Goal: Task Accomplishment & Management: Use online tool/utility

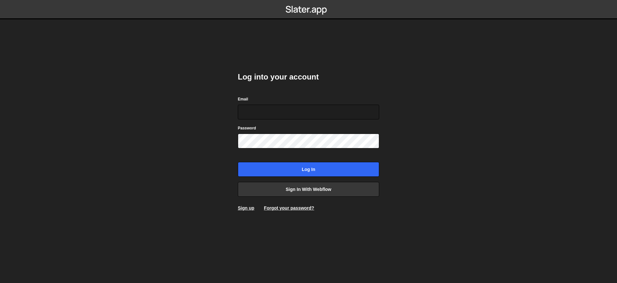
click at [309, 197] on div "Log into your account Email Password Log in Sign in with Webflow Sign up Forgot…" at bounding box center [308, 141] width 141 height 158
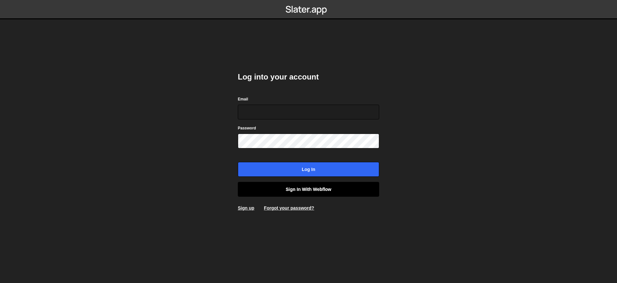
click at [312, 194] on link "Sign in with Webflow" at bounding box center [308, 189] width 141 height 15
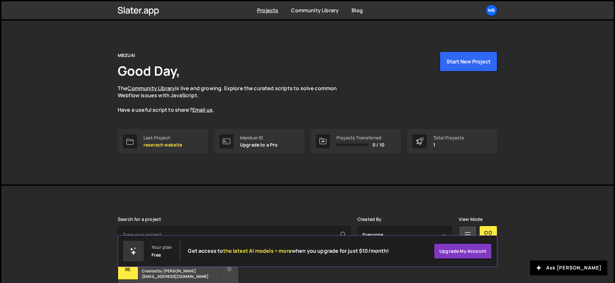
scroll to position [49, 0]
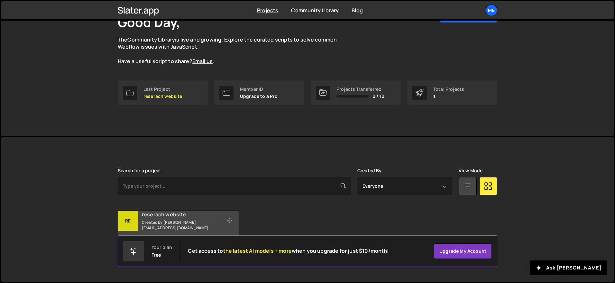
click at [216, 224] on small "Created by [PERSON_NAME][EMAIL_ADDRESS][DOMAIN_NAME]" at bounding box center [180, 224] width 77 height 11
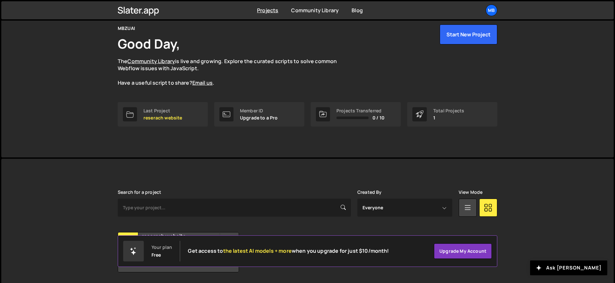
scroll to position [49, 0]
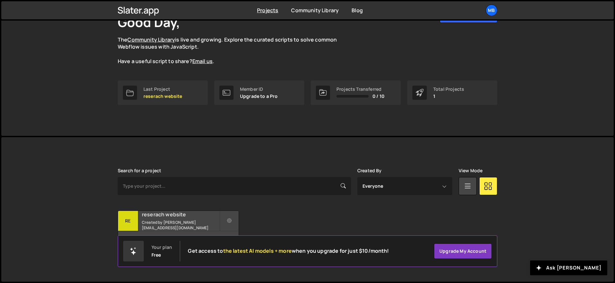
click at [201, 215] on h2 "reserach website" at bounding box center [180, 214] width 77 height 7
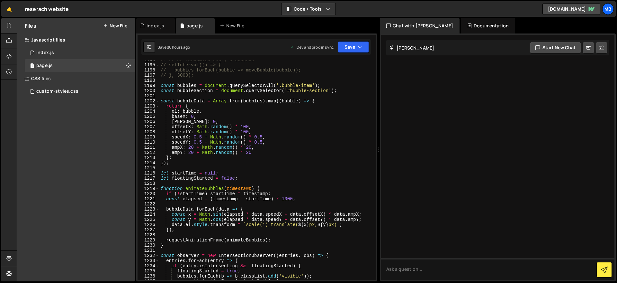
scroll to position [6617, 0]
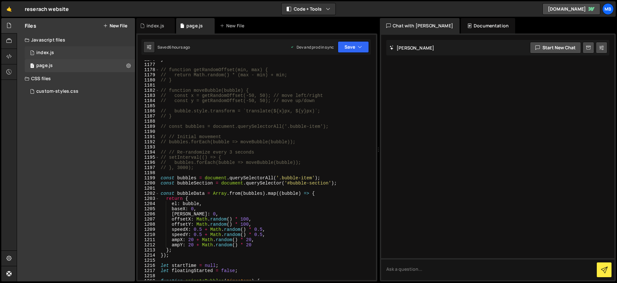
click at [48, 50] on div "index.js" at bounding box center [45, 53] width 18 height 6
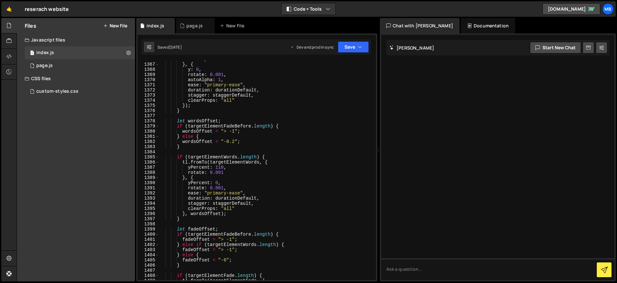
scroll to position [7182, 0]
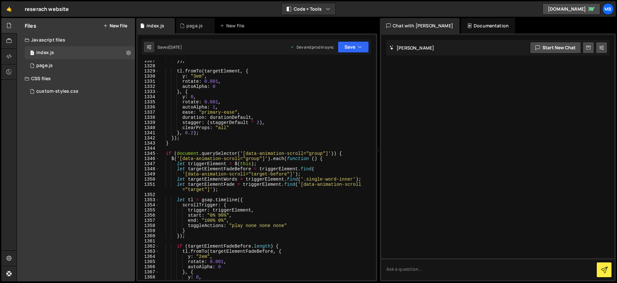
type textarea "let triggerElement = $(this);"
click at [207, 161] on div "}) ; tl . fromTo ( targetElement , { y : "3em" , rotate : 0.001 , autoAlpha : 0…" at bounding box center [266, 173] width 214 height 230
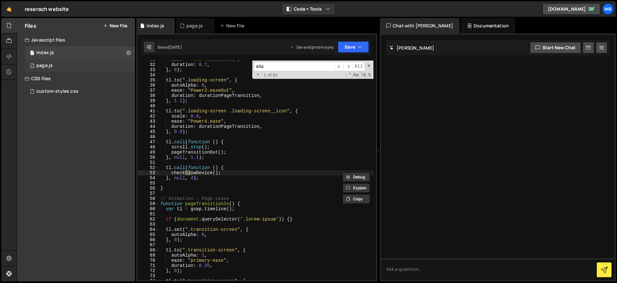
scroll to position [3033, 0]
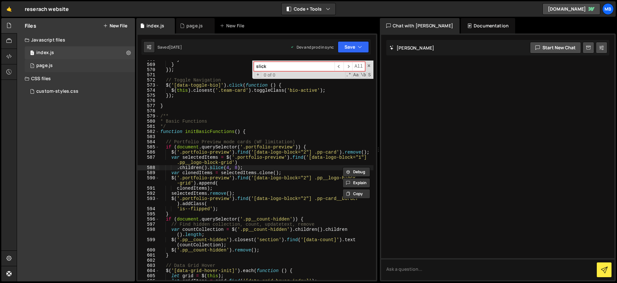
type input "slick"
drag, startPoint x: 62, startPoint y: 62, endPoint x: 196, endPoint y: 93, distance: 136.8
click at [62, 62] on div "1 page.js 0" at bounding box center [80, 65] width 110 height 13
click at [0, 0] on div "} // function getRandomOffset(min, max) { // return Math.random() * (max - min)…" at bounding box center [0, 0] width 0 height 0
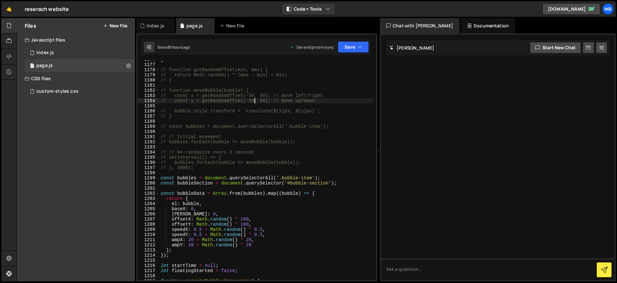
click at [260, 109] on div "} // function getRandomOffset(min, max) { // return Math.random() * (max - min)…" at bounding box center [266, 172] width 214 height 230
type textarea "// bubble.style.transform = `translate(${x}px, ${y}px)`;"
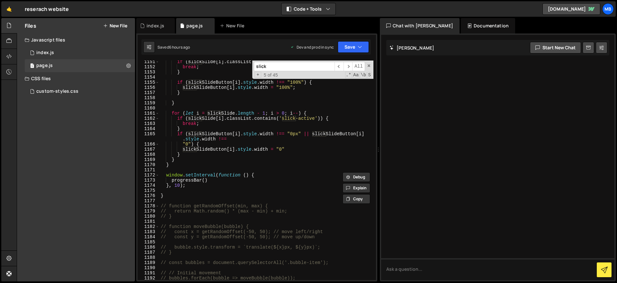
scroll to position [6481, 0]
type input "slick"
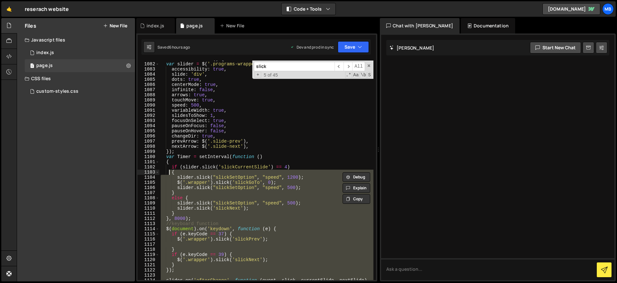
scroll to position [6094, 0]
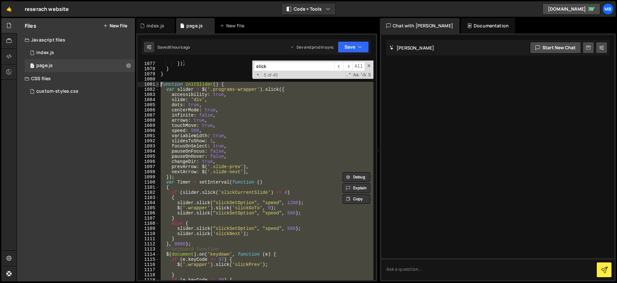
drag, startPoint x: 176, startPoint y: 197, endPoint x: 158, endPoint y: 82, distance: 115.8
click at [158, 82] on div "} 1076 1077 1078 1079 1080 1081 1082 1083 1084 1085 1086 1087 1088 1089 1090 10…" at bounding box center [257, 169] width 239 height 219
type textarea "function initSlider() { var slider = $('.programs-wrapper').slick({"
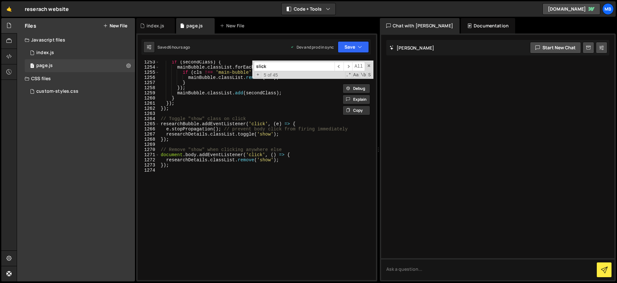
click at [315, 217] on div "if ( secondClass ) { mainBubble . classList . forEach ( cls => { if ( cls !== '…" at bounding box center [266, 174] width 214 height 230
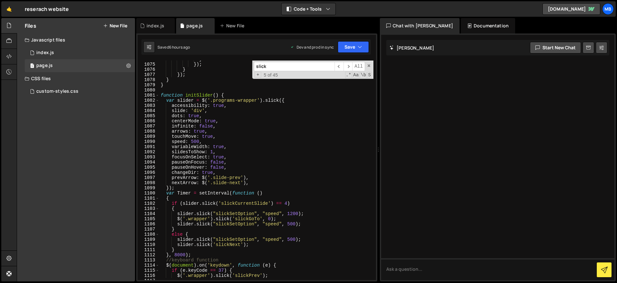
scroll to position [6056, 0]
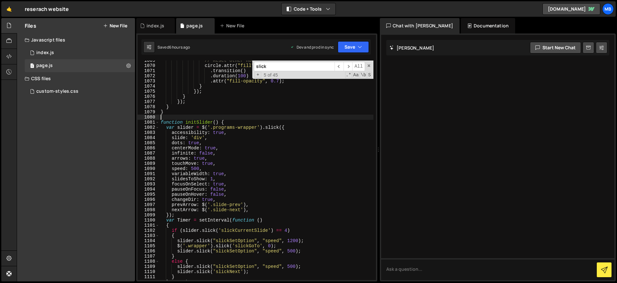
click at [231, 117] on div "// Reset other nodes circle . attr ( "fill" , "#0081FB" ) . transition ( ) . du…" at bounding box center [266, 173] width 214 height 230
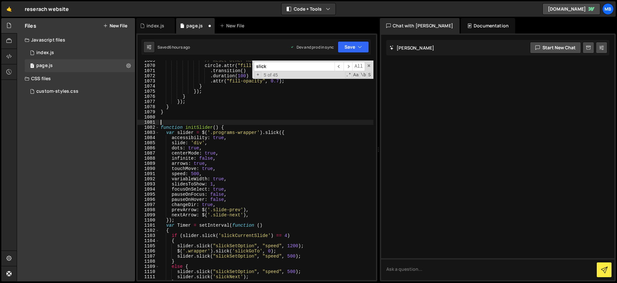
paste textarea "}"
type textarea "}"
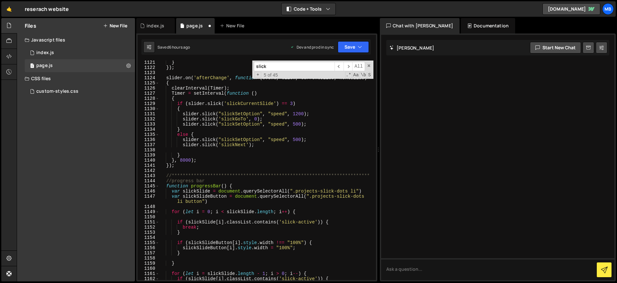
scroll to position [6321, 0]
click at [221, 185] on div "**********" at bounding box center [266, 175] width 214 height 230
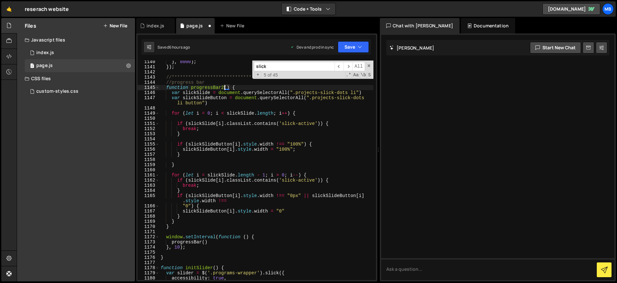
scroll to position [6426, 0]
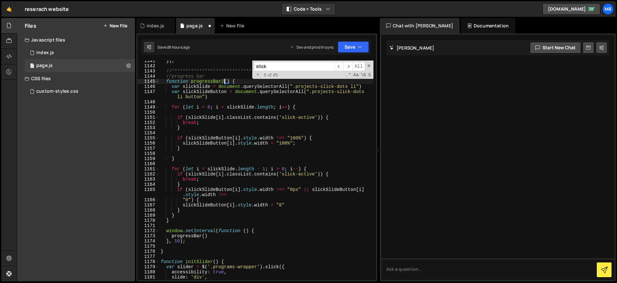
click at [201, 235] on div "**********" at bounding box center [266, 173] width 214 height 230
click at [202, 236] on div "**********" at bounding box center [266, 173] width 214 height 230
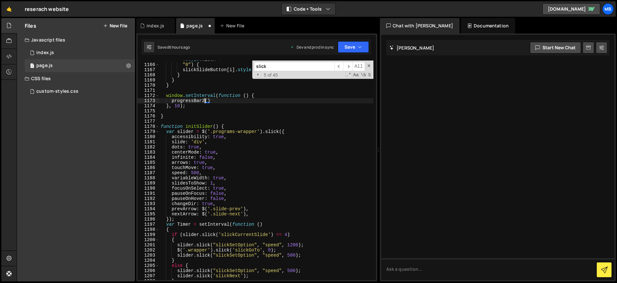
scroll to position [6535, 0]
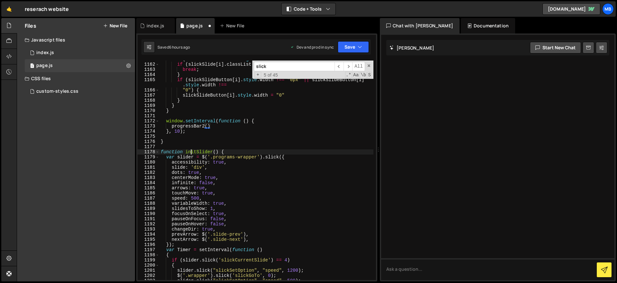
click at [192, 149] on div "for ( let i = slickSlide . length - 1 ; i > 0 ; i -- ) { if ( slickSlide [ i ] …" at bounding box center [266, 172] width 214 height 230
type textarea "function initSlider() {"
type input "initSlider"
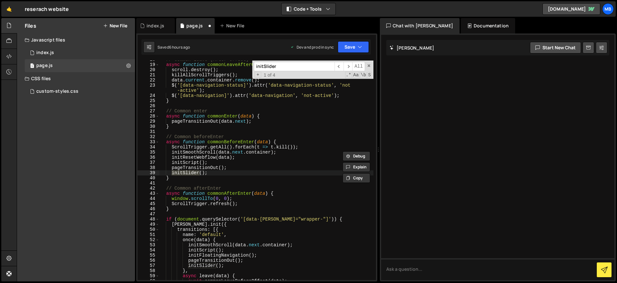
scroll to position [91, 0]
click at [236, 165] on div "// Common Leave (After Offset) async function commonLeaveAfterOffset ( data ) {…" at bounding box center [266, 172] width 214 height 230
drag, startPoint x: 236, startPoint y: 172, endPoint x: 235, endPoint y: 164, distance: 8.4
click at [236, 172] on div "// Common Leave (After Offset) async function commonLeaveAfterOffset ( data ) {…" at bounding box center [266, 172] width 214 height 230
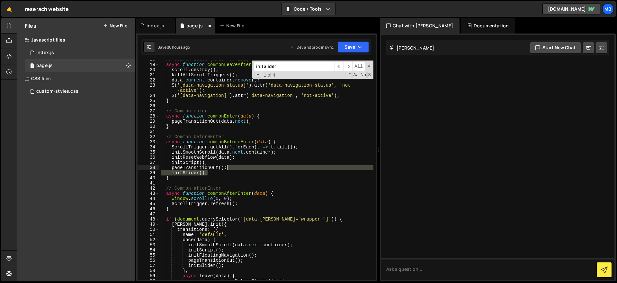
click at [235, 165] on div "// Common Leave (After Offset) async function commonLeaveAfterOffset ( data ) {…" at bounding box center [266, 172] width 214 height 230
paste textarea
paste textarea "P"
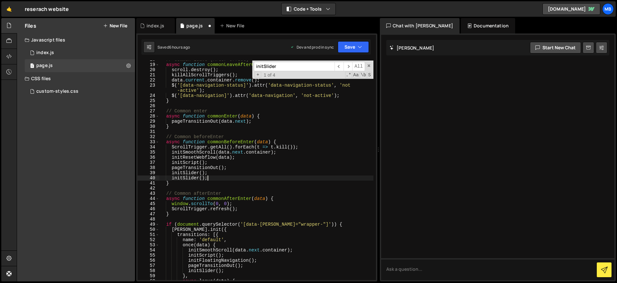
click at [182, 177] on div "// Common Leave (After Offset) async function commonLeaveAfterOffset ( data ) {…" at bounding box center [266, 172] width 214 height 230
click at [206, 162] on div "// Common Leave (After Offset) async function commonLeaveAfterOffset ( data ) {…" at bounding box center [266, 172] width 214 height 230
click at [346, 48] on button "Save" at bounding box center [353, 47] width 31 height 12
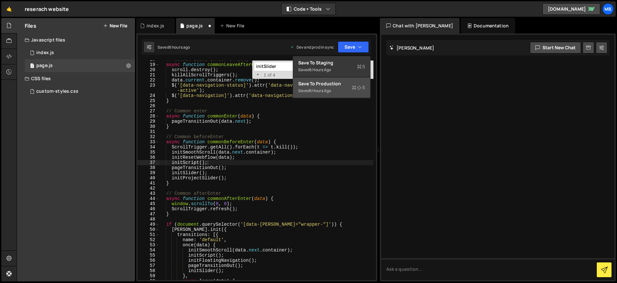
click at [347, 86] on div "Save to Production S" at bounding box center [331, 83] width 67 height 6
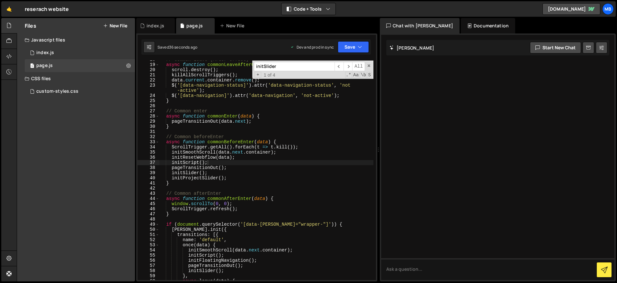
click at [239, 176] on div "// Common Leave (After Offset) async function commonLeaveAfterOffset ( data ) {…" at bounding box center [266, 172] width 214 height 230
click at [192, 176] on div "// Common Leave (After Offset) async function commonLeaveAfterOffset ( data ) {…" at bounding box center [266, 172] width 214 height 230
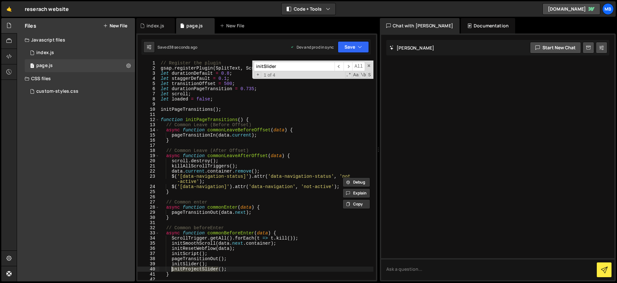
scroll to position [57, 0]
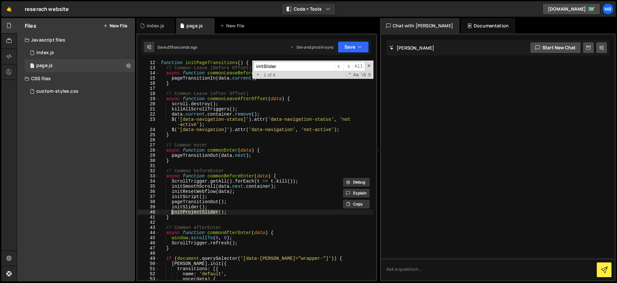
click at [233, 207] on div "function initPageTransitions ( ) { // Common Leave (Before Offset) async functi…" at bounding box center [266, 175] width 214 height 230
click at [234, 210] on div "function initPageTransitions ( ) { // Common Leave (Before Offset) async functi…" at bounding box center [266, 175] width 214 height 230
type textarea "initProjectSlider();"
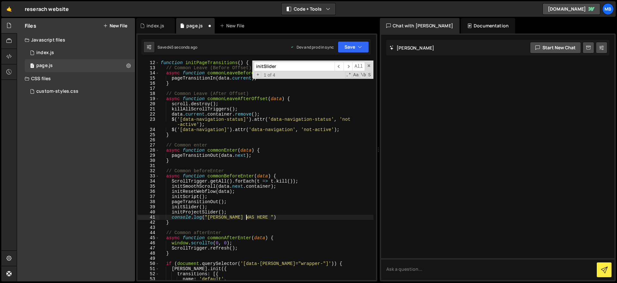
scroll to position [0, 6]
click at [349, 47] on button "Save" at bounding box center [353, 47] width 31 height 12
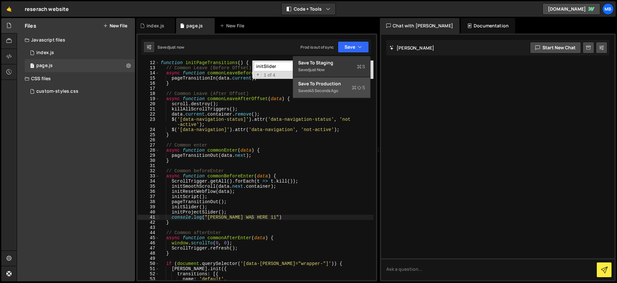
click at [338, 89] on div "45 seconds ago" at bounding box center [324, 90] width 29 height 5
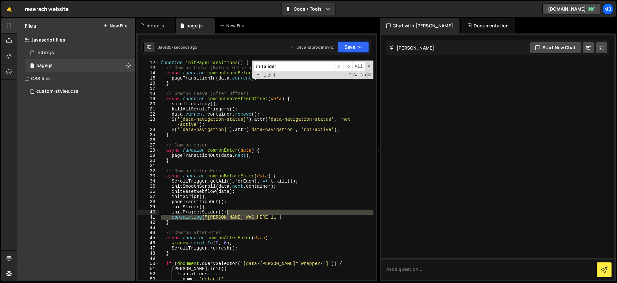
drag, startPoint x: 267, startPoint y: 216, endPoint x: 269, endPoint y: 212, distance: 4.8
click at [269, 212] on div "function initPageTransitions ( ) { // Common Leave (Before Offset) async functi…" at bounding box center [266, 175] width 214 height 230
click at [265, 205] on div "function initPageTransitions ( ) { // Common Leave (Before Offset) async functi…" at bounding box center [266, 175] width 214 height 230
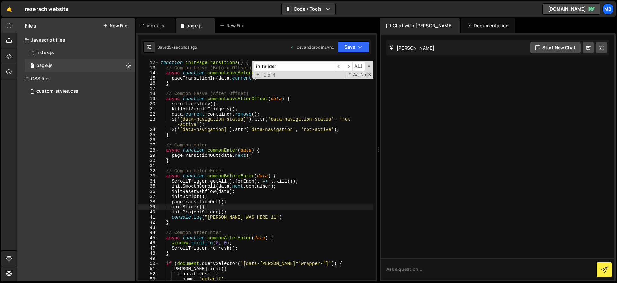
scroll to position [0, 3]
paste textarea "console.log("REZA WAS HERE 11")"
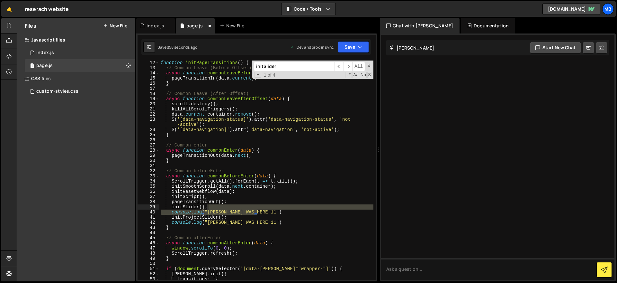
drag, startPoint x: 266, startPoint y: 210, endPoint x: 269, endPoint y: 205, distance: 5.8
click at [267, 207] on div "function initPageTransitions ( ) { // Common Leave (Before Offset) async functi…" at bounding box center [266, 175] width 214 height 230
click at [286, 171] on div "function initPageTransitions ( ) { // Common Leave (Before Offset) async functi…" at bounding box center [266, 175] width 214 height 230
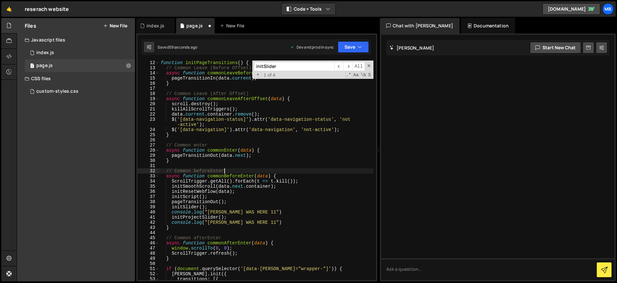
click at [286, 174] on div "function initPageTransitions ( ) { // Common Leave (Before Offset) async functi…" at bounding box center [266, 175] width 214 height 230
paste textarea "console.log("REZA WAS HERE 11")"
type textarea "console.log("REZA WAS HERE 11")"
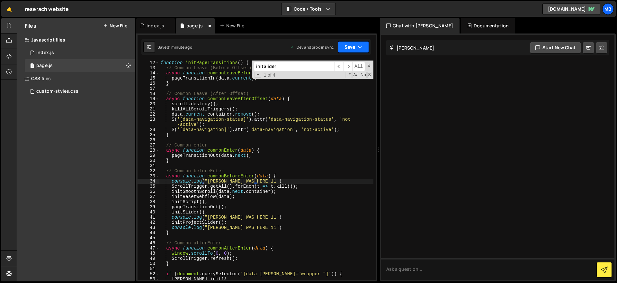
click at [352, 46] on button "Save" at bounding box center [353, 47] width 31 height 12
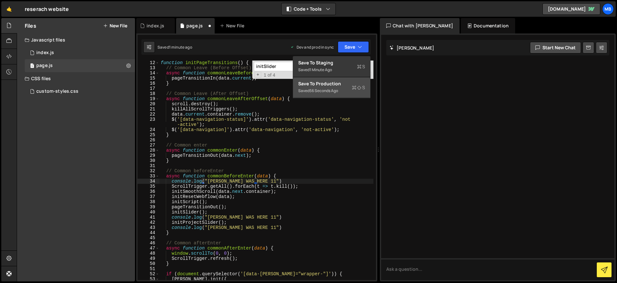
click at [342, 86] on div "Save to Production S" at bounding box center [331, 83] width 67 height 6
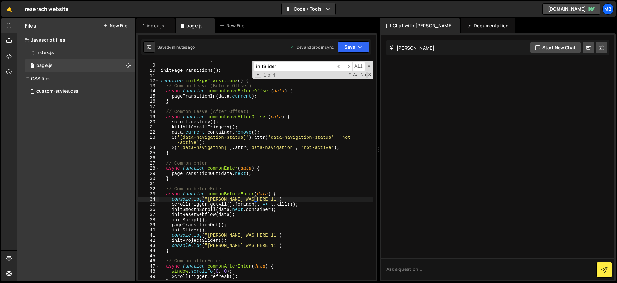
scroll to position [0, 0]
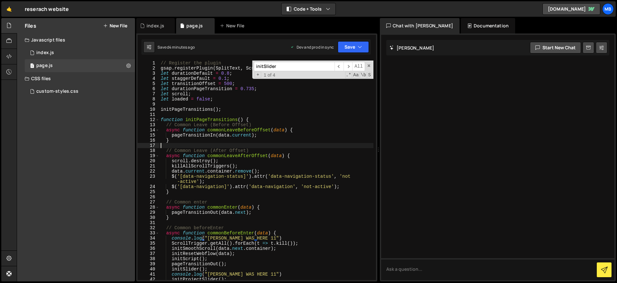
click at [223, 145] on div "// Register the plugin gsap . registerPlugin ( SplitText , ScrollTrigger ) ; le…" at bounding box center [266, 175] width 214 height 230
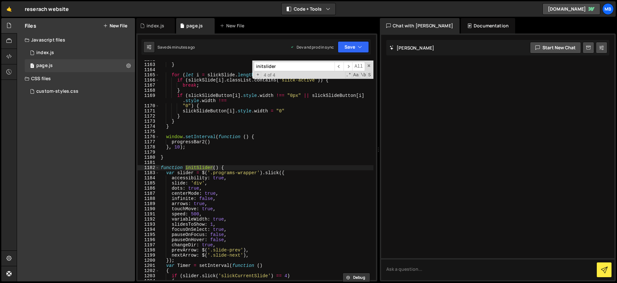
scroll to position [6540, 0]
type input "initslider"
type textarea "}"
click at [220, 157] on div "} for ( let i = slickSlide . length - 1 ; i > 0 ; i -- ) { if ( slickSlide [ i …" at bounding box center [266, 172] width 214 height 230
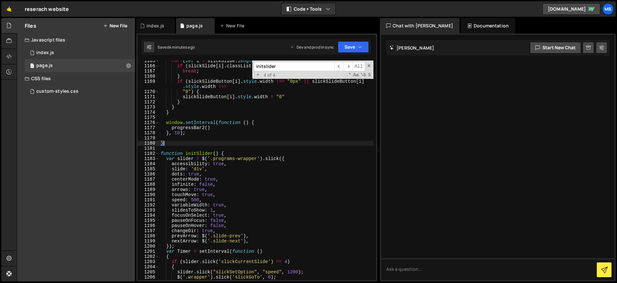
click at [223, 148] on div "for ( let i = slickSlide . length - 1 ; i > 0 ; i -- ) { if ( slickSlide [ i ] …" at bounding box center [266, 173] width 214 height 230
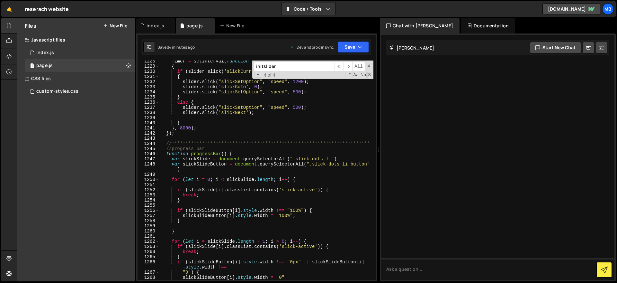
scroll to position [7025, 0]
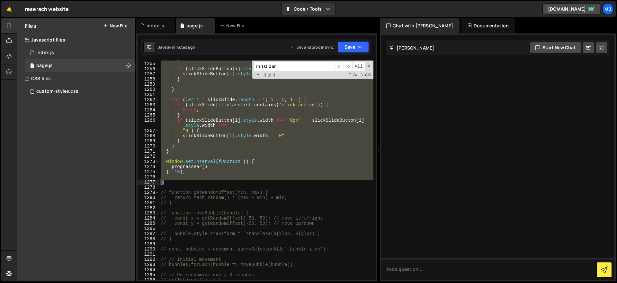
click at [208, 180] on div "} if ( slickSlideButton [ i ] . style . width !== "100%" ) { slickSlideButton […" at bounding box center [266, 171] width 214 height 230
type textarea "}"
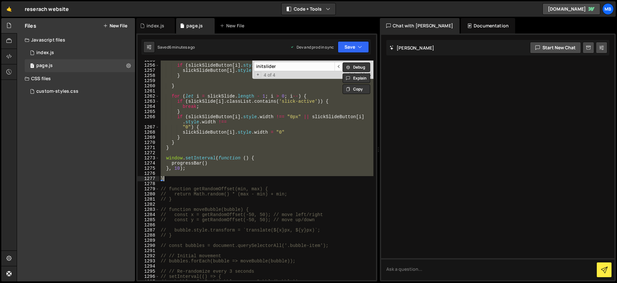
click at [212, 172] on div "if ( slickSlideButton [ i ] . style . width !== "100%" ) { slickSlideButton [ i…" at bounding box center [266, 169] width 214 height 219
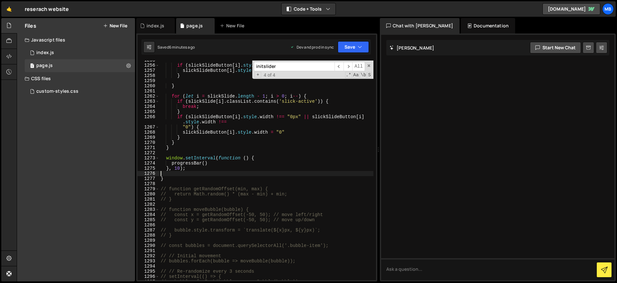
click at [211, 176] on div "if ( slickSlideButton [ i ] . style . width !== "100%" ) { slickSlideButton [ i…" at bounding box center [266, 173] width 214 height 230
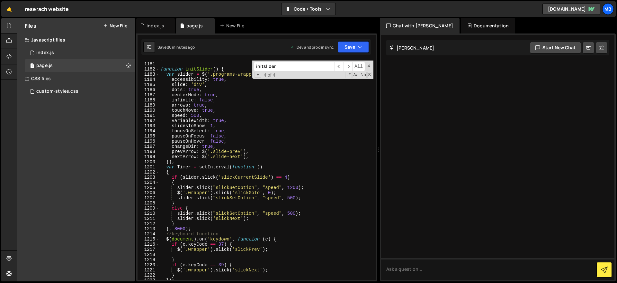
scroll to position [6609, 0]
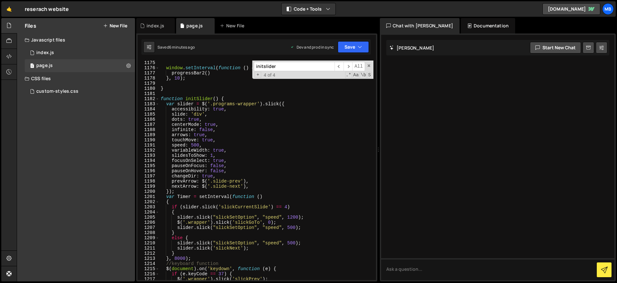
click at [212, 99] on div "window . setInterval ( function ( ) { progressBar2 ( ) } , 10 ) ; } function in…" at bounding box center [266, 175] width 214 height 230
type textarea "function initSlider() {"
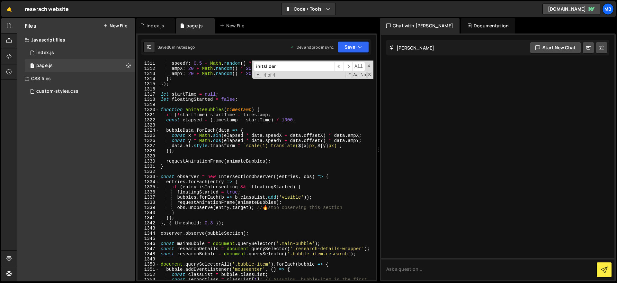
scroll to position [7541, 0]
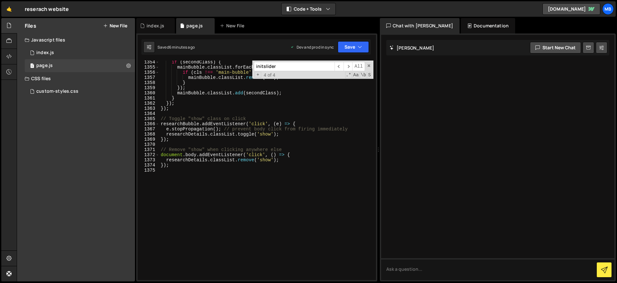
click at [213, 182] on div "if ( secondClass ) { mainBubble . classList . forEach ( cls => { if ( cls !== '…" at bounding box center [266, 174] width 214 height 230
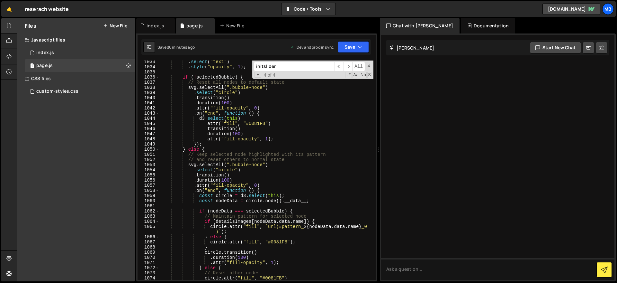
scroll to position [5989, 0]
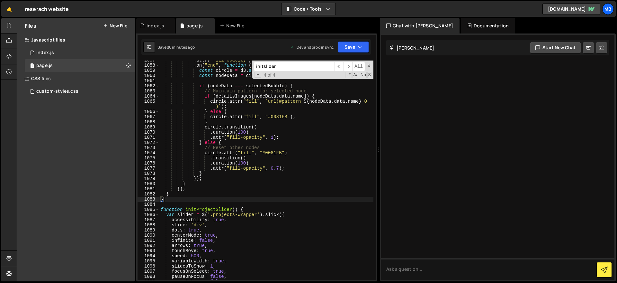
click at [215, 201] on div ". attr ( "fill-opacity" , 0 ) . on ( "end" , function ( ) { const circle = d3 .…" at bounding box center [266, 173] width 214 height 230
type textarea "}"
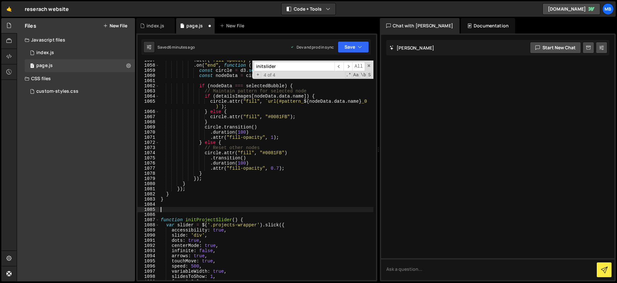
paste textarea "initSlider('#projects'); // or '#projects-' prefixed section"
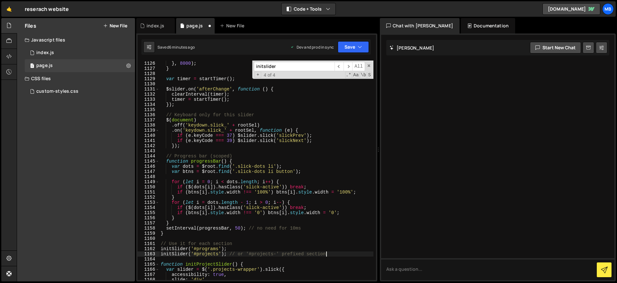
scroll to position [6346, 0]
click at [257, 239] on div "} } , 8000 ) ; } var timer = startTimer ( ) ; $slider . on ( 'afterChange' , fu…" at bounding box center [266, 171] width 214 height 230
type textarea "// Use it for each section"
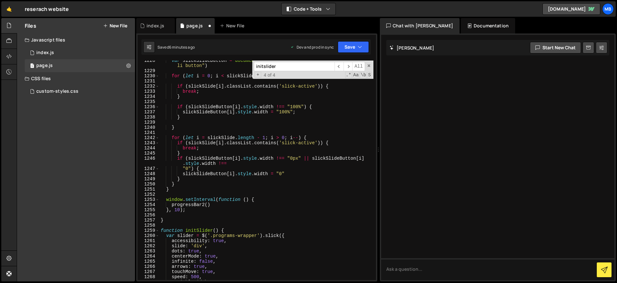
scroll to position [6873, 0]
click at [212, 229] on div "var slickSlideButton = document . querySelectorAll ( ".projects-slick-dots li b…" at bounding box center [266, 176] width 214 height 235
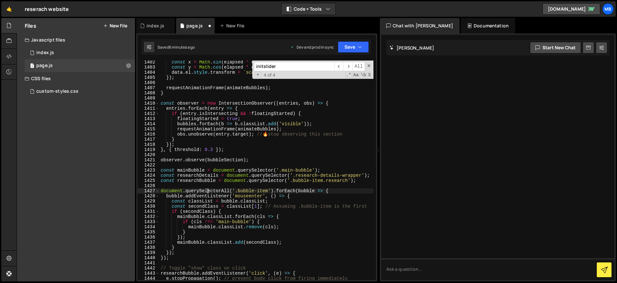
click at [207, 191] on div "const x = Math . sin ( elapsed * data . speedX + data . offsetX ) * data . ampX…" at bounding box center [266, 174] width 214 height 230
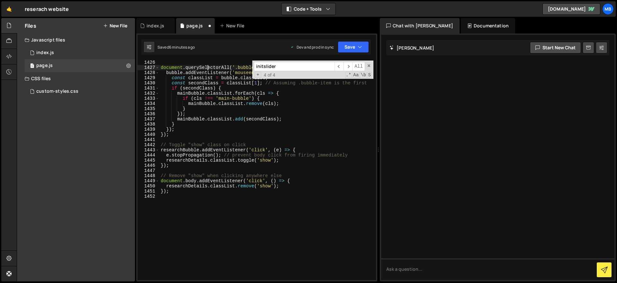
scroll to position [7911, 0]
click at [207, 191] on div "document . querySelectorAll ( '.bubble-item' ) . forEach ( bubble => { bubble .…" at bounding box center [266, 175] width 214 height 230
type textarea "});"
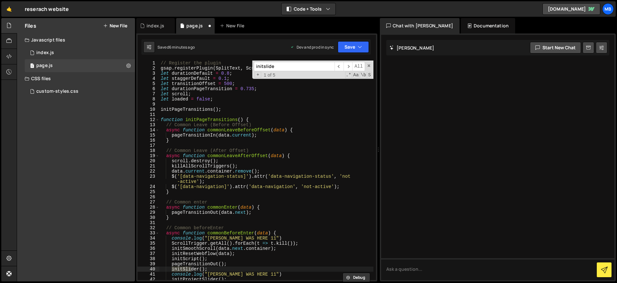
type input "initslider"
click at [369, 63] on span at bounding box center [369, 65] width 5 height 5
type textarea "initSlider();"
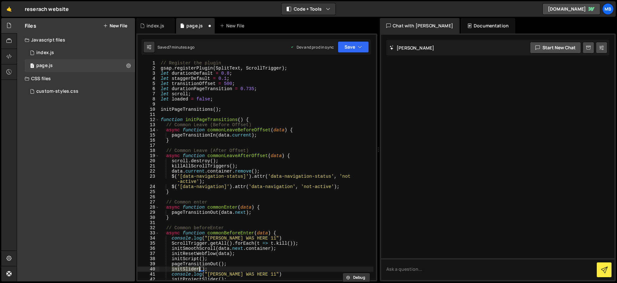
click at [268, 102] on div "// Register the plugin gsap . registerPlugin ( SplitText , ScrollTrigger ) ; le…" at bounding box center [266, 175] width 214 height 230
click at [276, 109] on div "// Register the plugin gsap . registerPlugin ( SplitText , ScrollTrigger ) ; le…" at bounding box center [266, 175] width 214 height 230
type textarea "initPageTransitions();"
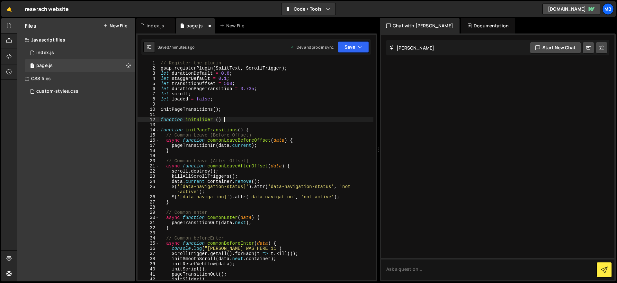
type textarea "function initSlider () {"
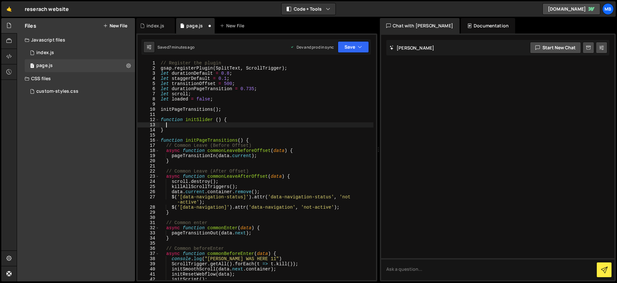
paste textarea "initSlider('#projects'); // or '#projects-' prefixed section"
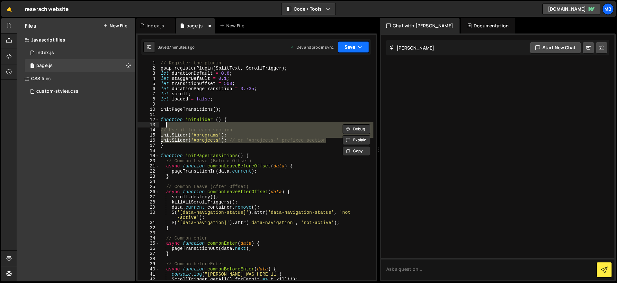
click at [356, 43] on button "Save" at bounding box center [353, 47] width 31 height 12
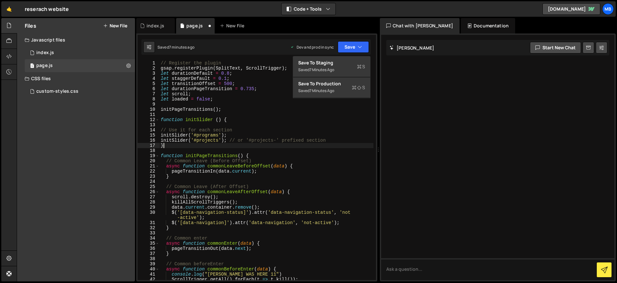
click at [238, 145] on div "// Register the plugin gsap . registerPlugin ( SplitText , ScrollTrigger ) ; le…" at bounding box center [266, 175] width 214 height 230
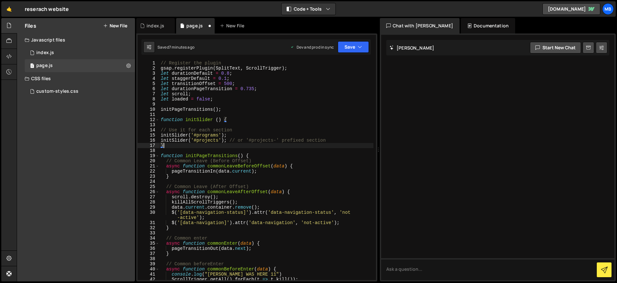
click at [243, 118] on div "// Register the plugin gsap . registerPlugin ( SplitText , ScrollTrigger ) ; le…" at bounding box center [266, 175] width 214 height 230
type textarea "function initSlider () {"
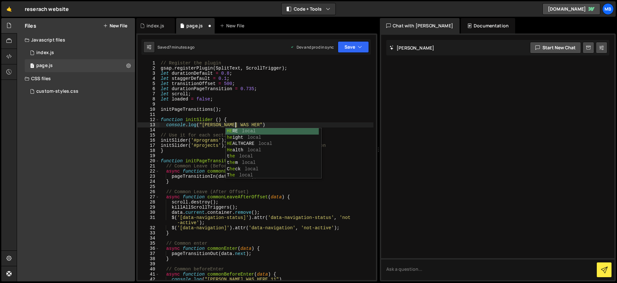
scroll to position [0, 5]
click at [354, 49] on button "Save" at bounding box center [353, 47] width 31 height 12
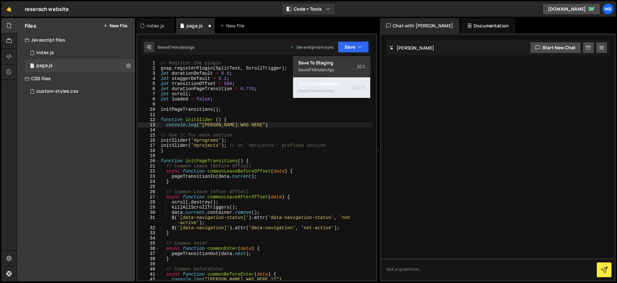
click at [350, 88] on div "Saved 7 minutes ago" at bounding box center [331, 91] width 67 height 8
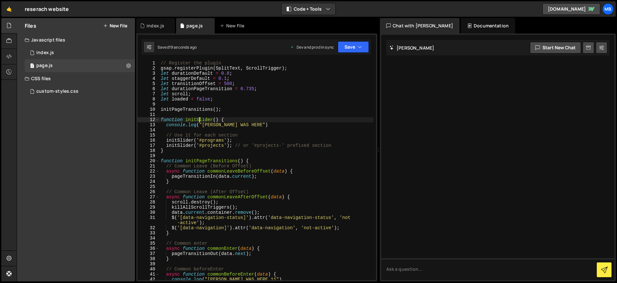
type textarea "function initSlider() {"
click at [200, 121] on div "// Register the plugin gsap . registerPlugin ( SplitText , ScrollTrigger ) ; le…" at bounding box center [266, 175] width 214 height 230
type input "initSlider"
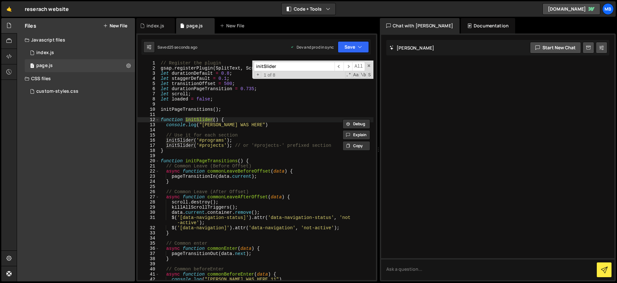
scroll to position [0, 0]
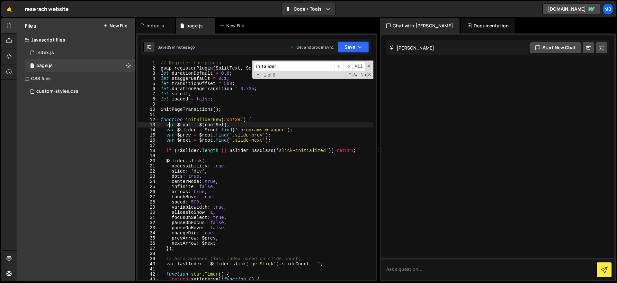
click at [169, 126] on div "// Register the plugin gsap . registerPlugin ( SplitText , ScrollTrigger ) ; le…" at bounding box center [266, 175] width 214 height 230
click at [167, 127] on div "// Register the plugin gsap . registerPlugin ( SplitText , ScrollTrigger ) ; le…" at bounding box center [266, 175] width 214 height 230
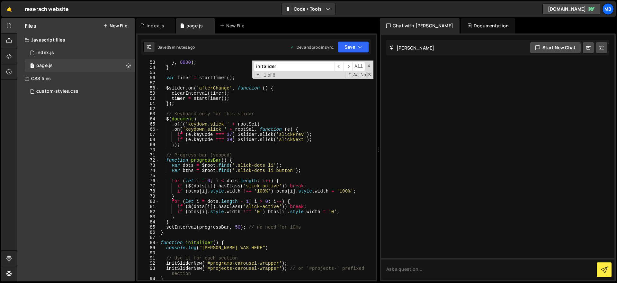
scroll to position [297, 0]
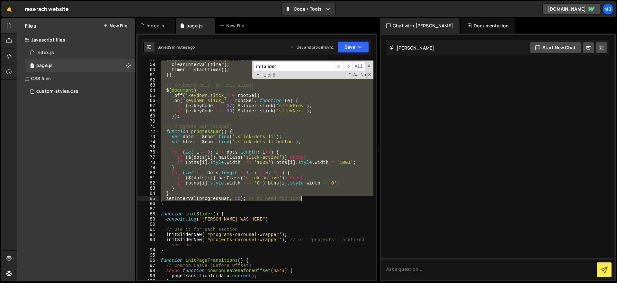
click at [318, 200] on div "$slider . on ( 'afterChange' , function ( ) { clearInterval ( timer ) ; timer =…" at bounding box center [266, 172] width 214 height 230
paste textarea
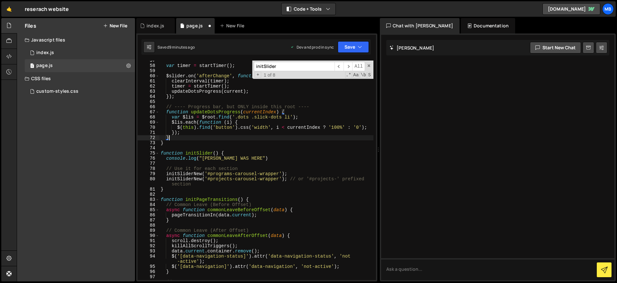
scroll to position [291, 0]
click at [194, 142] on div "var timer = startTimer ( ) ; $slider . on ( 'afterChange' , function ( e , slic…" at bounding box center [266, 173] width 214 height 230
click at [187, 124] on div "var timer = startTimer ( ) ; $slider . on ( 'afterChange' , function ( e , slic…" at bounding box center [266, 173] width 214 height 230
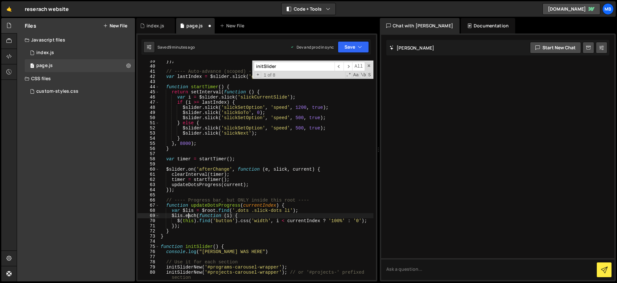
scroll to position [305, 0]
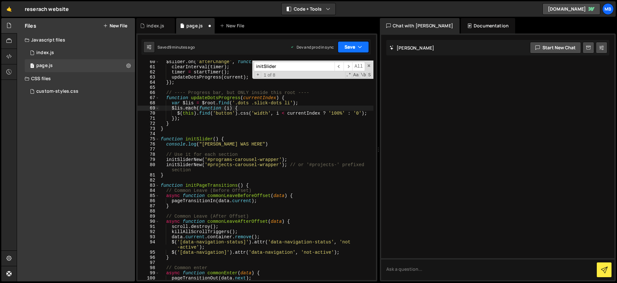
click at [348, 48] on button "Save" at bounding box center [353, 47] width 31 height 12
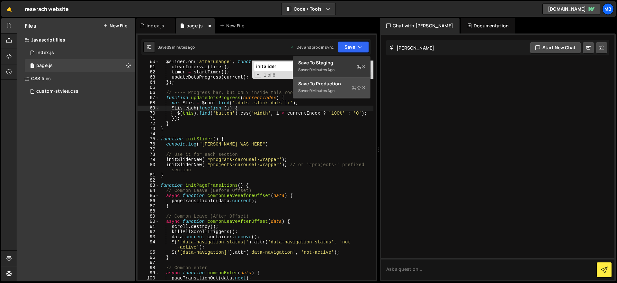
click at [351, 86] on div "Save to Production S" at bounding box center [331, 83] width 67 height 6
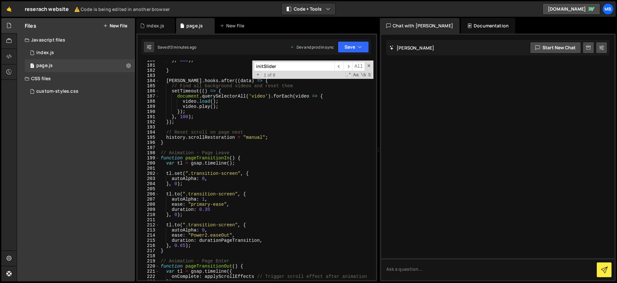
scroll to position [1010, 0]
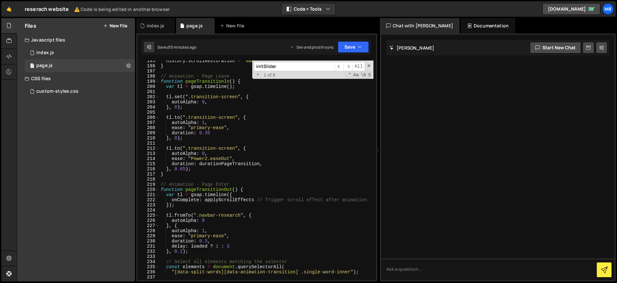
type textarea "tl.to(".transition-screen", {"
click at [245, 149] on div "history . scrollRestoration = "manual" ; } // Animation - Page Leave function p…" at bounding box center [266, 173] width 214 height 230
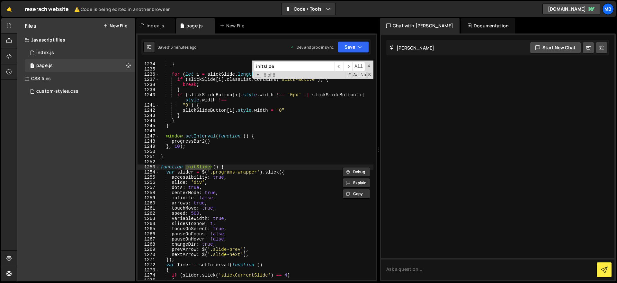
scroll to position [6911, 0]
type input "initslide"
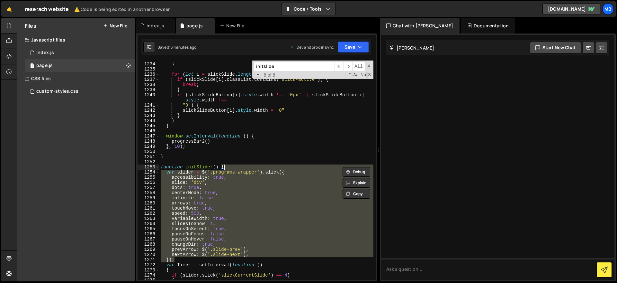
drag, startPoint x: 176, startPoint y: 259, endPoint x: 240, endPoint y: 168, distance: 112.1
click at [240, 168] on div "} for ( let i = slickSlide . length - 1 ; i > 0 ; i -- ) { if ( slickSlide [ i …" at bounding box center [266, 171] width 214 height 230
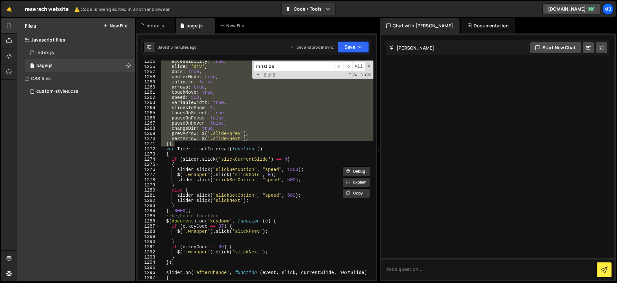
scroll to position [6972, 0]
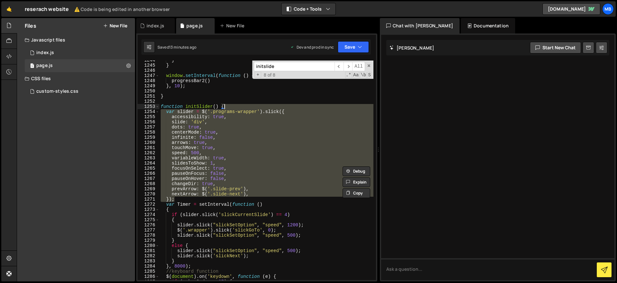
click at [228, 104] on div "} } window . setInterval ( function ( ) { progressBar2 ( ) } , 10 ) ; } functio…" at bounding box center [266, 169] width 214 height 219
type textarea "function initSlider() {"
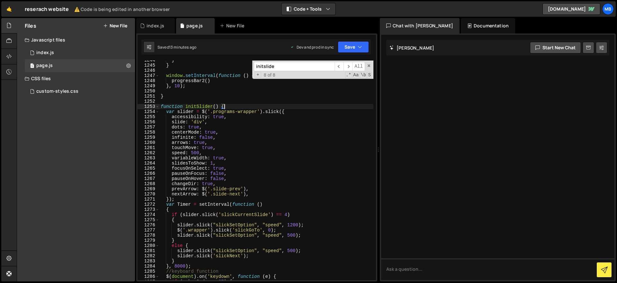
paste textarea "});"
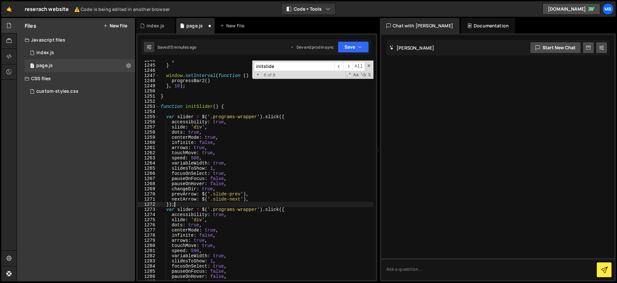
click at [229, 115] on div "} } window . setInterval ( function ( ) { progressBar2 ( ) } , 10 ) ; } functio…" at bounding box center [266, 173] width 214 height 230
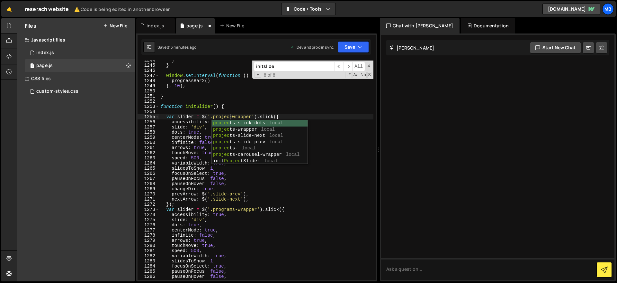
scroll to position [0, 5]
click at [347, 45] on button "Save" at bounding box center [353, 47] width 31 height 12
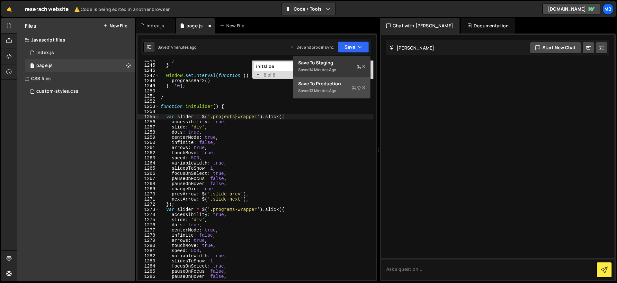
click at [344, 86] on div "Save to Production S" at bounding box center [331, 83] width 67 height 6
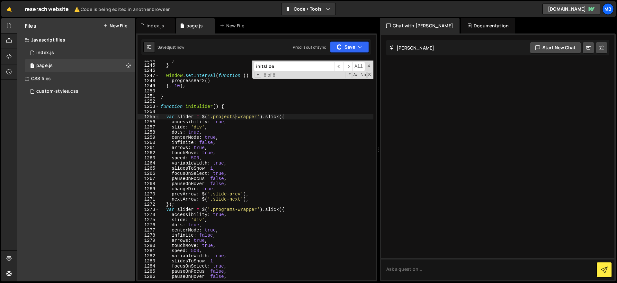
scroll to position [6973, 0]
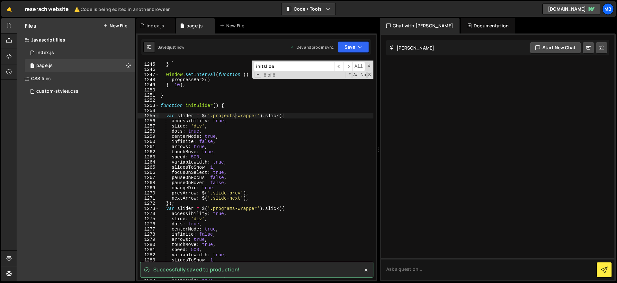
click at [212, 193] on div "} } window . setInterval ( function ( ) { progressBar2 ( ) } , 10 ) ; } functio…" at bounding box center [266, 172] width 214 height 230
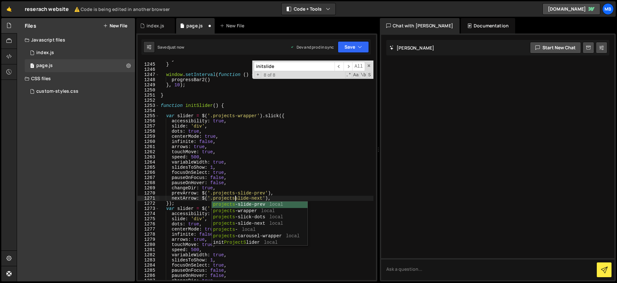
scroll to position [0, 5]
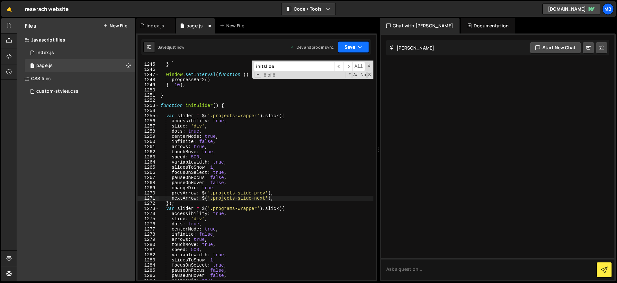
drag, startPoint x: 359, startPoint y: 49, endPoint x: 357, endPoint y: 55, distance: 6.7
click at [359, 49] on icon "button" at bounding box center [360, 47] width 5 height 6
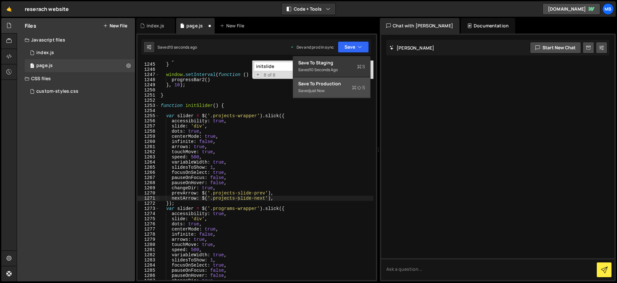
click at [335, 84] on div "Save to Production S" at bounding box center [331, 83] width 67 height 6
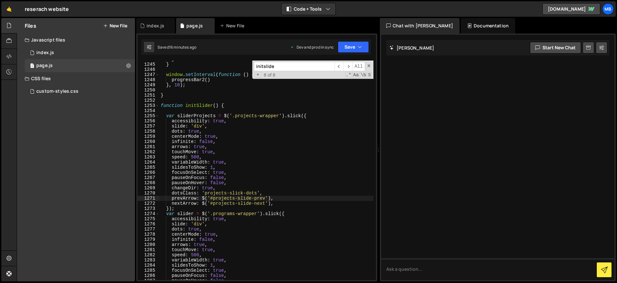
scroll to position [0, 4]
click at [258, 121] on div "} } window . setInterval ( function ( ) { progressBar2 ( ) } , 10 ) ; } functio…" at bounding box center [266, 172] width 214 height 230
click at [281, 142] on div "} } window . setInterval ( function ( ) { progressBar2 ( ) } , 10 ) ; } functio…" at bounding box center [266, 172] width 214 height 230
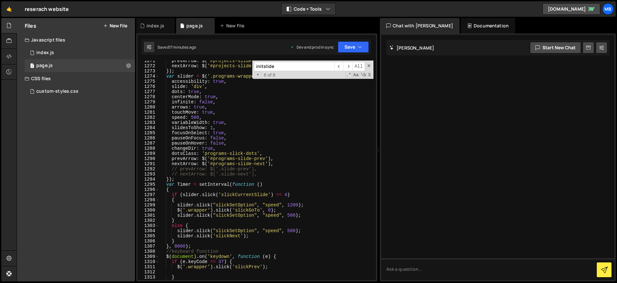
scroll to position [7110, 0]
click at [292, 158] on div "prevArrow : $ ( '#projects-slide-prev' ) , nextArrow : $ ( '#projects-slide-nex…" at bounding box center [266, 173] width 214 height 230
click at [290, 162] on div "prevArrow : $ ( '#projects-slide-prev' ) , nextArrow : $ ( '#projects-slide-nex…" at bounding box center [266, 173] width 214 height 230
type textarea "nextArrow: $('#programs-slide-next'),"
paste textarea
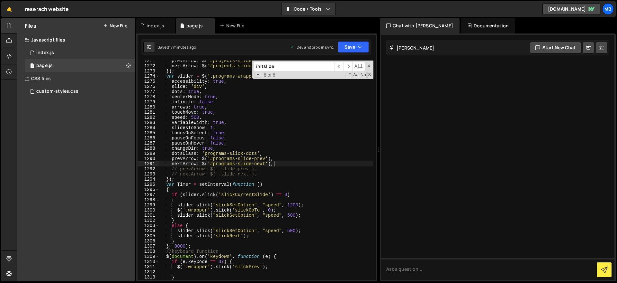
scroll to position [0, 0]
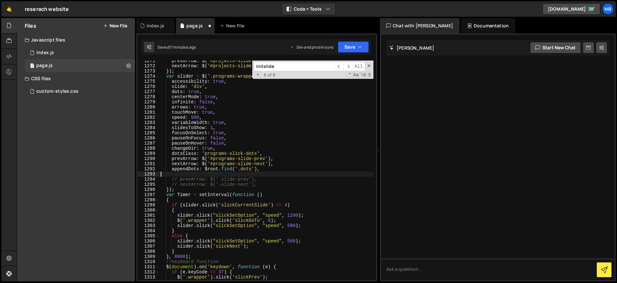
click at [218, 156] on div "prevArrow : $ ( '#projects-slide-prev' ) , nextArrow : $ ( '#projects-slide-nex…" at bounding box center [266, 173] width 214 height 230
drag, startPoint x: 218, startPoint y: 156, endPoint x: 222, endPoint y: 155, distance: 3.6
click at [218, 156] on div "prevArrow : $ ( '#projects-slide-prev' ) , nextArrow : $ ( '#projects-slide-nex…" at bounding box center [266, 173] width 214 height 230
click at [252, 152] on div "prevArrow : $ ( '#projects-slide-prev' ) , nextArrow : $ ( '#projects-slide-nex…" at bounding box center [266, 173] width 214 height 230
click at [257, 153] on div "prevArrow : $ ( '#projects-slide-prev' ) , nextArrow : $ ( '#projects-slide-nex…" at bounding box center [266, 173] width 214 height 230
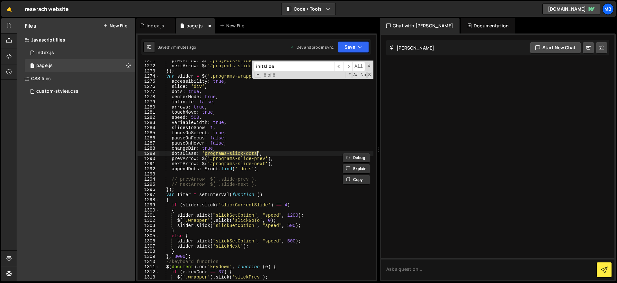
click at [248, 170] on div "prevArrow : $ ( '#projects-slide-prev' ) , nextArrow : $ ( '#projects-slide-nex…" at bounding box center [266, 173] width 214 height 230
paste textarea "programs-slick-"
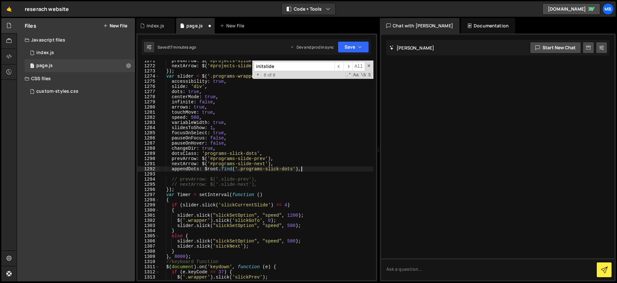
drag, startPoint x: 309, startPoint y: 167, endPoint x: 311, endPoint y: 160, distance: 6.8
click at [311, 160] on div "prevArrow : $ ( '#projects-slide-prev' ) , nextArrow : $ ( '#projects-slide-nex…" at bounding box center [266, 173] width 214 height 230
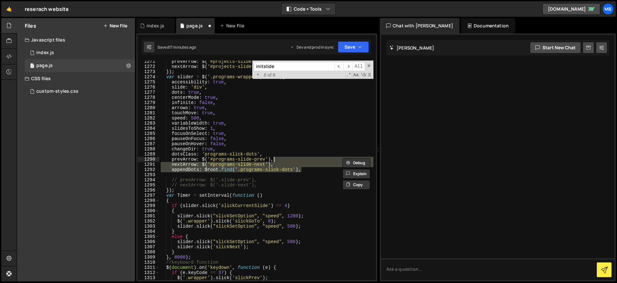
scroll to position [7104, 0]
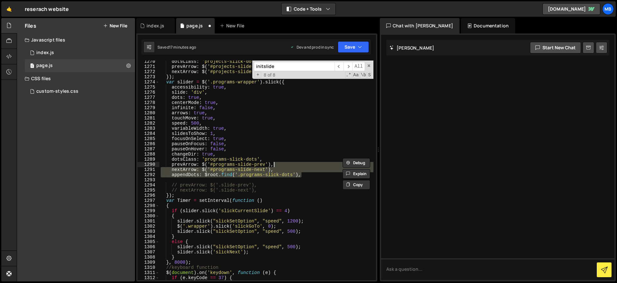
click at [288, 168] on div "dotsClass : 'projects-slick-dots' , prevArrow : $ ( '#projects-slide-prev' ) , …" at bounding box center [266, 169] width 214 height 219
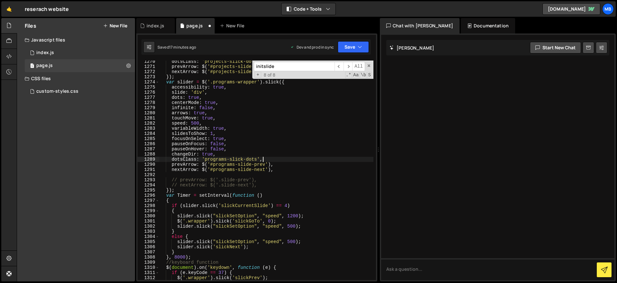
click at [298, 157] on div "dotsClass : 'projects-slick-dots' , prevArrow : $ ( '#projects-slide-prev' ) , …" at bounding box center [266, 174] width 214 height 230
paste textarea "appendDots: $root.find('.programs-slick-dots')"
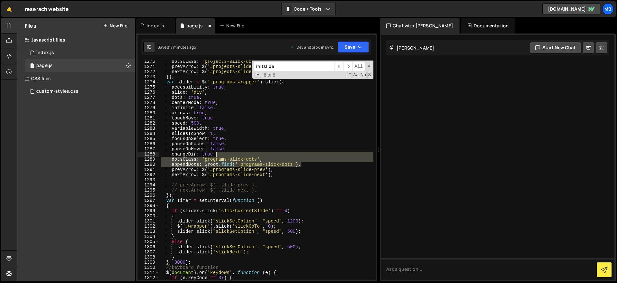
drag, startPoint x: 323, startPoint y: 166, endPoint x: 324, endPoint y: 153, distance: 13.5
click at [325, 153] on div "dotsClass : 'projects-slick-dots' , prevArrow : $ ( '#projects-slide-prev' ) , …" at bounding box center [266, 174] width 214 height 230
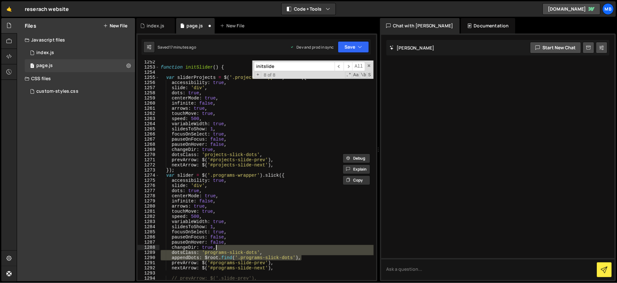
scroll to position [6948, 0]
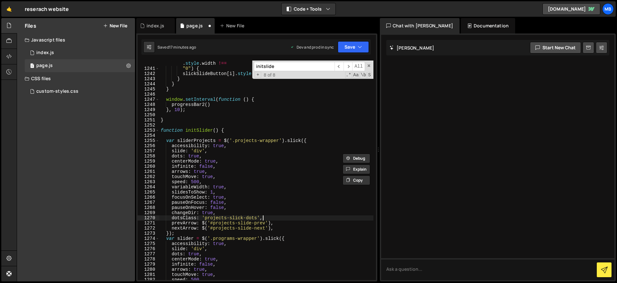
click at [293, 218] on div "if ( slickSlideButton [ i ] . style . width !== "0px" || slickSlideButton [ i ]…" at bounding box center [266, 173] width 214 height 235
paste textarea "appendDots: $root.find('.programs-slick-dots')"
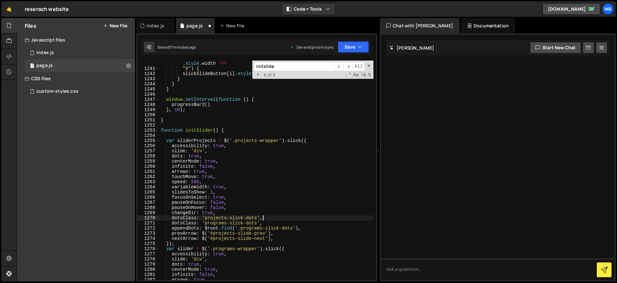
click at [283, 215] on div "if ( slickSlideButton [ i ] . style . width !== "0px" || slickSlideButton [ i ]…" at bounding box center [266, 173] width 214 height 235
click at [220, 218] on div "if ( slickSlideButton [ i ] . style . width !== "0px" || slickSlideButton [ i ]…" at bounding box center [266, 173] width 214 height 235
click at [221, 221] on div "if ( slickSlideButton [ i ] . style . width !== "0px" || slickSlideButton [ i ]…" at bounding box center [266, 173] width 214 height 235
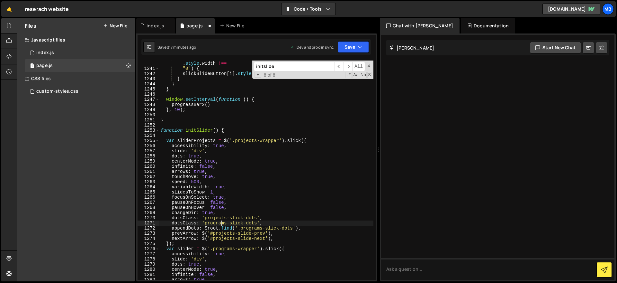
paste textarea "ject"
click at [250, 225] on div "if ( slickSlideButton [ i ] . style . width !== "0px" || slickSlideButton [ i ]…" at bounding box center [266, 173] width 214 height 235
click at [250, 227] on div "if ( slickSlideButton [ i ] . style . width !== "0px" || slickSlideButton [ i ]…" at bounding box center [266, 173] width 214 height 235
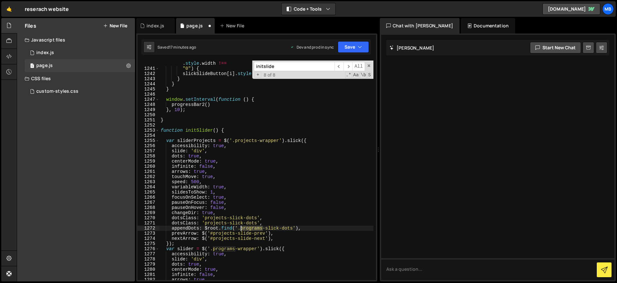
paste textarea "ject"
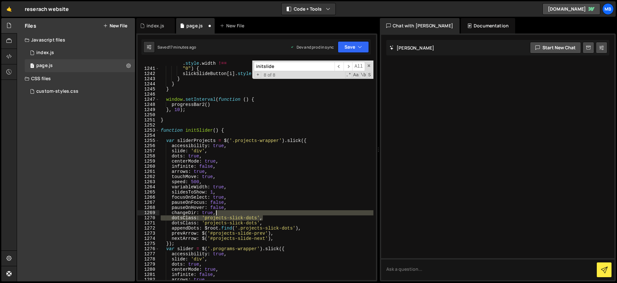
drag, startPoint x: 278, startPoint y: 216, endPoint x: 281, endPoint y: 209, distance: 7.5
click at [281, 209] on div "if ( slickSlideButton [ i ] . style . width !== "0px" || slickSlideButton [ i ]…" at bounding box center [266, 173] width 214 height 235
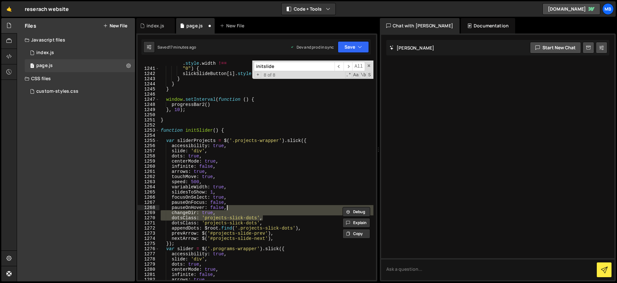
click at [281, 212] on div "if ( slickSlideButton [ i ] . style . width !== "0px" || slickSlideButton [ i ]…" at bounding box center [266, 169] width 214 height 219
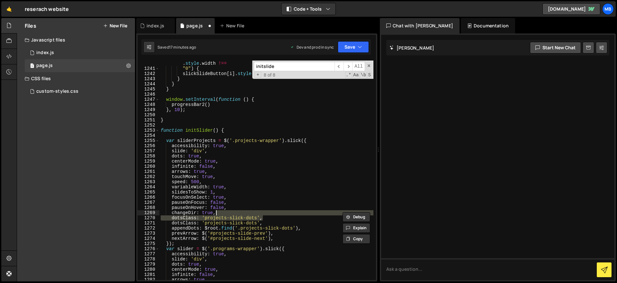
type textarea "changeDir: true,"
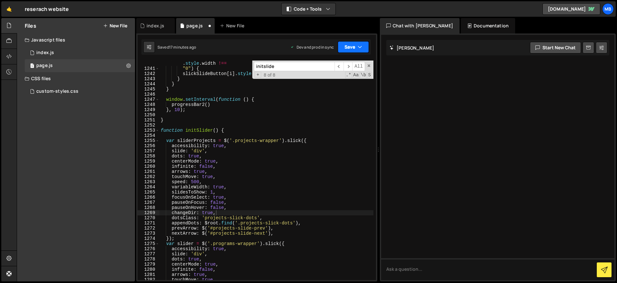
click at [347, 44] on button "Save" at bounding box center [353, 47] width 31 height 12
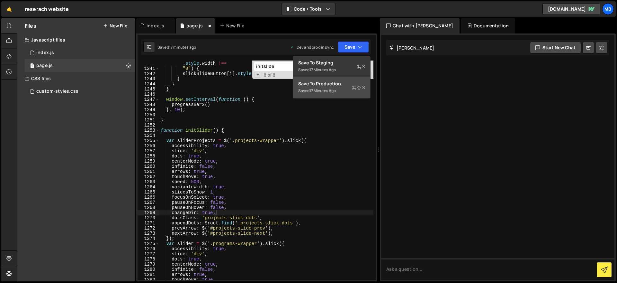
click at [345, 93] on div "Saved 17 minutes ago" at bounding box center [331, 91] width 67 height 8
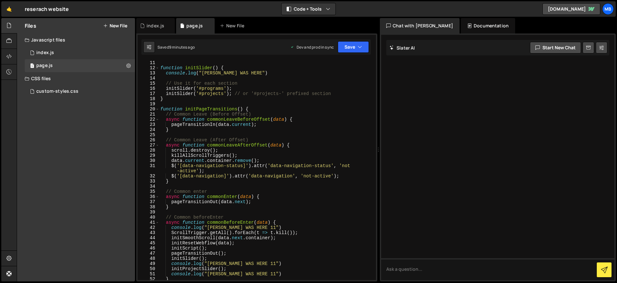
scroll to position [46, 0]
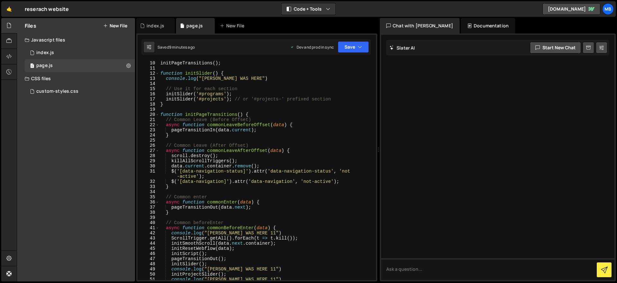
drag, startPoint x: 224, startPoint y: 96, endPoint x: 229, endPoint y: 96, distance: 5.5
click at [224, 96] on div "initPageTransitions ( ) ; function initSlider ( ) { console . log ( "REZA WAS H…" at bounding box center [266, 175] width 214 height 230
drag, startPoint x: 223, startPoint y: 94, endPoint x: 225, endPoint y: 97, distance: 3.9
click at [223, 94] on div "initPageTransitions ( ) ; function initSlider ( ) { console . log ( "REZA WAS H…" at bounding box center [266, 175] width 214 height 230
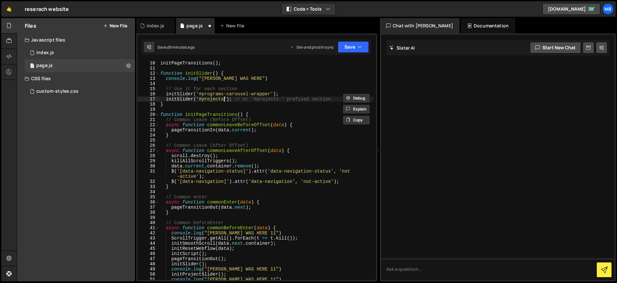
click at [224, 99] on div "initPageTransitions ( ) ; function initSlider ( ) { console . log ( "REZA WAS H…" at bounding box center [266, 175] width 214 height 230
paste textarea "-carousel-wrapper"
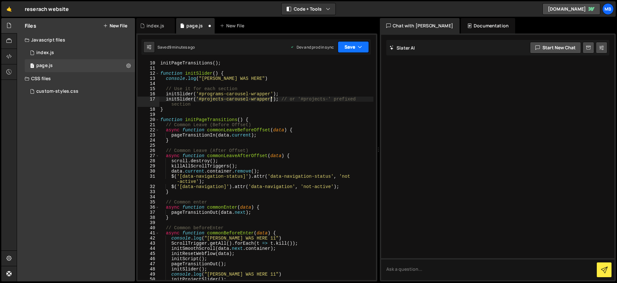
type textarea "initSlider('#projects-carousel-wrapper'); // or '#projects-' prefixed section"
click at [353, 51] on button "Save" at bounding box center [353, 47] width 31 height 12
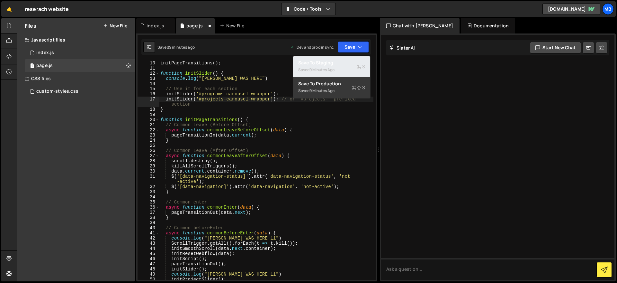
drag, startPoint x: 348, startPoint y: 68, endPoint x: 343, endPoint y: 87, distance: 20.5
click at [345, 92] on div "Save to Staging S Saved 9 minutes ago Save to Production S Saved 9 minutes ago …" at bounding box center [332, 77] width 78 height 42
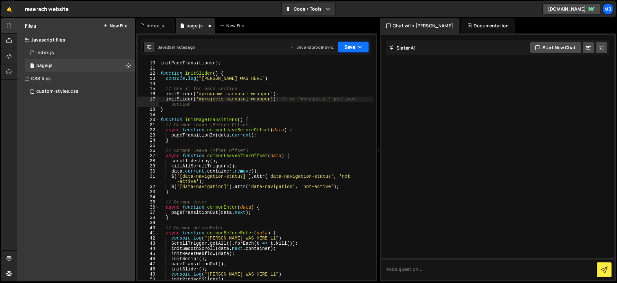
drag, startPoint x: 354, startPoint y: 50, endPoint x: 348, endPoint y: 65, distance: 15.0
click at [354, 50] on button "Save" at bounding box center [353, 47] width 31 height 12
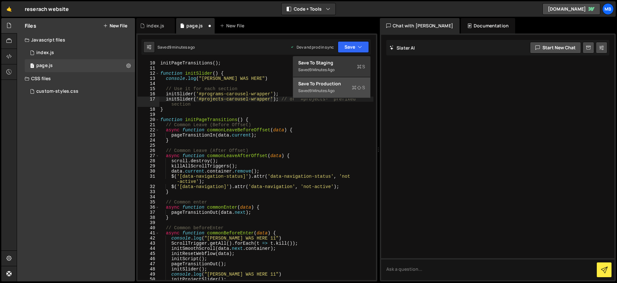
click at [342, 81] on div "Save to Production S" at bounding box center [331, 83] width 67 height 6
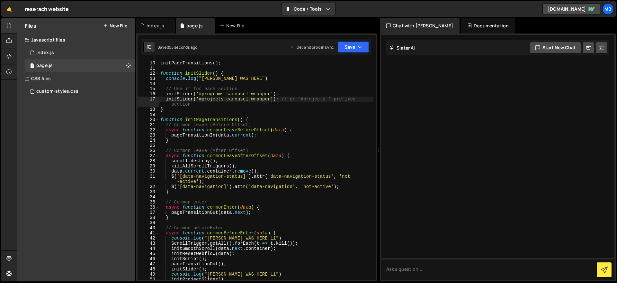
scroll to position [0, 0]
click at [205, 70] on div "initPageTransitions ( ) ; function initSlider ( ) { console . log ( "REZA WAS H…" at bounding box center [266, 175] width 214 height 230
click at [203, 72] on div "initPageTransitions ( ) ; function initSlider ( ) { console . log ( "REZA WAS H…" at bounding box center [266, 175] width 214 height 230
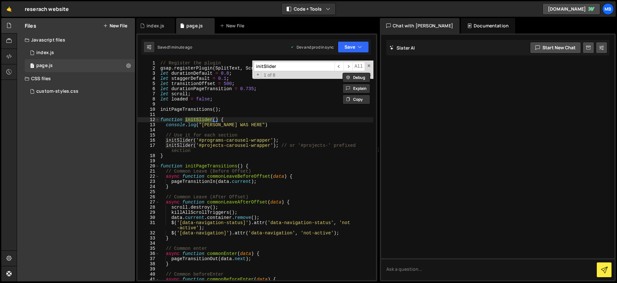
click at [194, 146] on div "// Register the plugin gsap . registerPlugin ( SplitText , ScrollTrigger ) ; le…" at bounding box center [266, 175] width 214 height 230
click at [193, 138] on div "// Register the plugin gsap . registerPlugin ( SplitText , ScrollTrigger ) ; le…" at bounding box center [266, 175] width 214 height 230
click at [192, 145] on div "// Register the plugin gsap . registerPlugin ( SplitText , ScrollTrigger ) ; le…" at bounding box center [266, 175] width 214 height 230
click at [193, 146] on div "// Register the plugin gsap . registerPlugin ( SplitText , ScrollTrigger ) ; le…" at bounding box center [266, 175] width 214 height 230
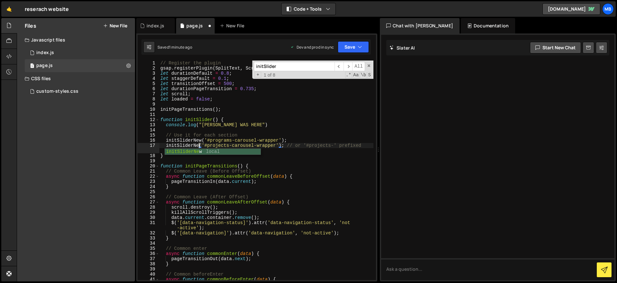
scroll to position [0, 3]
click at [196, 140] on div "// Register the plugin gsap . registerPlugin ( SplitText , ScrollTrigger ) ; le…" at bounding box center [266, 175] width 214 height 230
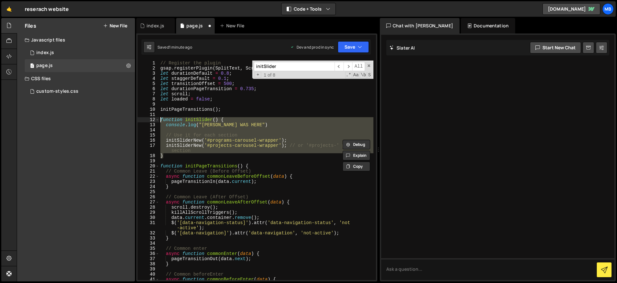
drag, startPoint x: 195, startPoint y: 155, endPoint x: 185, endPoint y: 140, distance: 17.1
click at [161, 122] on div "// Register the plugin gsap . registerPlugin ( SplitText , ScrollTrigger ) ; le…" at bounding box center [266, 175] width 214 height 230
click at [188, 144] on div "// Register the plugin gsap . registerPlugin ( SplitText , ScrollTrigger ) ; le…" at bounding box center [266, 169] width 214 height 219
type textarea "initSliderNew('#projects-carousel-wrapper'); // or '#projects-' prefixed section"
click at [188, 144] on div "// Register the plugin gsap . registerPlugin ( SplitText , ScrollTrigger ) ; le…" at bounding box center [266, 175] width 214 height 230
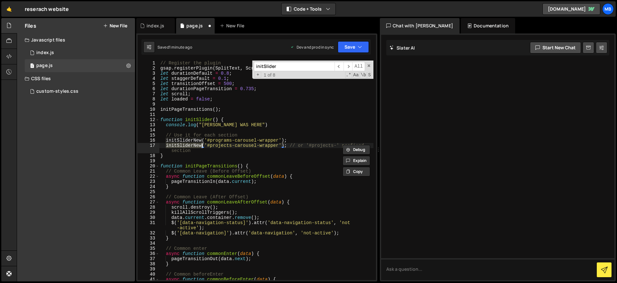
type input "initSliderNew"
click at [189, 144] on div "// Register the plugin gsap . registerPlugin ( SplitText , ScrollTrigger ) ; le…" at bounding box center [266, 169] width 214 height 219
click at [189, 144] on div "// Register the plugin gsap . registerPlugin ( SplitText , ScrollTrigger ) ; le…" at bounding box center [266, 175] width 214 height 230
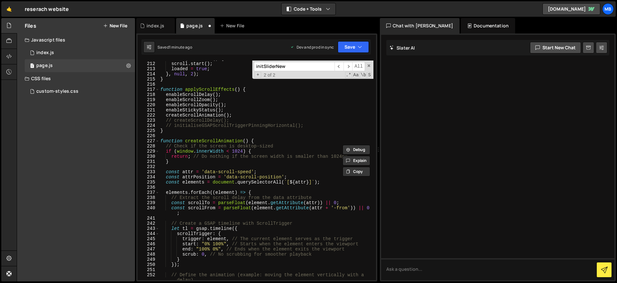
scroll to position [1116, 0]
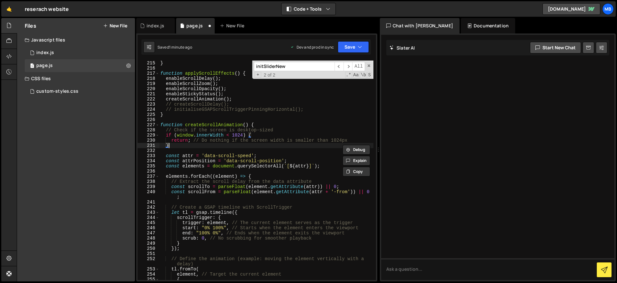
click at [189, 144] on div "} , null , 2 ) ; } function applyScrollEffects ( ) { enableScrollDelay ( ) ; en…" at bounding box center [266, 170] width 214 height 230
type textarea "}"
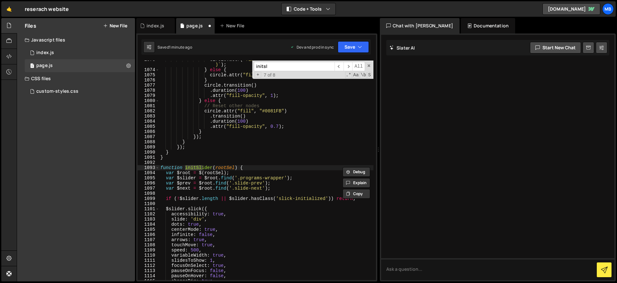
scroll to position [6077, 0]
type input "initslider"
click at [198, 165] on div "circle . attr ( "fill" , ` url(#pattern_ ${ nodeData . data . name } _0 ) ` ) ;…" at bounding box center [266, 169] width 214 height 219
click at [198, 165] on div "circle . attr ( "fill" , ` url(#pattern_ ${ nodeData . data . name } _0 ) ` ) ;…" at bounding box center [266, 174] width 214 height 235
paste textarea "New"
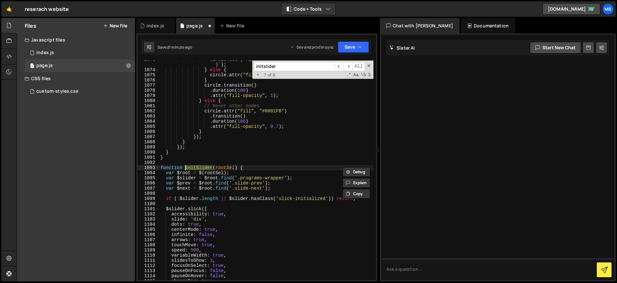
type textarea "function initSliderNew(rootSel) {"
click at [196, 161] on div "circle . attr ( "fill" , ` url(#pattern_ ${ nodeData . data . name } _0 ) ` ) ;…" at bounding box center [266, 174] width 214 height 235
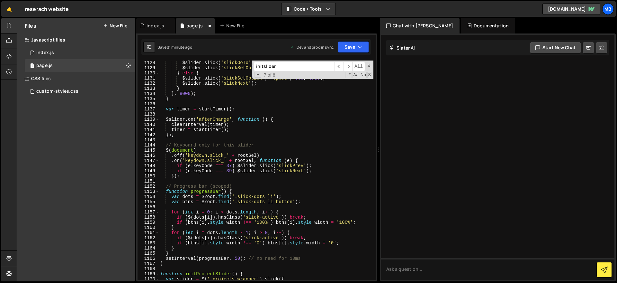
scroll to position [6459, 0]
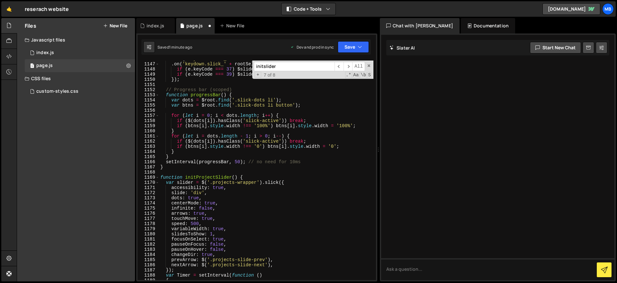
click at [198, 170] on div ". off ( 'keydown.slick_' + rootSel ) . on ( 'keydown.slick_' + rootSel , functi…" at bounding box center [266, 171] width 214 height 230
type textarea "}"
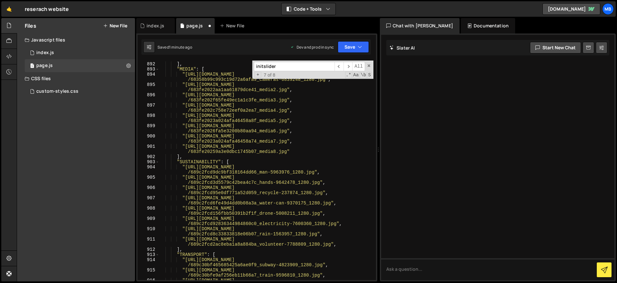
scroll to position [0, 0]
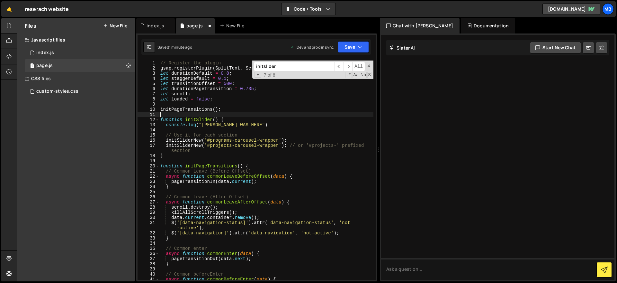
click at [205, 115] on div "// Register the plugin gsap . registerPlugin ( SplitText , ScrollTrigger ) ; le…" at bounding box center [266, 175] width 214 height 230
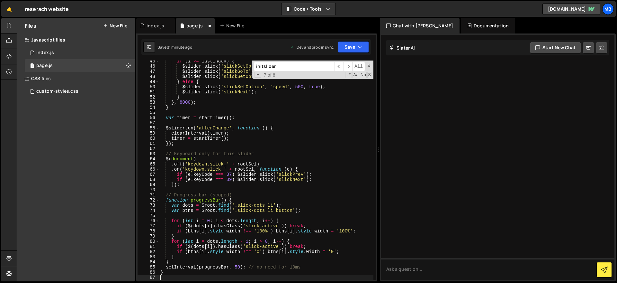
scroll to position [228, 0]
click at [350, 45] on button "Save" at bounding box center [353, 47] width 31 height 12
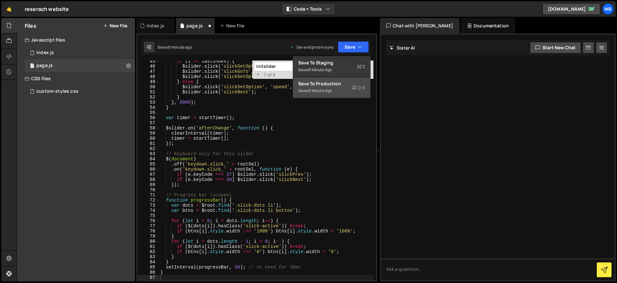
click at [326, 90] on div "1 minute ago" at bounding box center [321, 90] width 23 height 5
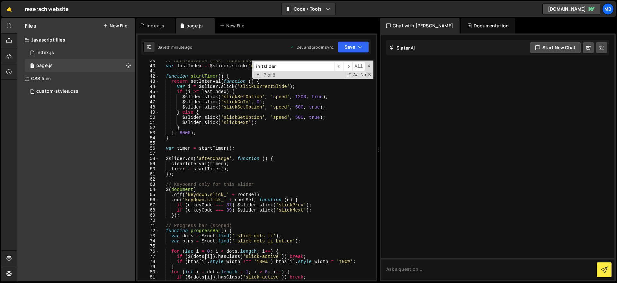
scroll to position [266, 0]
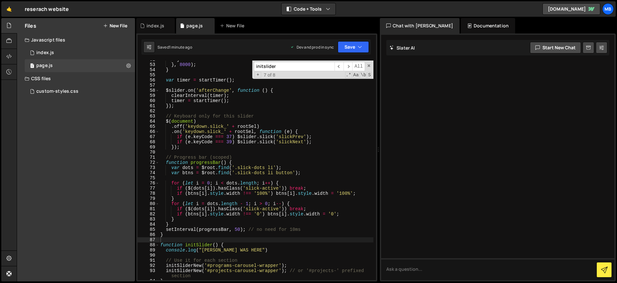
type textarea "var btns = $root.find('.slick-dots li button');"
drag, startPoint x: 238, startPoint y: 172, endPoint x: 265, endPoint y: 173, distance: 26.4
click at [265, 173] on div "} } , 8000 ) ; } var timer = startTimer ( ) ; $slider . on ( 'afterChange' , fu…" at bounding box center [266, 172] width 214 height 230
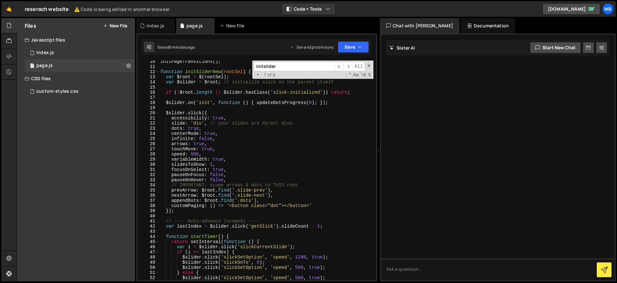
scroll to position [47, 0]
click at [205, 74] on div "initPageTransitions ( ) ; function initSliderNew ( rootSel ) { var $root = $ ( …" at bounding box center [266, 174] width 214 height 230
type textarea "function initSliderNew(rootSel) {"
click at [205, 74] on div "initPageTransitions ( ) ; function initSliderNew ( rootSel ) { var $root = $ ( …" at bounding box center [266, 174] width 214 height 230
type input "initSliderNew"
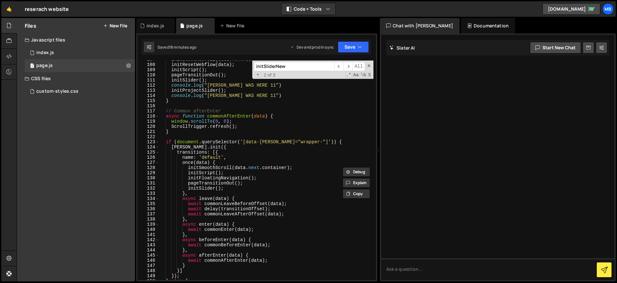
scroll to position [646, 0]
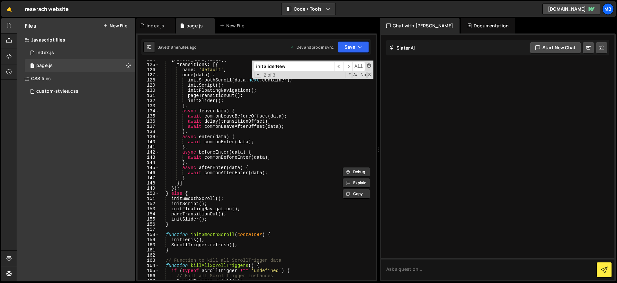
click at [368, 66] on span at bounding box center [369, 65] width 5 height 5
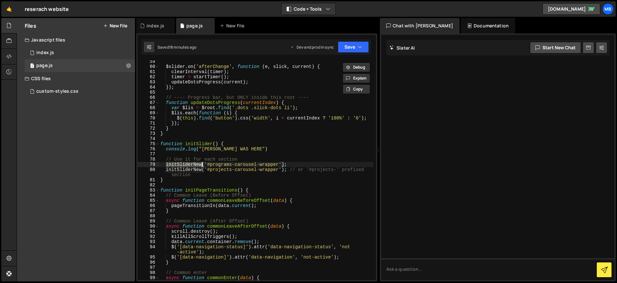
scroll to position [300, 0]
click at [206, 144] on div "$slider . on ( 'afterChange' , function ( e , slick , current ) { clearInterval…" at bounding box center [266, 174] width 214 height 230
type textarea "function initSlider() {"
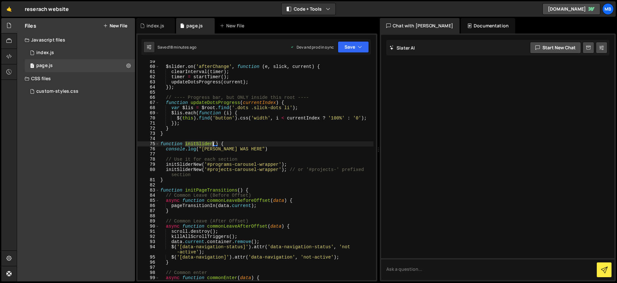
click at [206, 144] on div "$slider . on ( 'afterChange' , function ( e , slick , current ) { clearInterval…" at bounding box center [266, 174] width 214 height 230
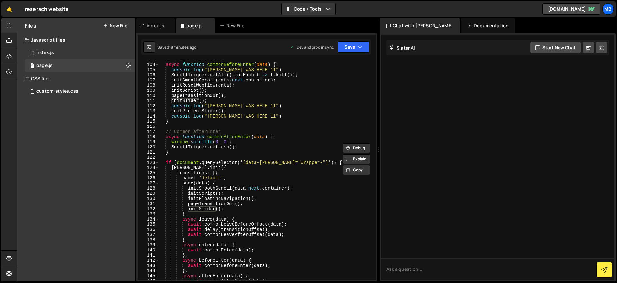
scroll to position [303, 0]
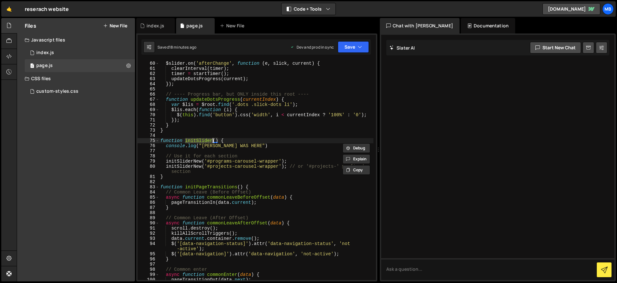
click at [216, 137] on div "$slider . on ( 'afterChange' , function ( e , slick , current ) { clearInterval…" at bounding box center [266, 171] width 214 height 230
click at [213, 140] on div "$slider . on ( 'afterChange' , function ( e , slick , current ) { clearInterval…" at bounding box center [266, 171] width 214 height 230
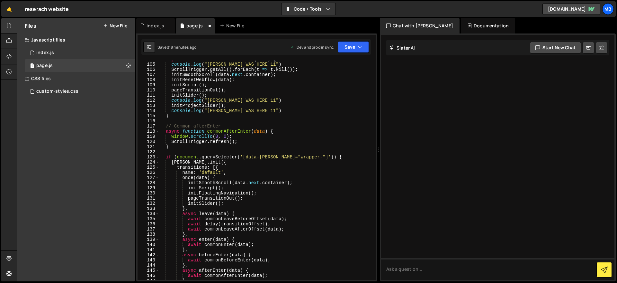
scroll to position [813, 0]
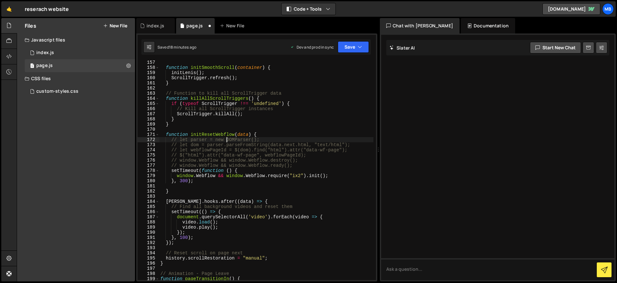
click at [226, 137] on div "function initSmoothScroll ( container ) { initLenis ( ) ; ScrollTrigger . refre…" at bounding box center [266, 175] width 214 height 230
type textarea "// let parser = new DOMParser();"
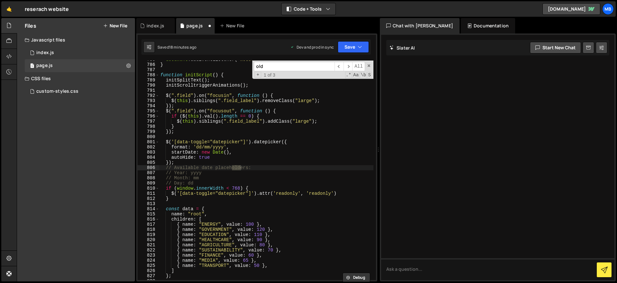
scroll to position [6911, 0]
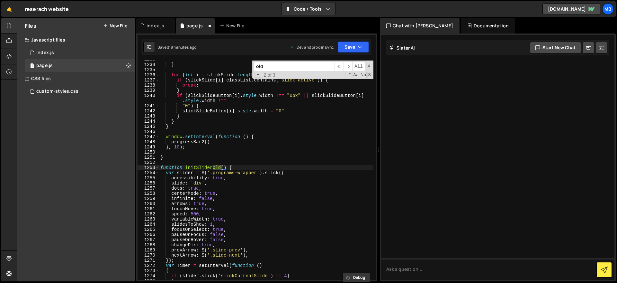
type input "old"
click at [219, 167] on div "} for ( let i = slickSlide . length - 1 ; i > 0 ; i -- ) { if ( slickSlide [ i …" at bounding box center [266, 169] width 214 height 219
click at [220, 167] on div "} for ( let i = slickSlide . length - 1 ; i > 0 ; i -- ) { if ( slickSlide [ i …" at bounding box center [266, 172] width 214 height 230
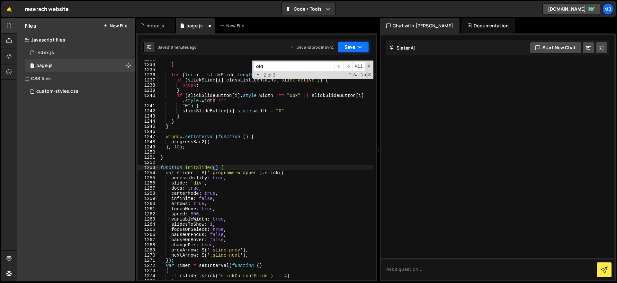
click at [349, 46] on button "Save" at bounding box center [353, 47] width 31 height 12
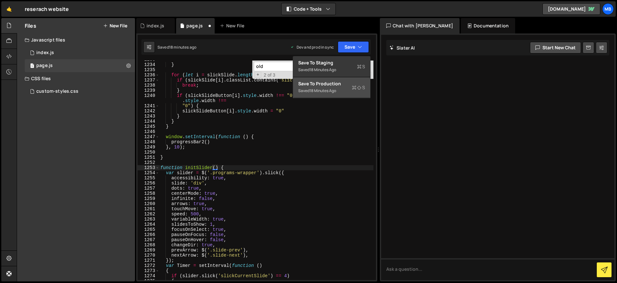
click at [350, 88] on div "Saved 18 minutes ago" at bounding box center [331, 91] width 67 height 8
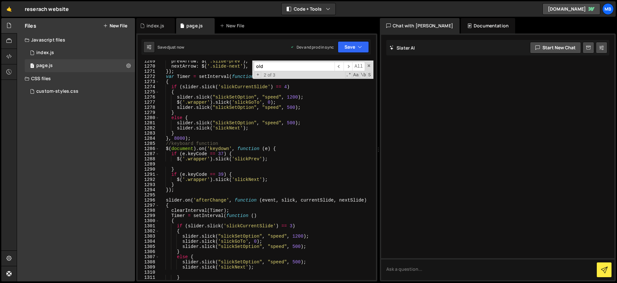
scroll to position [6965, 0]
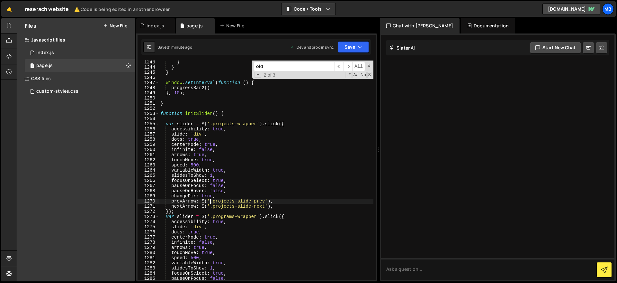
click at [212, 203] on div "} } } window . setInterval ( function ( ) { progressBar2 ( ) } , 10 ) ; } funct…" at bounding box center [266, 174] width 214 height 230
click at [210, 205] on div "} } } window . setInterval ( function ( ) { progressBar2 ( ) } , 10 ) ; } funct…" at bounding box center [266, 174] width 214 height 230
drag, startPoint x: 213, startPoint y: 202, endPoint x: 265, endPoint y: 202, distance: 51.8
click at [265, 202] on div "} } } window . setInterval ( function ( ) { progressBar2 ( ) } , 10 ) ; } funct…" at bounding box center [266, 174] width 214 height 230
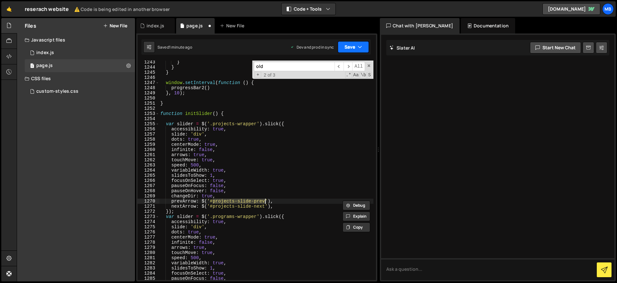
click at [352, 50] on button "Save" at bounding box center [353, 47] width 31 height 12
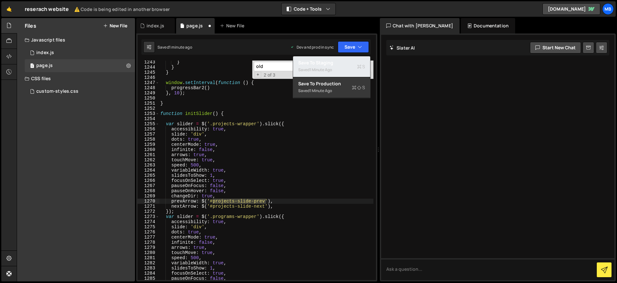
drag, startPoint x: 337, startPoint y: 69, endPoint x: 338, endPoint y: 93, distance: 23.5
click at [338, 93] on div "Save to Staging S Saved 1 minute ago Save to Production S Saved 1 minute ago Sa…" at bounding box center [332, 77] width 78 height 42
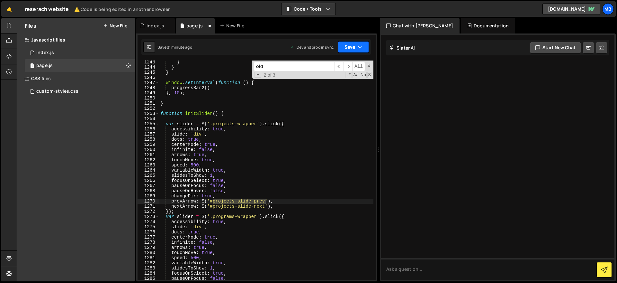
click at [356, 46] on button "Save" at bounding box center [353, 47] width 31 height 12
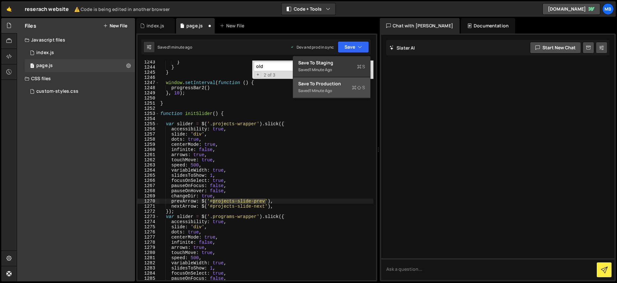
click at [335, 86] on div "Save to Production S" at bounding box center [331, 83] width 67 height 6
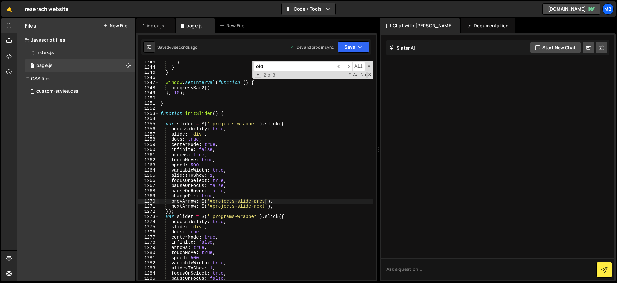
scroll to position [6970, 0]
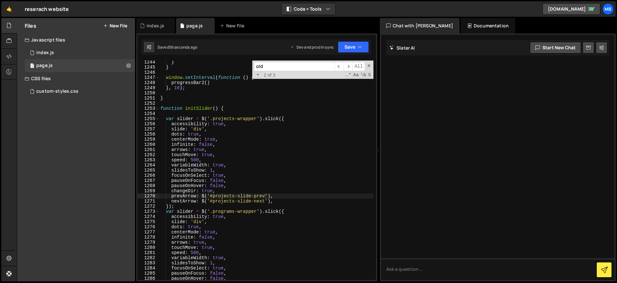
click at [223, 118] on div "} } window . setInterval ( function ( ) { progressBar2 ( ) } , 10 ) ; } functio…" at bounding box center [266, 174] width 214 height 230
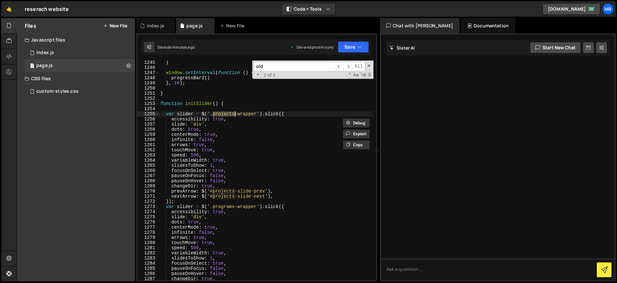
scroll to position [7035, 0]
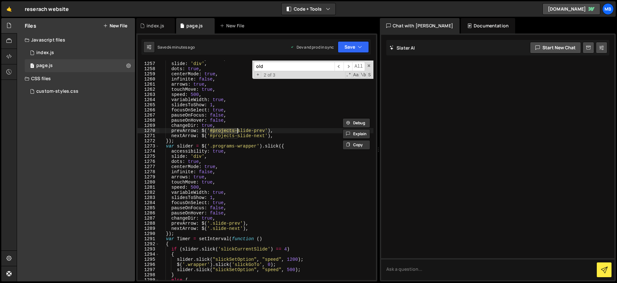
drag, startPoint x: 211, startPoint y: 131, endPoint x: 237, endPoint y: 130, distance: 25.8
click at [237, 130] on div "accessibility : true , slide : 'div' , dots : true , centerMode : true , infini…" at bounding box center [266, 171] width 214 height 230
drag, startPoint x: 238, startPoint y: 137, endPoint x: 210, endPoint y: 137, distance: 28.6
click at [210, 137] on div "accessibility : true , slide : 'div' , dots : true , centerMode : true , infini…" at bounding box center [266, 171] width 214 height 230
click at [351, 50] on button "Save" at bounding box center [353, 47] width 31 height 12
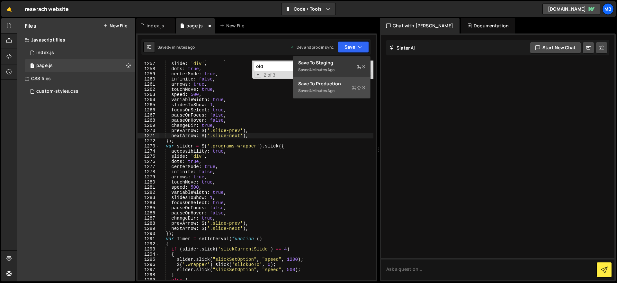
click at [345, 84] on div "Save to Production S" at bounding box center [331, 83] width 67 height 6
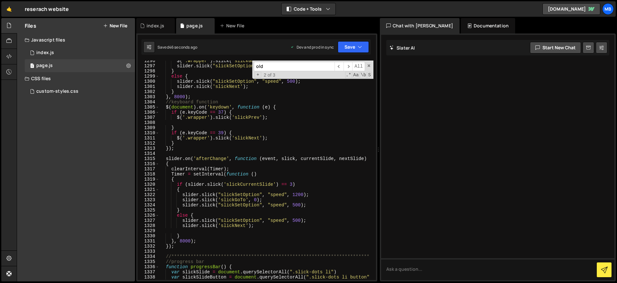
scroll to position [7256, 0]
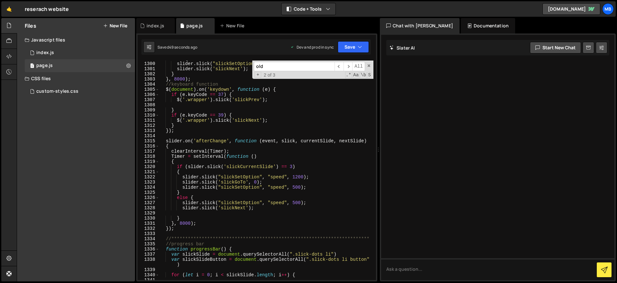
click at [370, 68] on div "old ​ ​ All Replace All + 2 of 3 .* Aa \b S" at bounding box center [312, 69] width 121 height 18
click at [369, 65] on span at bounding box center [369, 65] width 5 height 5
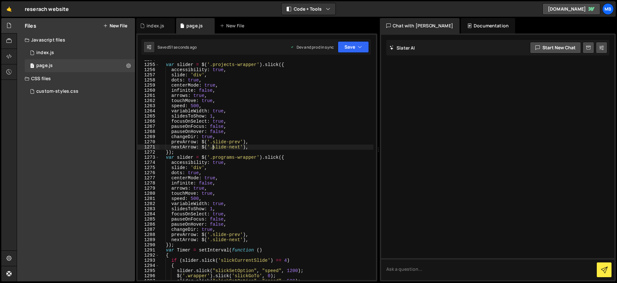
scroll to position [7004, 0]
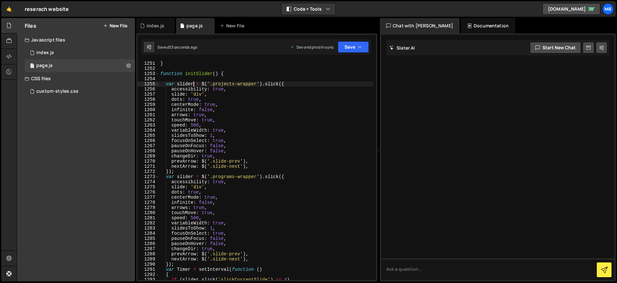
click at [194, 84] on div "} function initSlider ( ) { var slider = $ ( '.projects-wrapper' ) . slick ({ a…" at bounding box center [266, 171] width 214 height 230
click at [193, 83] on div "} function initSlider ( ) { var slider2 = $ ( '.projects-wrapper' ) . slick ({ …" at bounding box center [266, 171] width 214 height 230
click at [347, 43] on button "Save" at bounding box center [353, 47] width 31 height 12
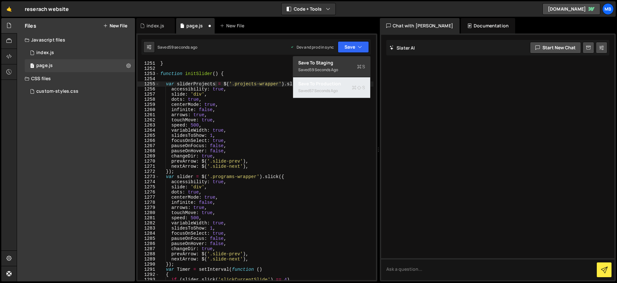
click at [347, 91] on div "Saved 57 seconds ago" at bounding box center [331, 91] width 67 height 8
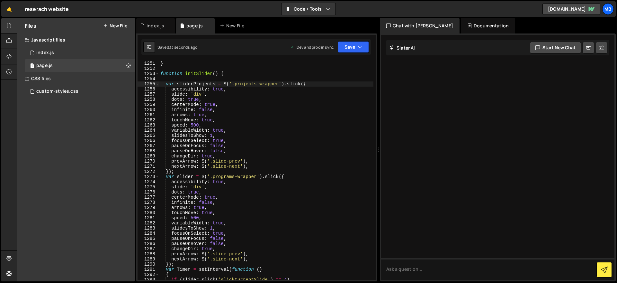
click at [212, 162] on div "} function initSlider ( ) { var sliderProjects = $ ( '.projects-wrapper' ) . sl…" at bounding box center [266, 171] width 214 height 230
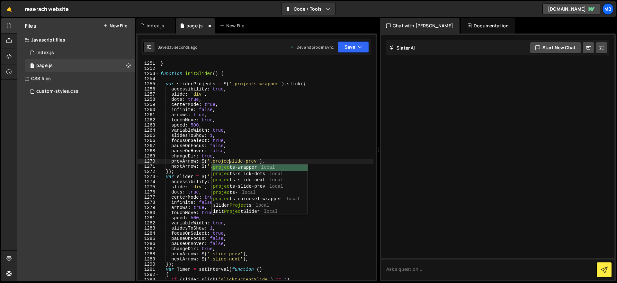
scroll to position [0, 5]
click at [214, 162] on div "} function initSlider ( ) { var sliderProjects = $ ( '.projects-wrapper' ) . sl…" at bounding box center [266, 171] width 214 height 230
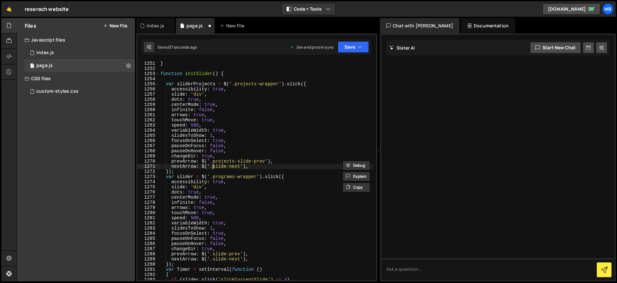
click at [213, 165] on div "} function initSlider ( ) { var sliderProjects = $ ( '.projects-wrapper' ) . sl…" at bounding box center [266, 171] width 214 height 230
paste textarea "projects-"
click at [353, 52] on button "Save" at bounding box center [353, 47] width 31 height 12
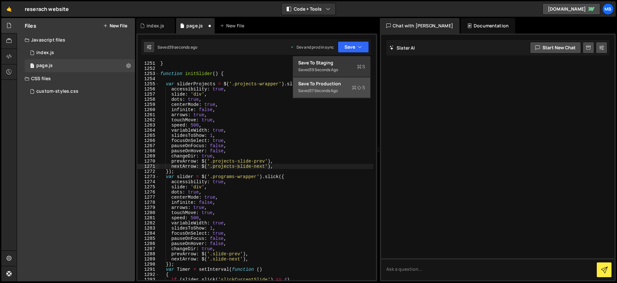
click at [346, 85] on div "Save to Production S" at bounding box center [331, 83] width 67 height 6
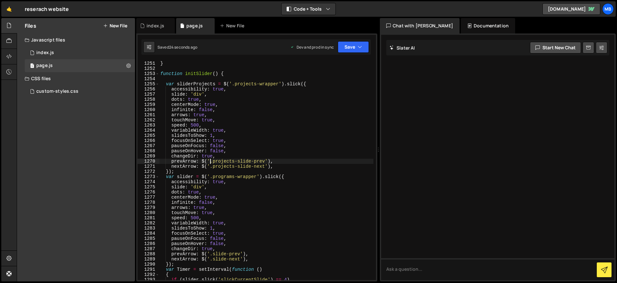
click at [213, 162] on div "} function initSlider ( ) { var sliderProjects = $ ( '.projects-wrapper' ) . sl…" at bounding box center [266, 171] width 214 height 230
click at [212, 167] on div "} function initSlider ( ) { var sliderProjects = $ ( '.projects-wrapper' ) . sl…" at bounding box center [266, 171] width 214 height 230
drag, startPoint x: 348, startPoint y: 46, endPoint x: 351, endPoint y: 64, distance: 18.2
click at [348, 47] on button "Save" at bounding box center [353, 47] width 31 height 12
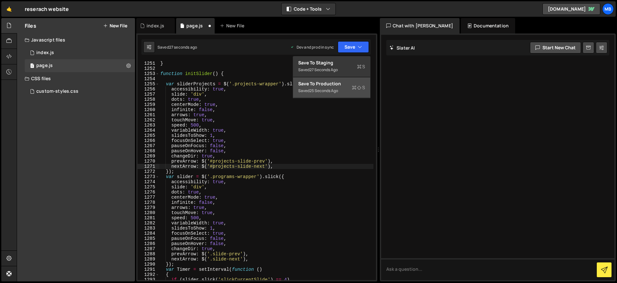
click at [350, 87] on div "Saved 25 seconds ago" at bounding box center [331, 91] width 67 height 8
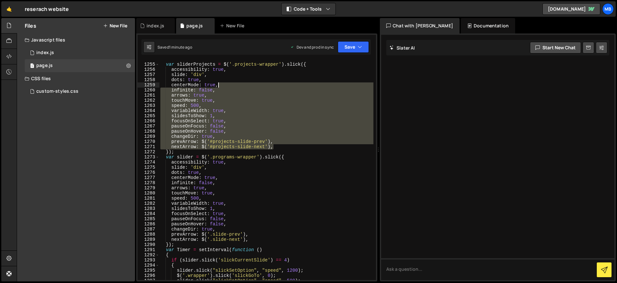
scroll to position [7024, 0]
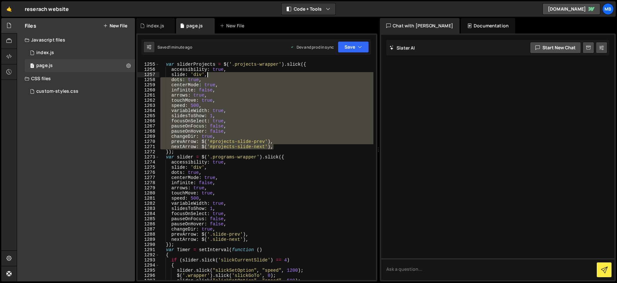
drag, startPoint x: 284, startPoint y: 141, endPoint x: 280, endPoint y: 74, distance: 66.7
click at [280, 74] on div "var sliderProjects = $ ( '.projects-wrapper' ) . slick ({ accessibility : true …" at bounding box center [266, 172] width 214 height 230
click at [275, 83] on div "var sliderProjects = $ ( '.projects-wrapper' ) . slick ({ accessibility : true …" at bounding box center [266, 169] width 214 height 219
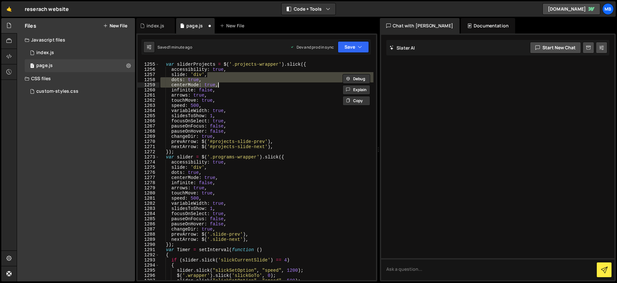
click at [275, 77] on div "var sliderProjects = $ ( '.projects-wrapper' ) . slick ({ accessibility : true …" at bounding box center [266, 169] width 214 height 219
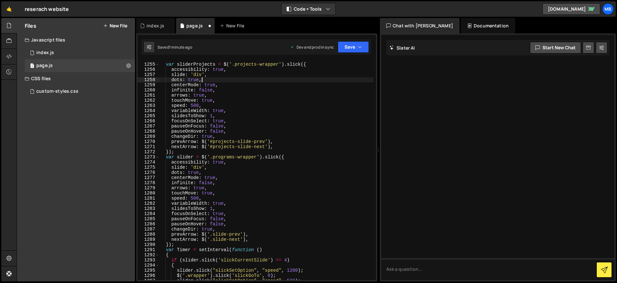
click at [274, 79] on div "var sliderProjects = $ ( '.projects-wrapper' ) . slick ({ accessibility : true …" at bounding box center [266, 172] width 214 height 230
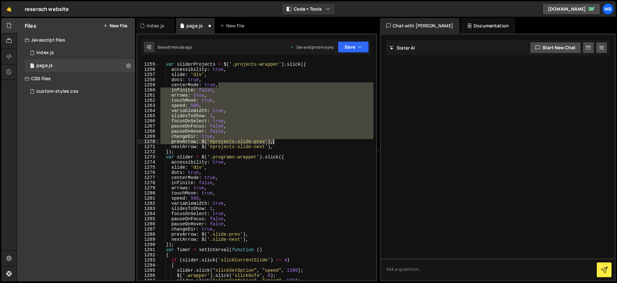
drag, startPoint x: 274, startPoint y: 82, endPoint x: 309, endPoint y: 142, distance: 69.0
click at [309, 142] on div "var sliderProjects = $ ( '.projects-wrapper' ) . slick ({ accessibility : true …" at bounding box center [266, 172] width 214 height 230
click at [309, 142] on div "var sliderProjects = $ ( '.projects-wrapper' ) . slick ({ accessibility : true …" at bounding box center [266, 169] width 214 height 219
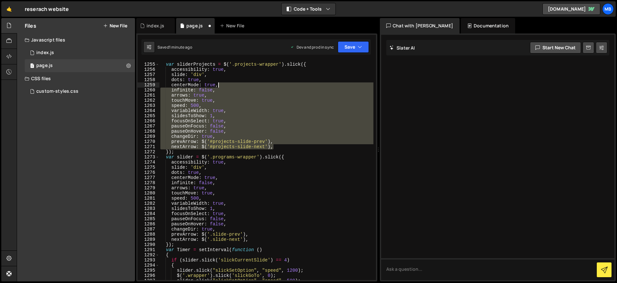
drag, startPoint x: 307, startPoint y: 146, endPoint x: 296, endPoint y: 83, distance: 63.3
click at [296, 83] on div "var sliderProjects = $ ( '.projects-wrapper' ) . slick ({ accessibility : true …" at bounding box center [266, 172] width 214 height 230
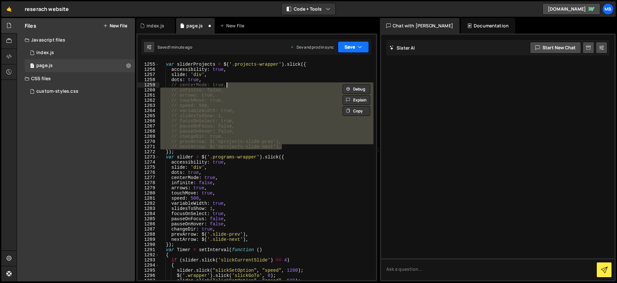
click at [344, 47] on button "Save" at bounding box center [353, 47] width 31 height 12
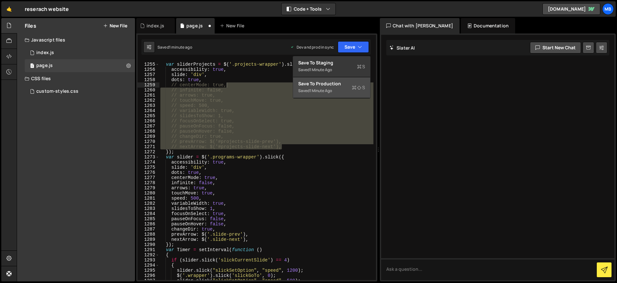
click at [357, 86] on icon at bounding box center [359, 87] width 5 height 6
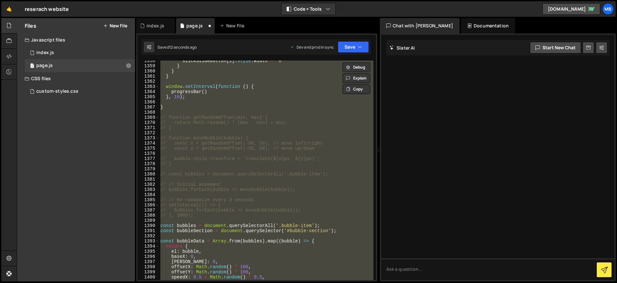
scroll to position [0, 0]
click at [271, 90] on div "slickSlideButton [ i ] . style . width = "0" } } } window . setInterval ( funct…" at bounding box center [266, 169] width 214 height 219
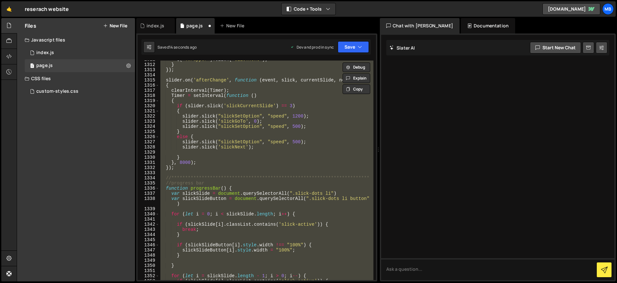
click at [272, 99] on div "**********" at bounding box center [266, 169] width 214 height 219
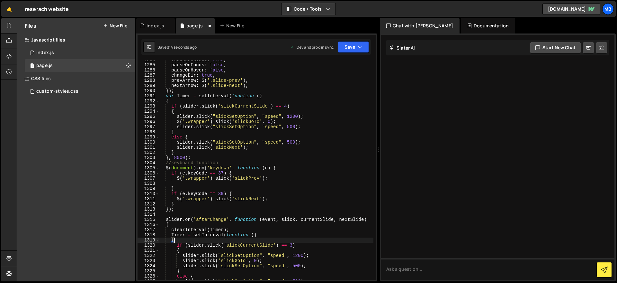
click at [272, 99] on div "focusOnSelect : true , pauseOnFocus : false , pauseOnHover : false , changeDir …" at bounding box center [266, 172] width 214 height 230
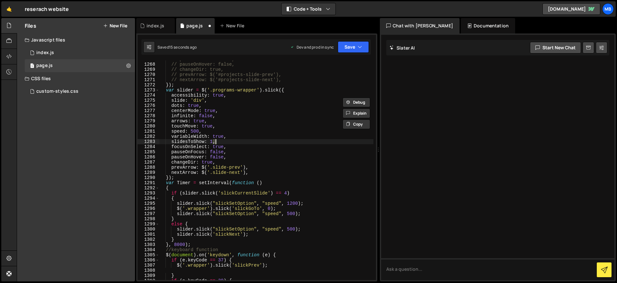
click at [272, 99] on div "// pauseOnFocus: false, // pauseOnHover: false, // changeDir: true, // prevArro…" at bounding box center [266, 172] width 214 height 230
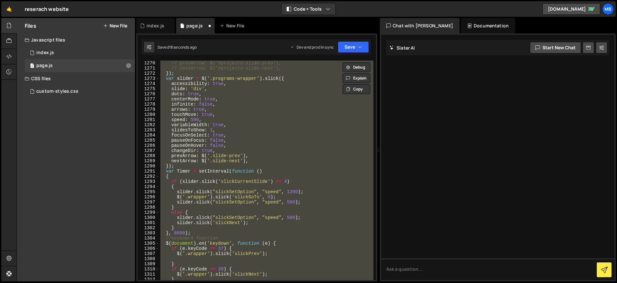
scroll to position [6974, 0]
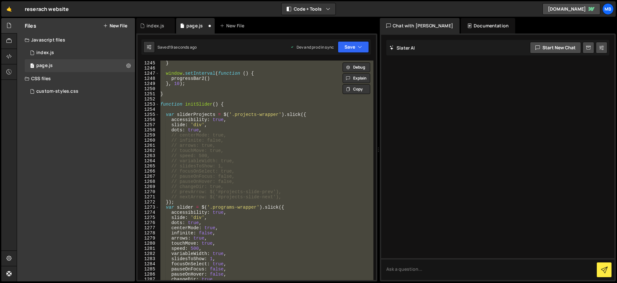
click at [263, 104] on div "} } window . setInterval ( function ( ) { progressBar2 ( ) } , 10 ) ; } functio…" at bounding box center [266, 169] width 214 height 219
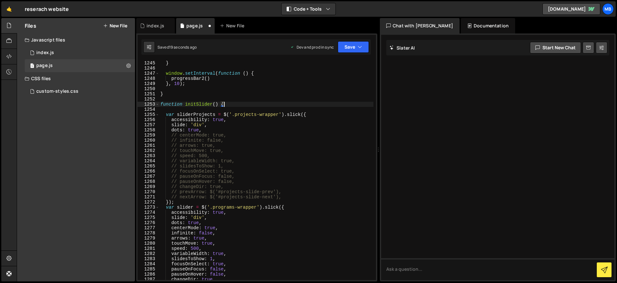
type textarea "});"
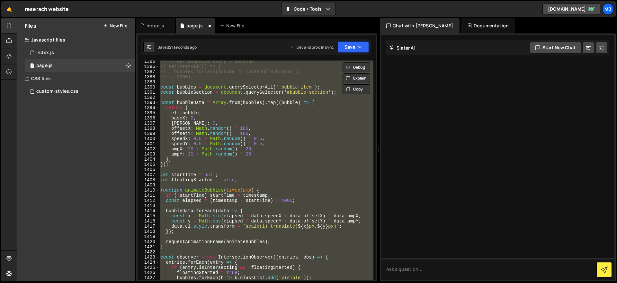
scroll to position [7414, 0]
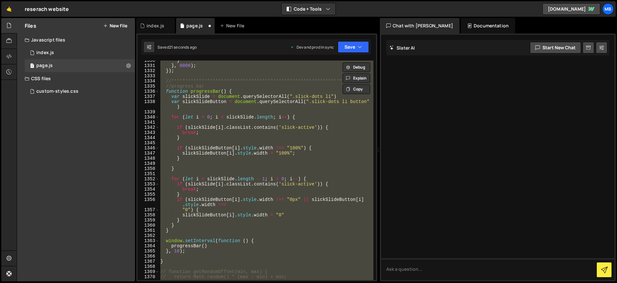
click at [239, 120] on div "**********" at bounding box center [266, 169] width 214 height 219
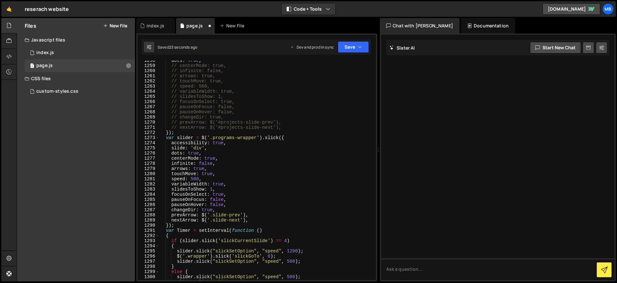
scroll to position [7037, 0]
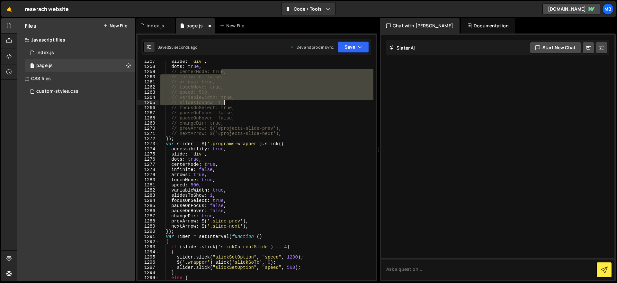
drag, startPoint x: 221, startPoint y: 73, endPoint x: 225, endPoint y: 101, distance: 27.9
click at [225, 101] on div "slide : 'div' , dots : true , // centerMode: true, // infinite: false, // arrow…" at bounding box center [266, 174] width 214 height 230
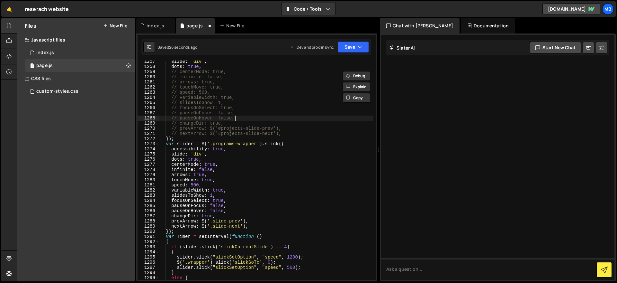
click at [238, 112] on div "slide : 'div' , dots : true , // centerMode: true, // infinite: false, // arrow…" at bounding box center [266, 174] width 214 height 230
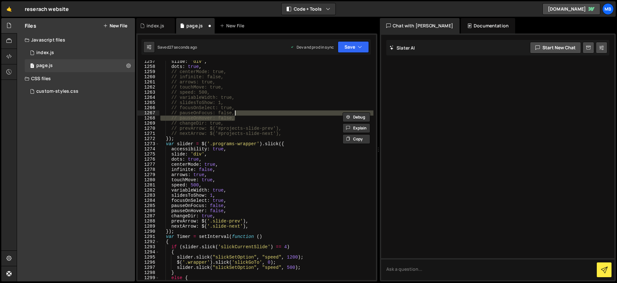
click at [235, 70] on div "slide : 'div' , dots : true , // centerMode: true, // infinite: false, // arrow…" at bounding box center [266, 174] width 214 height 230
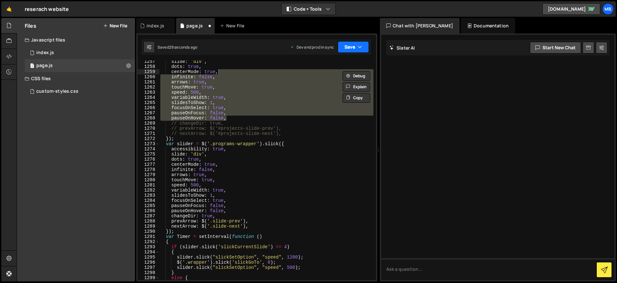
click at [354, 45] on button "Save" at bounding box center [353, 47] width 31 height 12
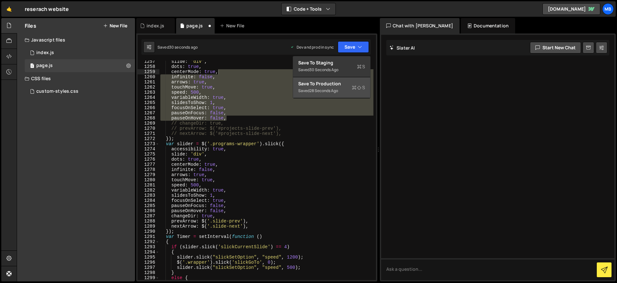
click at [343, 86] on div "Save to Production S" at bounding box center [331, 83] width 67 height 6
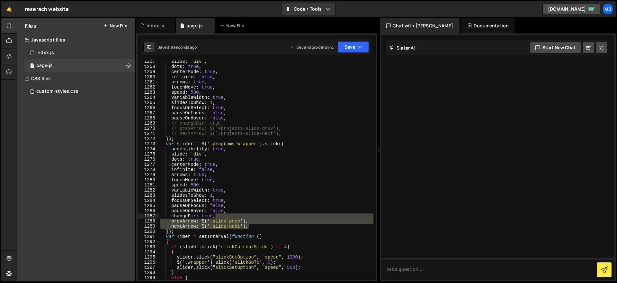
drag, startPoint x: 253, startPoint y: 227, endPoint x: 256, endPoint y: 214, distance: 13.4
click at [256, 214] on div "slide : 'div' , dots : true , centerMode : true , infinite : false , arrows : t…" at bounding box center [266, 174] width 214 height 230
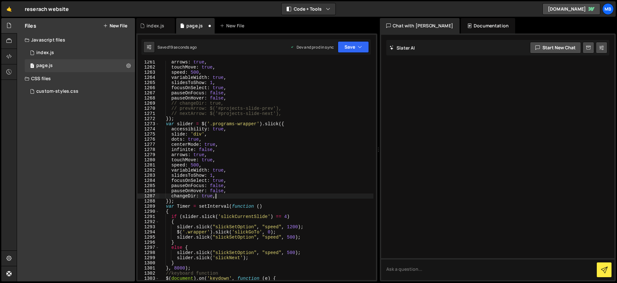
scroll to position [7134, 0]
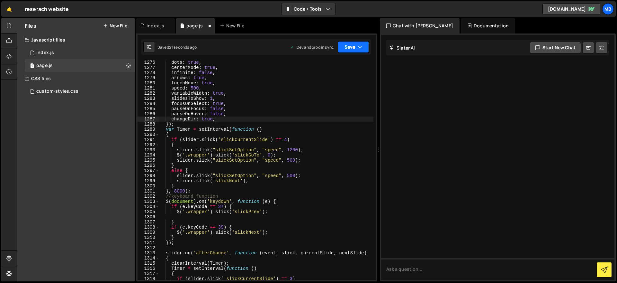
click at [360, 51] on button "Save" at bounding box center [353, 47] width 31 height 12
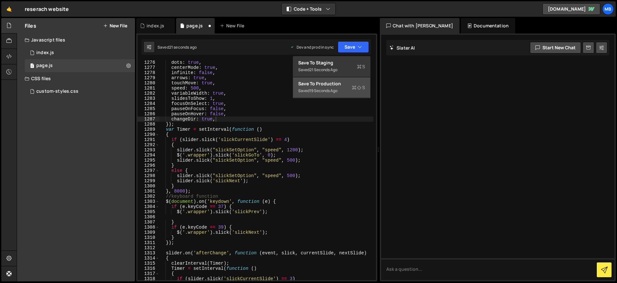
click at [355, 90] on icon at bounding box center [354, 87] width 5 height 6
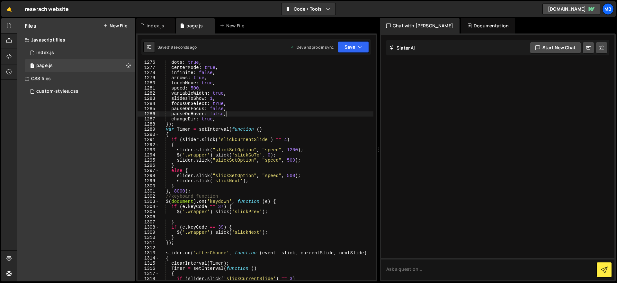
click at [286, 112] on div "dots : true , centerMode : true , infinite : false , arrows : true , touchMove …" at bounding box center [266, 175] width 214 height 230
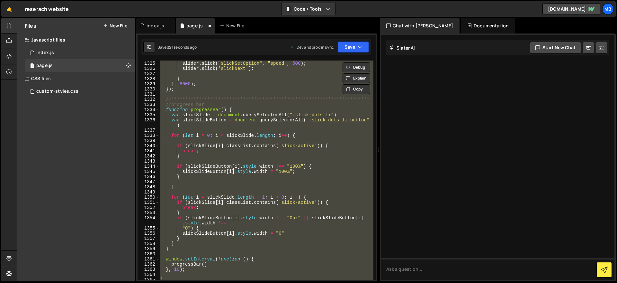
click at [291, 120] on div "**********" at bounding box center [266, 169] width 214 height 219
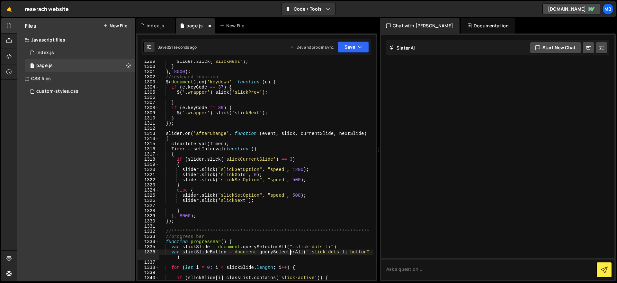
click at [291, 120] on div "slider . slick ( 'slickNext' ) ; } } , 8000 ) ; //keyboard function $ ( documen…" at bounding box center [266, 174] width 214 height 230
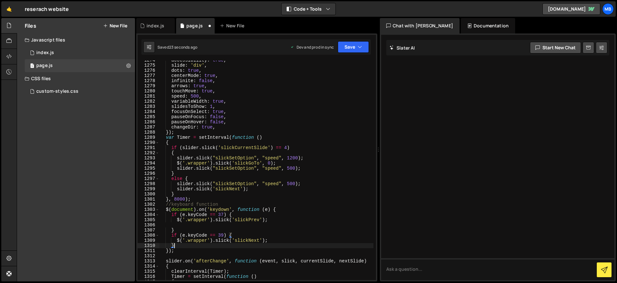
scroll to position [7125, 0]
click at [290, 132] on div "accessibility : true , slide : 'div' , dots : true , centerMode : true , infini…" at bounding box center [266, 173] width 214 height 230
click at [291, 129] on div "accessibility : true , slide : 'div' , dots : true , centerMode : true , infini…" at bounding box center [266, 173] width 214 height 230
paste textarea "nextArrow: $('.slide-next')"
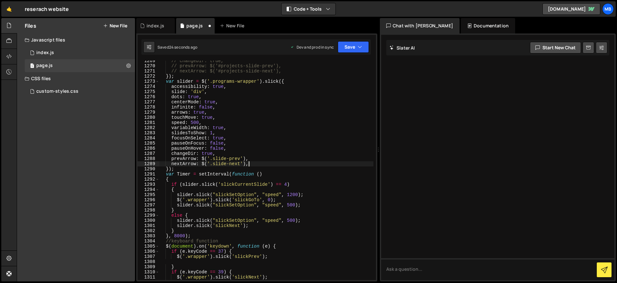
scroll to position [7100, 0]
click at [249, 155] on div "// changeDir: true, // prevArrow: $('#projects-slide-prev'), // nextArrow: $('#…" at bounding box center [266, 173] width 214 height 230
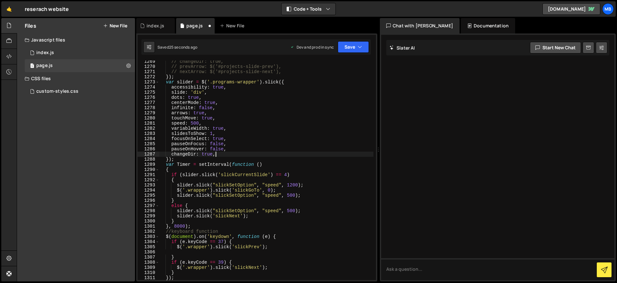
scroll to position [7097, 0]
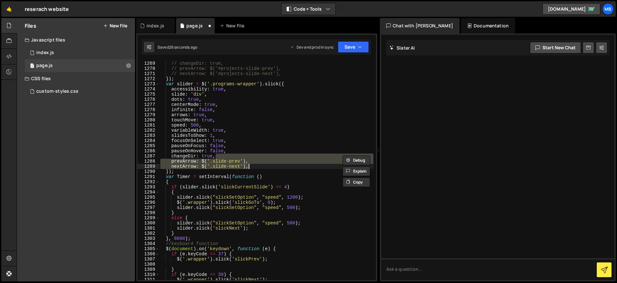
click at [256, 156] on div "pauseOnHover : false , // changeDir: true, // prevArrow: $('#projects-slide-pre…" at bounding box center [266, 169] width 214 height 219
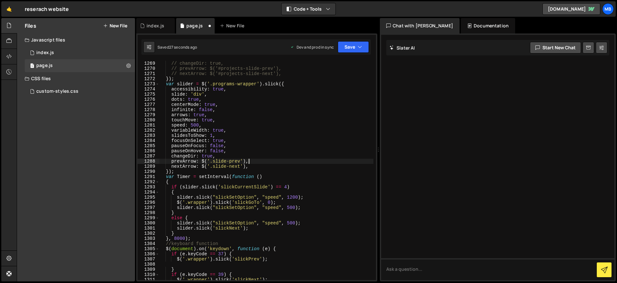
drag, startPoint x: 255, startPoint y: 163, endPoint x: 255, endPoint y: 154, distance: 9.0
click at [255, 154] on div "pauseOnHover : false , // changeDir: true, // prevArrow: $('#projects-slide-pre…" at bounding box center [266, 171] width 214 height 230
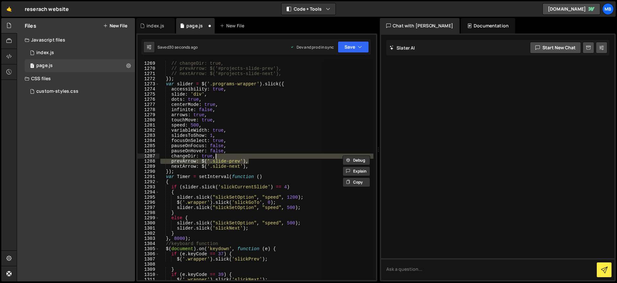
click at [210, 161] on div "pauseOnHover : false , // changeDir: true, // prevArrow: $('#projects-slide-pre…" at bounding box center [266, 169] width 214 height 219
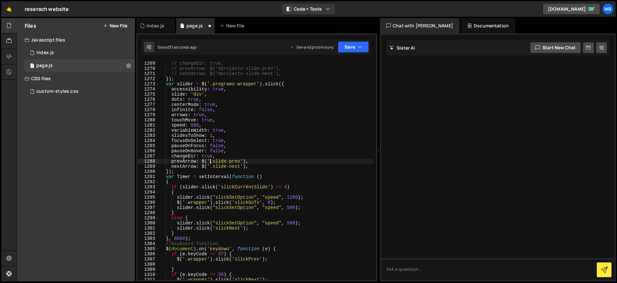
click at [211, 161] on div "pauseOnHover : false , // changeDir: true, // prevArrow: $('#projects-slide-pre…" at bounding box center [266, 171] width 214 height 230
click at [251, 165] on div "pauseOnHover : false , // changeDir: true, // prevArrow: $('#projects-slide-pre…" at bounding box center [266, 171] width 214 height 230
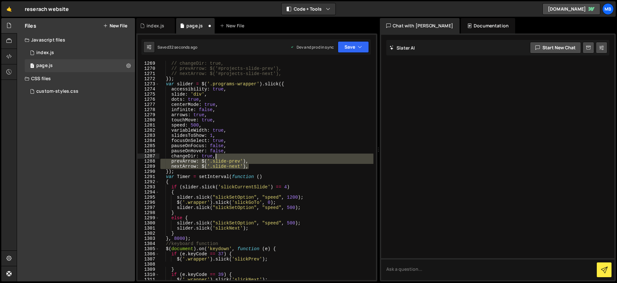
drag, startPoint x: 252, startPoint y: 166, endPoint x: 251, endPoint y: 155, distance: 11.3
click at [251, 155] on div "pauseOnHover : false , // changeDir: true, // prevArrow: $('#projects-slide-pre…" at bounding box center [266, 171] width 214 height 230
click at [250, 158] on div "pauseOnHover : false , // changeDir: true, // prevArrow: $('#projects-slide-pre…" at bounding box center [266, 169] width 214 height 219
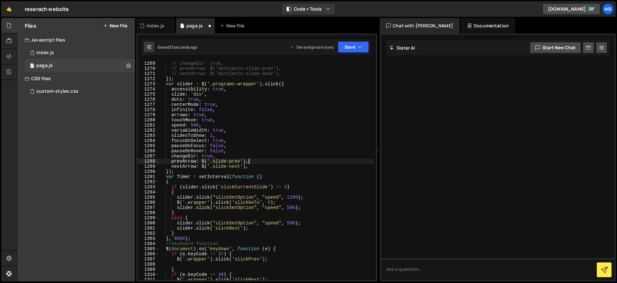
click at [251, 163] on div "pauseOnHover : false , // changeDir: true, // prevArrow: $('#projects-slide-pre…" at bounding box center [266, 171] width 214 height 230
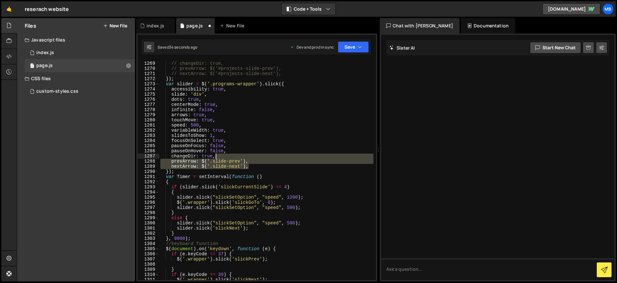
drag, startPoint x: 251, startPoint y: 166, endPoint x: 252, endPoint y: 154, distance: 11.3
click at [252, 156] on div "pauseOnHover : false , // changeDir: true, // prevArrow: $('#projects-slide-pre…" at bounding box center [266, 171] width 214 height 230
click at [250, 164] on div "pauseOnHover : false , // changeDir: true, // prevArrow: $('#projects-slide-pre…" at bounding box center [266, 169] width 214 height 219
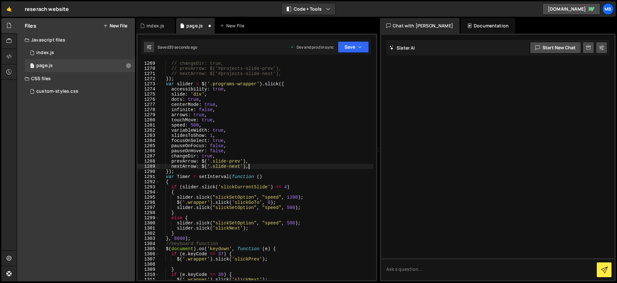
click at [251, 162] on div "pauseOnHover : false , // changeDir: true, // prevArrow: $('#projects-slide-pre…" at bounding box center [266, 171] width 214 height 230
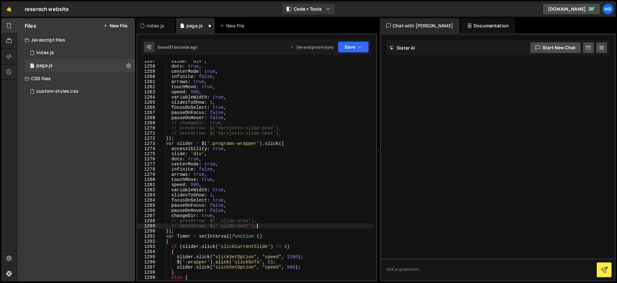
scroll to position [7038, 0]
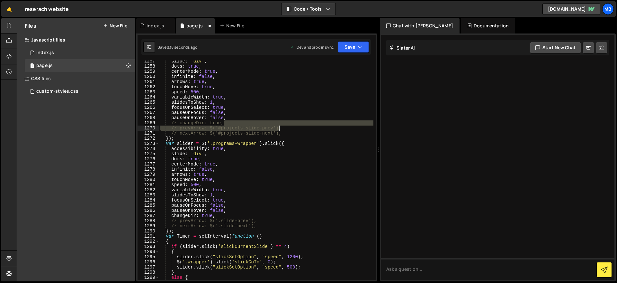
drag, startPoint x: 279, startPoint y: 125, endPoint x: 281, endPoint y: 133, distance: 8.1
click at [281, 133] on div "slide : 'div' , dots : true , centerMode : true , infinite : false , arrows : t…" at bounding box center [266, 174] width 214 height 230
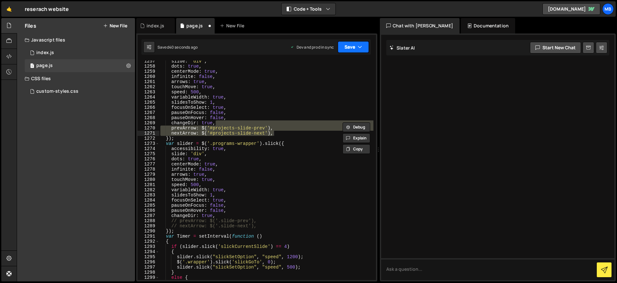
click at [360, 47] on icon "button" at bounding box center [360, 47] width 5 height 6
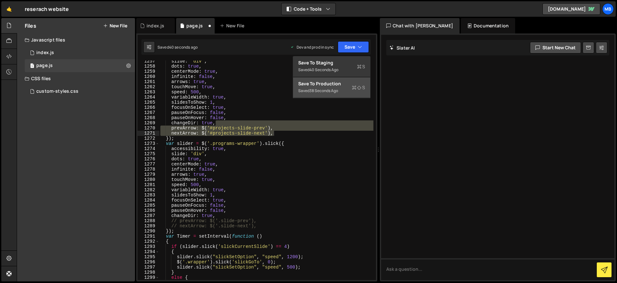
click at [355, 86] on icon at bounding box center [354, 87] width 5 height 6
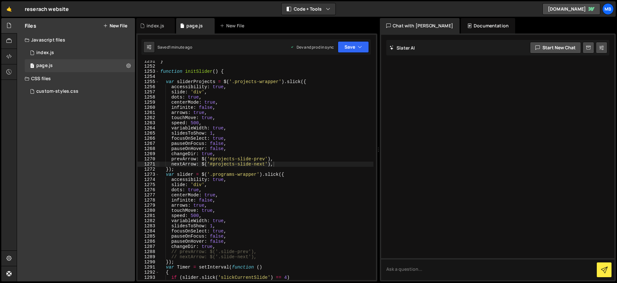
scroll to position [7032, 0]
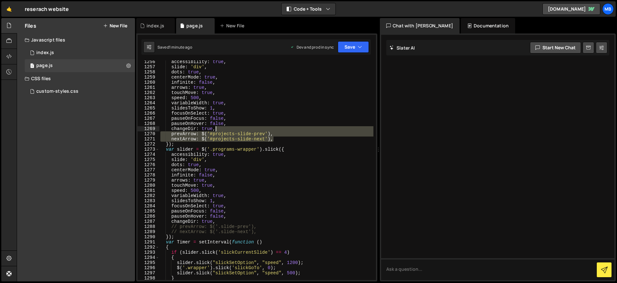
drag, startPoint x: 288, startPoint y: 140, endPoint x: 288, endPoint y: 127, distance: 12.9
click at [288, 127] on div "accessibility : true , slide : 'div' , dots : true , centerMode : true , infini…" at bounding box center [266, 174] width 214 height 230
click at [282, 217] on div "accessibility : true , slide : 'div' , dots : true , centerMode : true , infini…" at bounding box center [266, 174] width 214 height 230
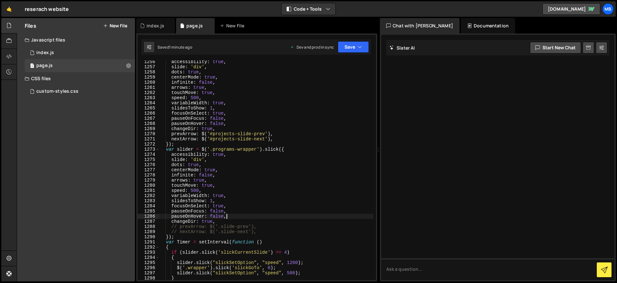
click at [281, 219] on div "accessibility : true , slide : 'div' , dots : true , centerMode : true , infini…" at bounding box center [266, 174] width 214 height 230
paste textarea "nextArrow: $('#projects-slide-next')"
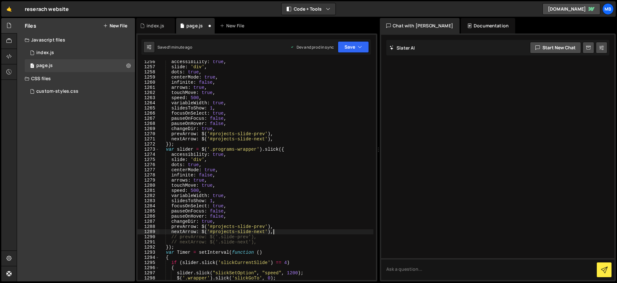
click at [215, 227] on div "accessibility : true , slide : 'div' , dots : true , centerMode : true , infini…" at bounding box center [266, 174] width 214 height 230
drag, startPoint x: 215, startPoint y: 227, endPoint x: 221, endPoint y: 226, distance: 5.5
click at [215, 227] on div "accessibility : true , slide : 'div' , dots : true , centerMode : true , infini…" at bounding box center [266, 174] width 214 height 230
click at [225, 226] on div "accessibility : true , slide : 'div' , dots : true , centerMode : true , infini…" at bounding box center [266, 174] width 214 height 230
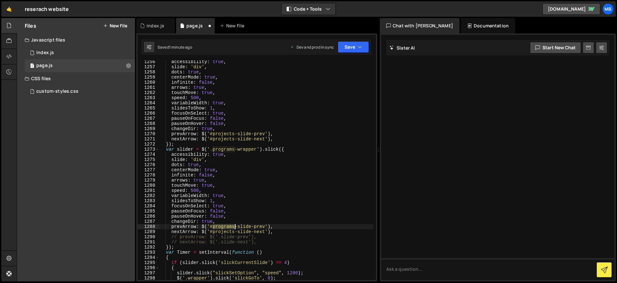
click at [225, 226] on div "accessibility : true , slide : 'div' , dots : true , centerMode : true , infini…" at bounding box center [266, 174] width 214 height 230
click at [226, 235] on div "accessibility : true , slide : 'div' , dots : true , centerMode : true , infini…" at bounding box center [266, 174] width 214 height 230
click at [227, 231] on div "accessibility : true , slide : 'div' , dots : true , centerMode : true , infini…" at bounding box center [266, 174] width 214 height 230
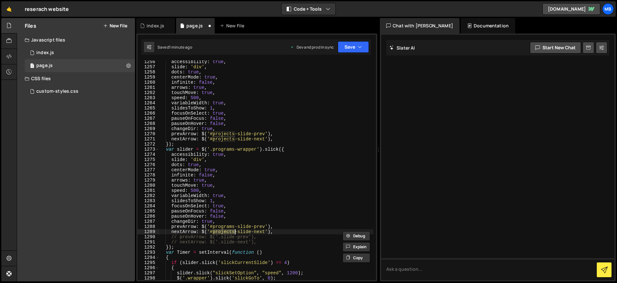
paste textarea "gram"
click at [347, 52] on button "Save" at bounding box center [353, 47] width 31 height 12
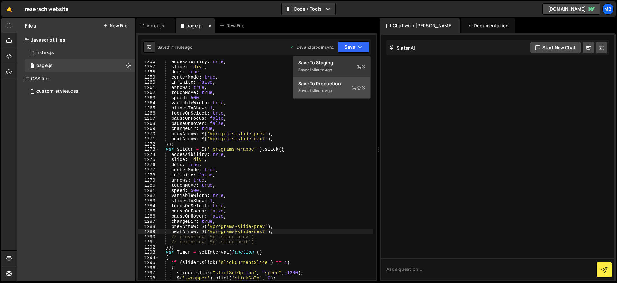
click at [350, 86] on div "Save to Production S" at bounding box center [331, 83] width 67 height 6
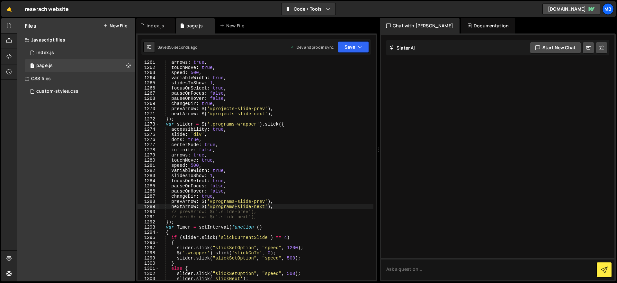
scroll to position [0, 4]
click at [255, 78] on div "arrows : true , touchMove : true , speed : 500 , variableWidth : true , slidesT…" at bounding box center [266, 175] width 214 height 230
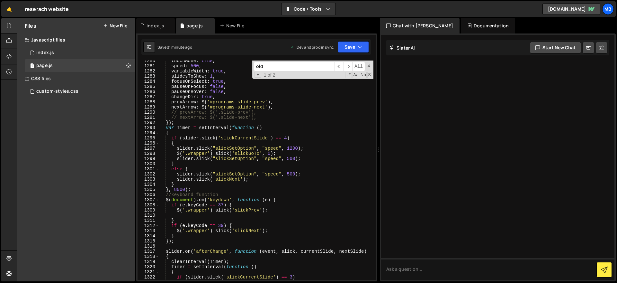
scroll to position [7058, 0]
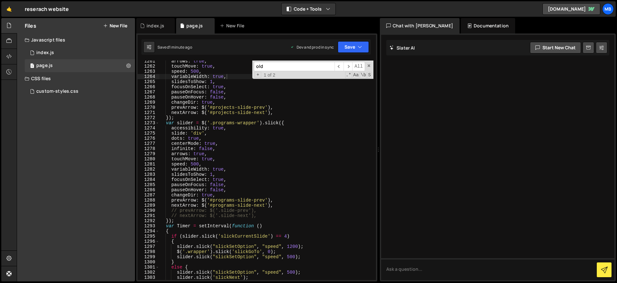
click at [262, 199] on div "arrows : true , touchMove : true , speed : 500 , variableWidth : true , slidesT…" at bounding box center [266, 174] width 214 height 230
click at [262, 196] on div "arrows : true , touchMove : true , speed : 500 , variableWidth : true , slidesT…" at bounding box center [266, 174] width 214 height 230
type textarea "changeDir: true,"
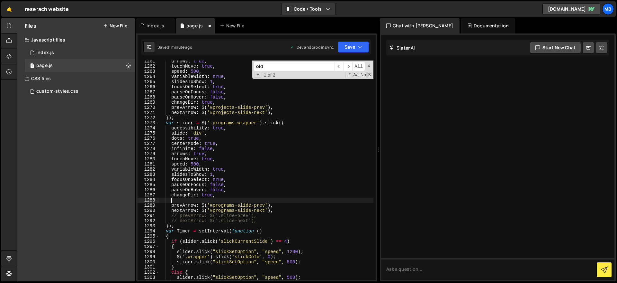
paste textarea "dotsClass"
click at [247, 101] on div "arrows : true , touchMove : true , speed : 500 , variableWidth : true , slidesT…" at bounding box center [266, 174] width 214 height 230
paste textarea "dotsClass: 'programs-slick-dots'"
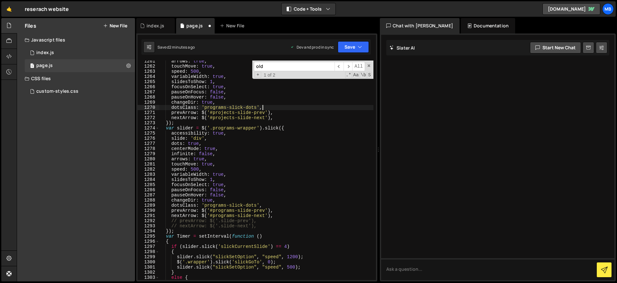
click at [207, 110] on div "arrows : true , touchMove : true , speed : 500 , variableWidth : true , slidesT…" at bounding box center [266, 174] width 214 height 230
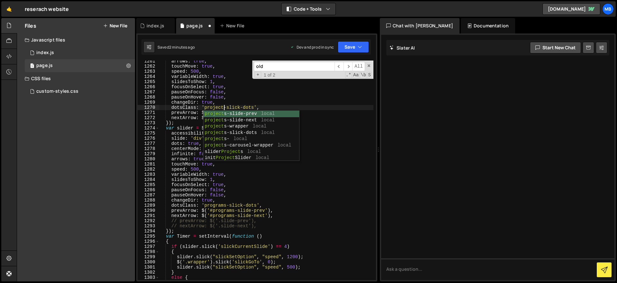
scroll to position [0, 5]
click at [353, 45] on button "Save" at bounding box center [353, 47] width 31 height 12
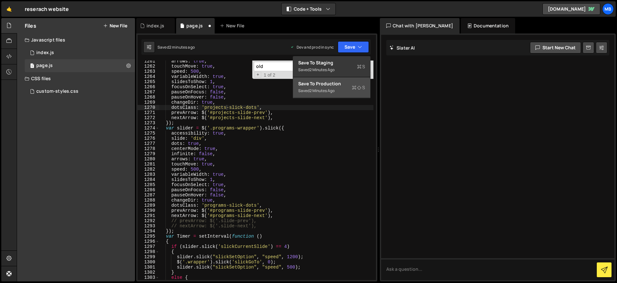
click at [347, 84] on div "Save to Production S" at bounding box center [331, 83] width 67 height 6
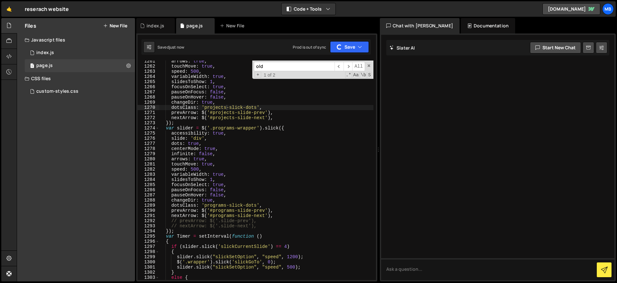
scroll to position [7154, 0]
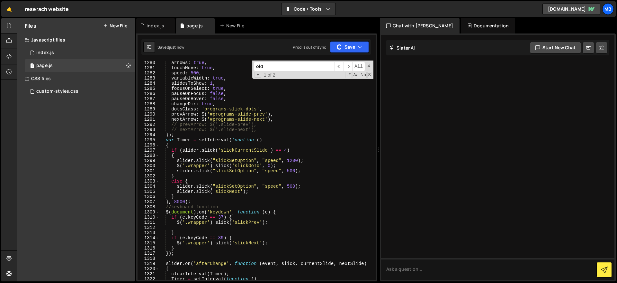
click at [223, 109] on div "arrows : true , touchMove : true , speed : 500 , variableWidth : true , slidesT…" at bounding box center [266, 175] width 214 height 230
click at [248, 108] on div "arrows : true , touchMove : true , speed : 500 , variableWidth : true , slidesT…" at bounding box center [266, 175] width 214 height 230
click at [256, 109] on div "arrows : true , touchMove : true , speed : 500 , variableWidth : true , slidesT…" at bounding box center [266, 175] width 214 height 230
click at [256, 109] on div "arrows : true , touchMove : true , speed : 500 , variableWidth : true , slidesT…" at bounding box center [266, 169] width 214 height 219
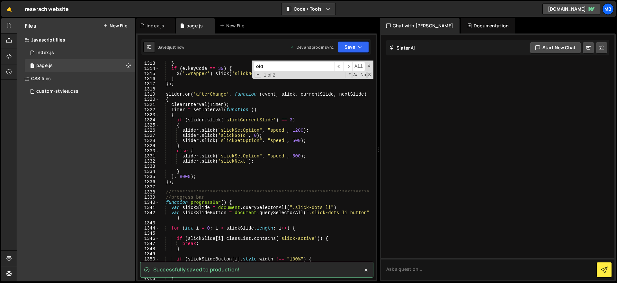
scroll to position [7354, 0]
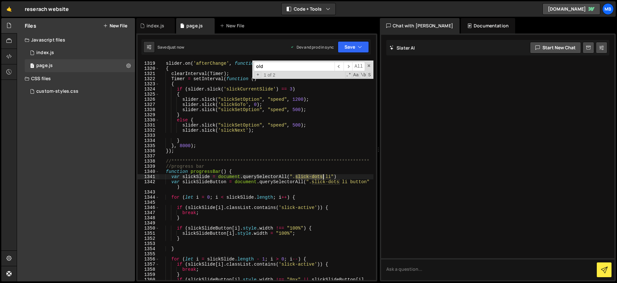
drag, startPoint x: 297, startPoint y: 178, endPoint x: 323, endPoint y: 177, distance: 26.7
click at [323, 177] on div "**********" at bounding box center [266, 173] width 214 height 235
paste textarea "programs-"
drag, startPoint x: 312, startPoint y: 182, endPoint x: 339, endPoint y: 183, distance: 27.0
click at [339, 183] on div "**********" at bounding box center [266, 173] width 214 height 235
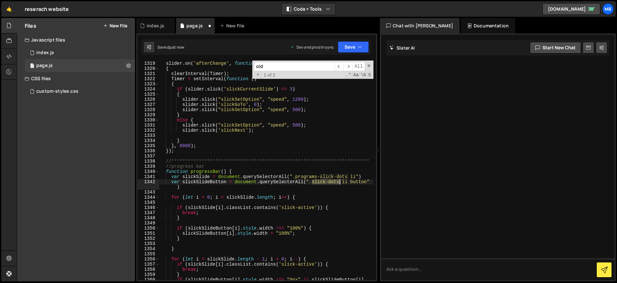
paste textarea "programs-"
type textarea "var slickSlideButton = document.querySelectorAll(".programs-slick-dots li butto…"
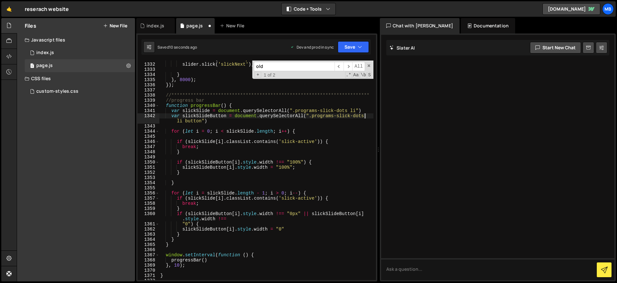
scroll to position [7425, 0]
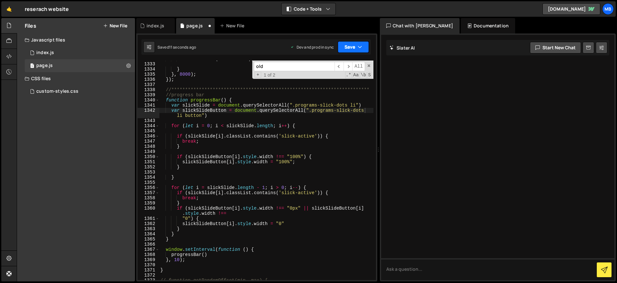
click at [354, 47] on button "Save" at bounding box center [353, 47] width 31 height 12
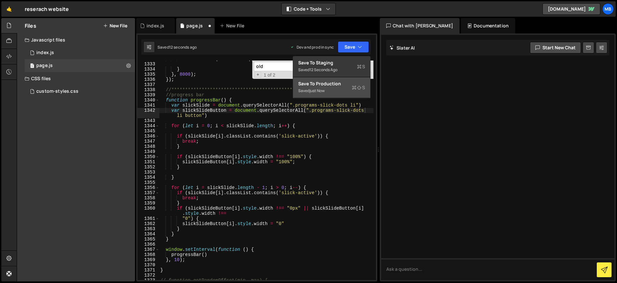
click at [349, 87] on div "Saved just now" at bounding box center [331, 91] width 67 height 8
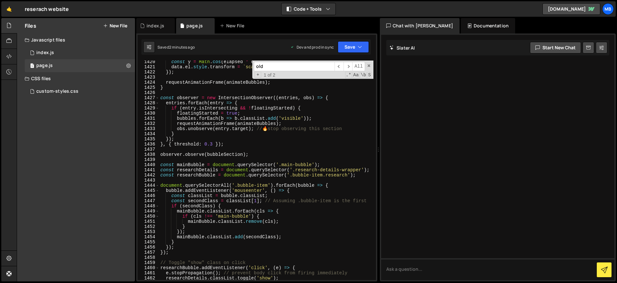
scroll to position [7582, 0]
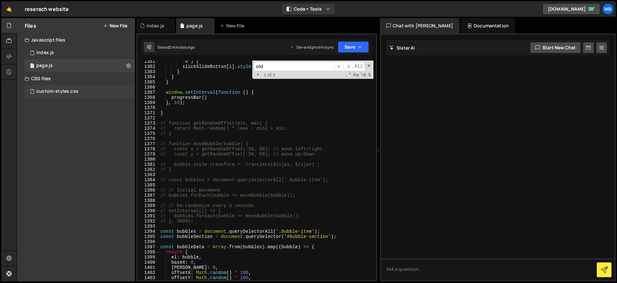
click at [62, 89] on div "custom-styles.css" at bounding box center [57, 91] width 42 height 6
click at [79, 91] on div "custom-styles.css 0" at bounding box center [80, 91] width 110 height 13
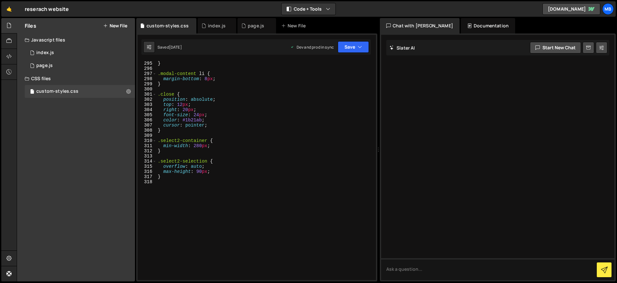
click at [236, 110] on div "padding-left : 20 px ; } .modal-content li { margin-bottom : 8 px ; } .close { …" at bounding box center [265, 171] width 217 height 230
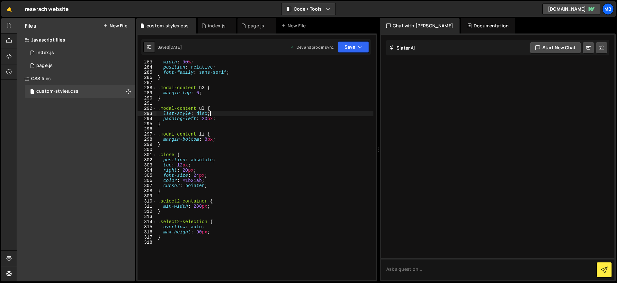
click at [240, 114] on div "width : 90 % ; position : relative ; font-family : sans-serif ; } .modal-conten…" at bounding box center [265, 174] width 217 height 230
type textarea "list-style: disc;"
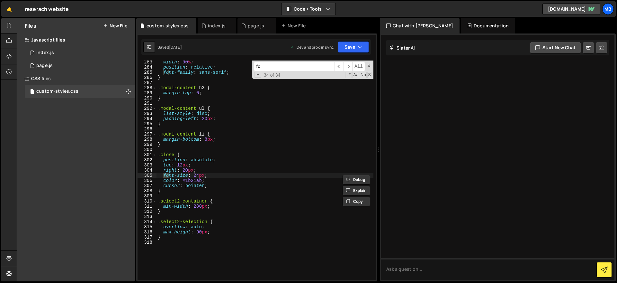
type input "f"
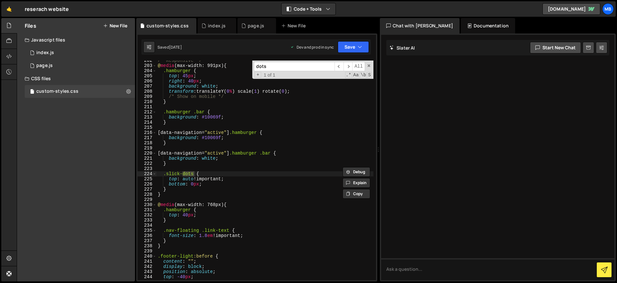
scroll to position [1036, 0]
type input "dots"
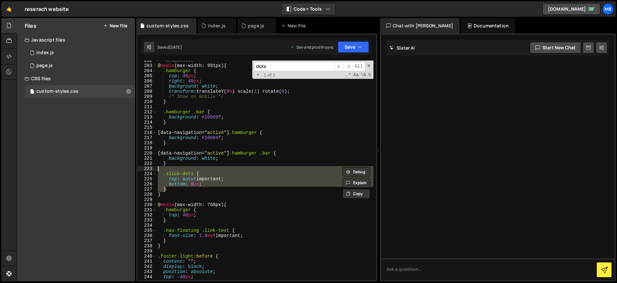
drag, startPoint x: 174, startPoint y: 188, endPoint x: 176, endPoint y: 167, distance: 21.3
click at [176, 167] on div "/* Responsive */ @ media (max-width: 991px) { .hamburger { top : 45 px ; right …" at bounding box center [265, 173] width 217 height 230
paste textarea "}"
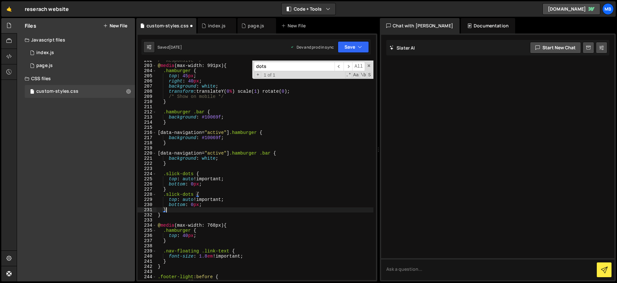
paste textarea ".slick-dots {"
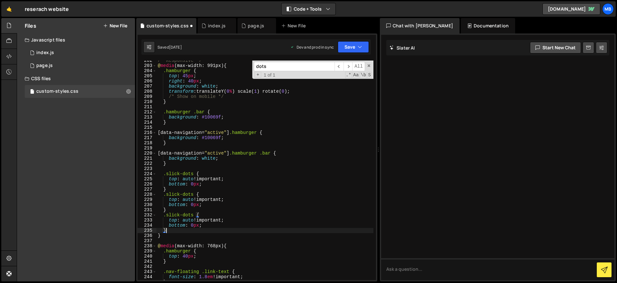
click at [167, 195] on div "/* Responsive */ @ media (max-width: 991px) { .hamburger { top : 45 px ; right …" at bounding box center [265, 173] width 217 height 230
click at [167, 214] on div "/* Responsive */ @ media (max-width: 991px) { .hamburger { top : 45 px ; right …" at bounding box center [265, 173] width 217 height 230
type textarea ".projects-slick-dots {"
click at [353, 48] on button "Save" at bounding box center [353, 47] width 31 height 12
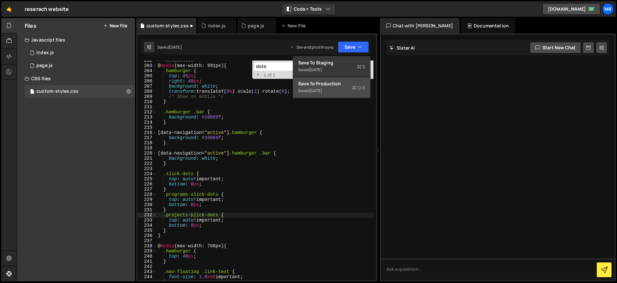
click at [359, 86] on icon at bounding box center [359, 87] width 5 height 6
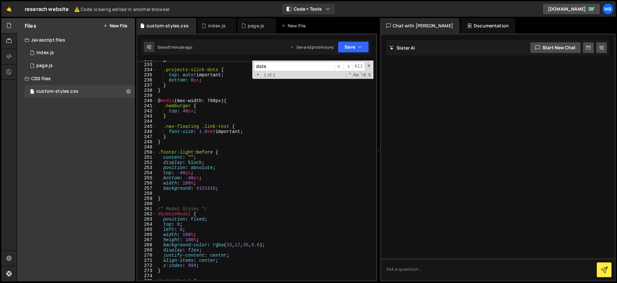
scroll to position [1138, 0]
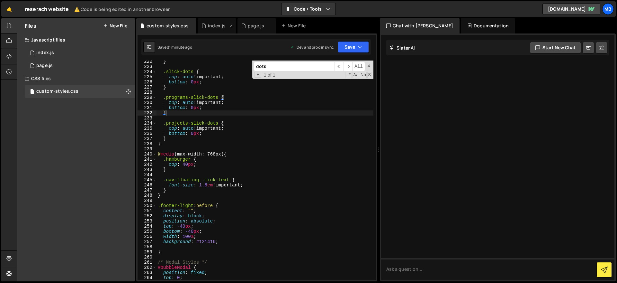
click at [212, 31] on div "index.js" at bounding box center [217, 25] width 39 height 15
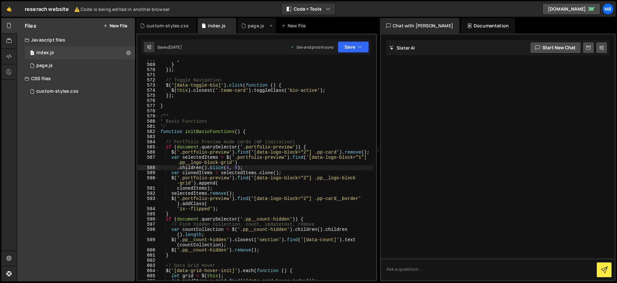
click at [243, 26] on icon at bounding box center [243, 26] width 5 height 6
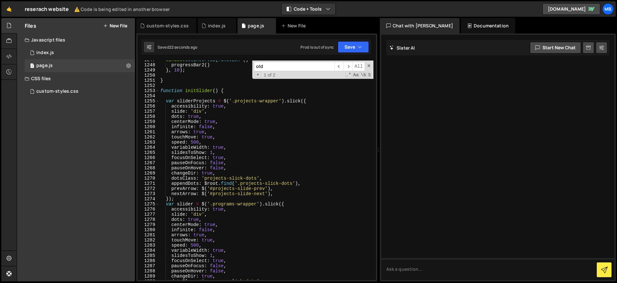
scroll to position [7017, 0]
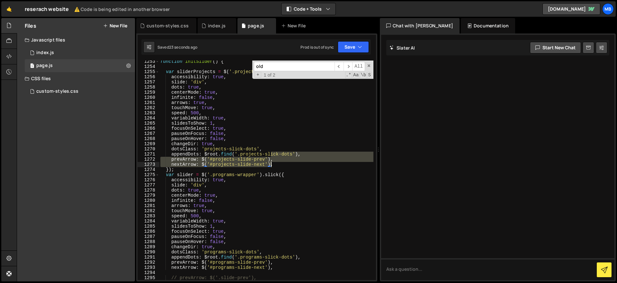
drag, startPoint x: 272, startPoint y: 155, endPoint x: 271, endPoint y: 164, distance: 9.0
click at [271, 164] on div "function initSlider ( ) { var sliderProjects = $ ( '.projects-wrapper' ) . slic…" at bounding box center [266, 174] width 214 height 230
click at [271, 151] on div "function initSlider ( ) { var sliderProjects = $ ( '.projects-wrapper' ) . slic…" at bounding box center [266, 174] width 214 height 230
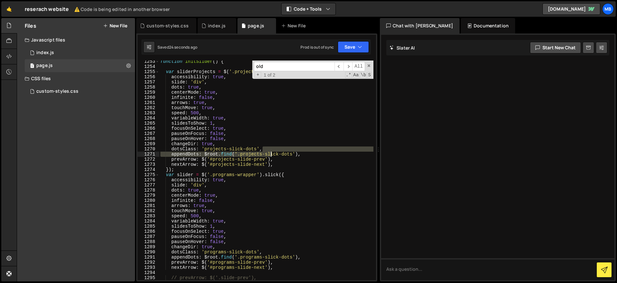
click at [271, 153] on div "function initSlider ( ) { var sliderProjects = $ ( '.projects-wrapper' ) . slic…" at bounding box center [266, 174] width 214 height 230
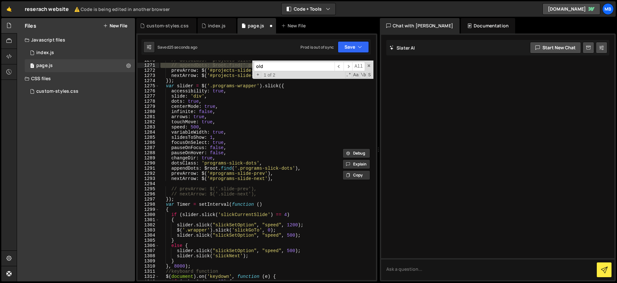
scroll to position [7105, 0]
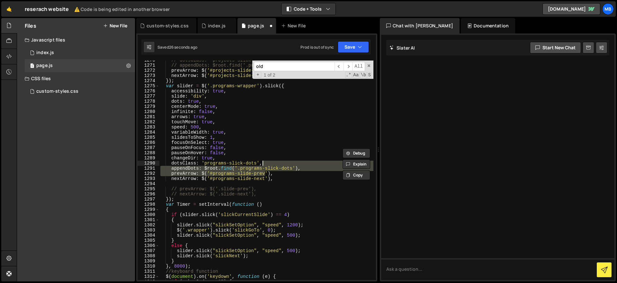
drag, startPoint x: 266, startPoint y: 169, endPoint x: 265, endPoint y: 163, distance: 6.1
click at [265, 163] on div "// dotsClass: 'projects-slick-dots', // appendDots: $root.find('.projects-slick…" at bounding box center [266, 173] width 214 height 230
drag, startPoint x: 265, startPoint y: 162, endPoint x: 266, endPoint y: 167, distance: 4.3
click at [265, 162] on div "// dotsClass: 'projects-slick-dots', // appendDots: $root.find('.projects-slick…" at bounding box center [266, 169] width 214 height 219
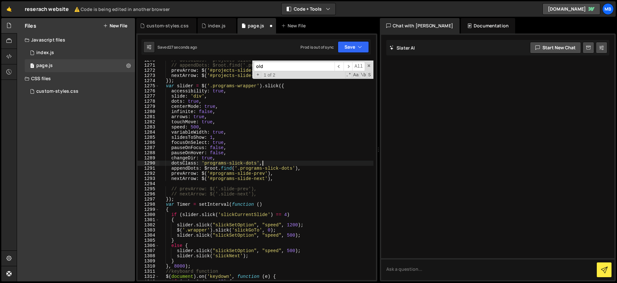
click at [266, 167] on div "// dotsClass: 'projects-slick-dots', // appendDots: $root.find('.projects-slick…" at bounding box center [266, 173] width 214 height 230
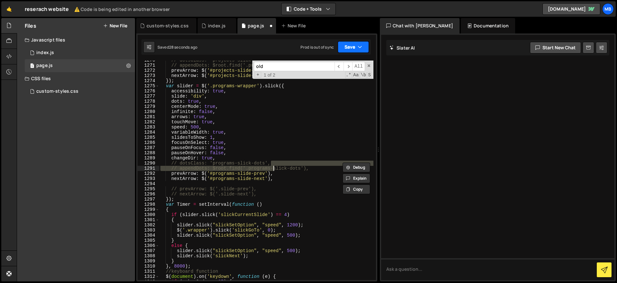
click at [363, 42] on button "Save" at bounding box center [353, 47] width 31 height 12
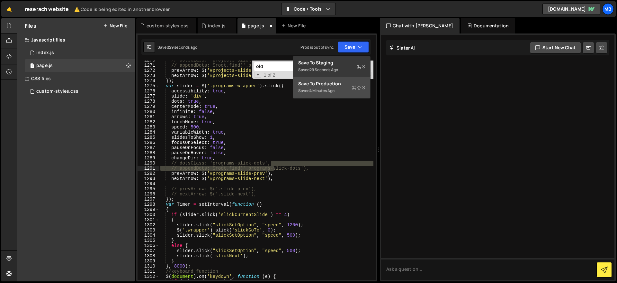
click at [349, 84] on div "Save to Production S" at bounding box center [331, 83] width 67 height 6
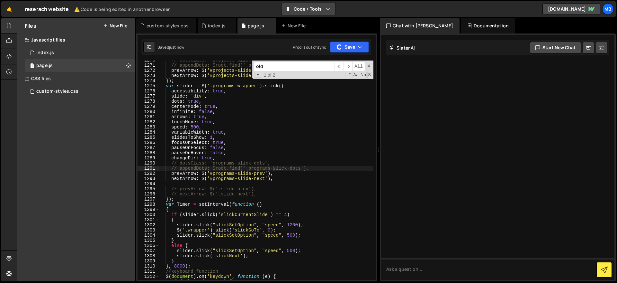
click at [302, 13] on button "Code + Tools" at bounding box center [309, 9] width 54 height 12
click at [299, 23] on button "Code Only" at bounding box center [309, 23] width 54 height 12
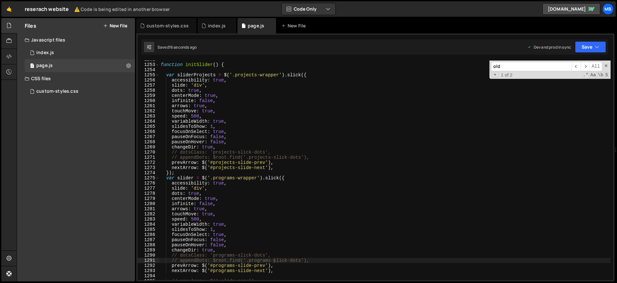
scroll to position [6437, 0]
click at [195, 92] on div "function initSlider ( ) { var sliderProjects = $ ( '.projects-wrapper' ) . slic…" at bounding box center [384, 172] width 451 height 230
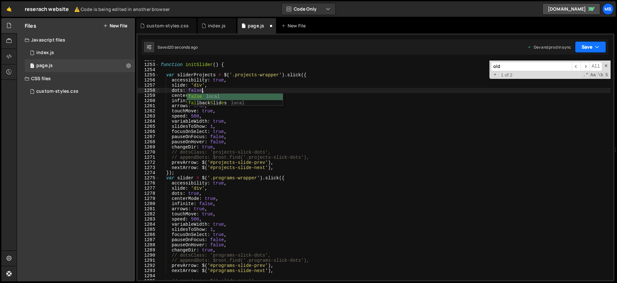
type textarea "dots: false,"
click at [578, 45] on button "Save" at bounding box center [590, 47] width 31 height 12
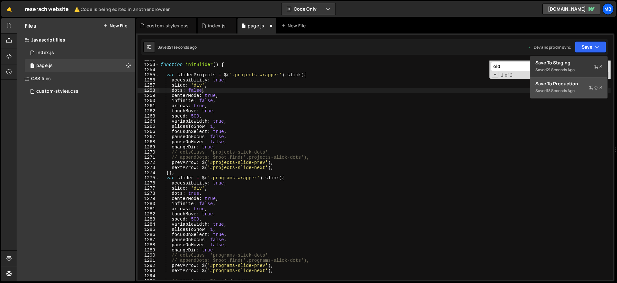
click at [566, 83] on div "Save to Production S" at bounding box center [569, 83] width 67 height 6
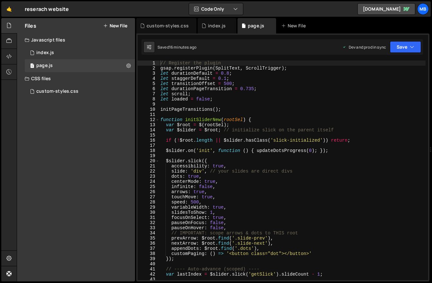
click at [68, 81] on div "CSS files" at bounding box center [76, 78] width 118 height 13
click at [68, 85] on div "Files New File Javascript files 1 index.js 0 1 page.js 0 CSS files custom-style…" at bounding box center [76, 149] width 118 height 263
click at [68, 76] on div "CSS files" at bounding box center [76, 78] width 118 height 13
click at [69, 89] on div "custom-styles.css" at bounding box center [57, 91] width 42 height 6
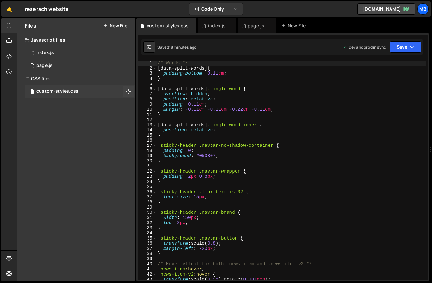
click at [107, 92] on div "custom-styles.css 0" at bounding box center [81, 91] width 113 height 13
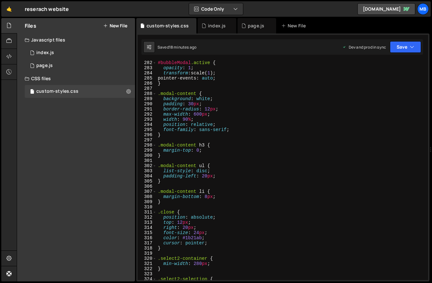
scroll to position [1575, 0]
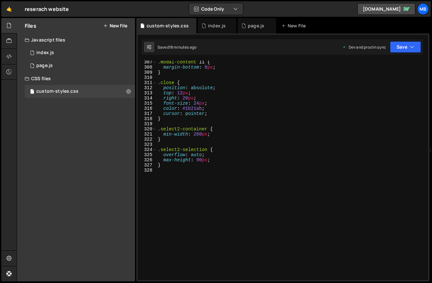
click at [248, 171] on div ".modal-content li { margin-bottom : 8 px ; } .close { position : absolute ; top…" at bounding box center [291, 174] width 269 height 230
paste textarea "projects-carousel-item {"
type textarea "."
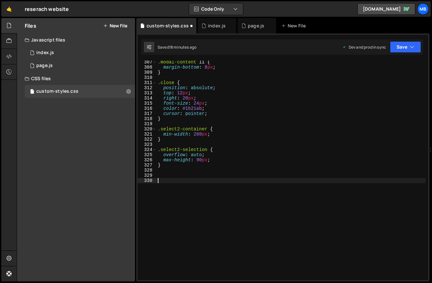
paste textarea ".projects-carousel-item {"
type textarea ".projects-carousel-item {"
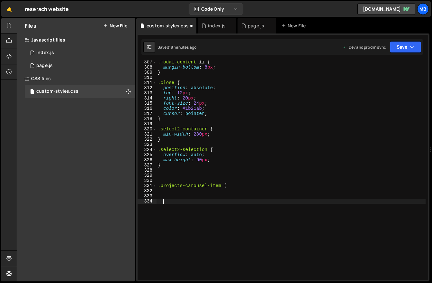
type textarea "}"
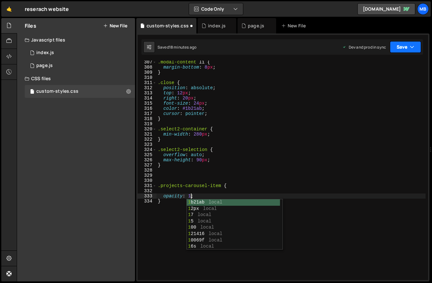
type textarea "opacity: 1;"
click at [400, 49] on button "Save" at bounding box center [405, 47] width 31 height 12
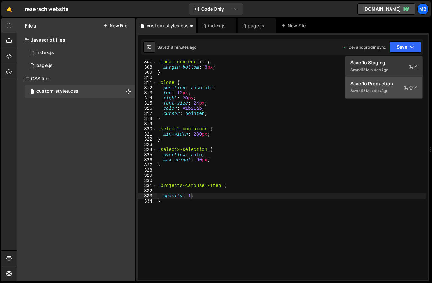
click at [392, 85] on div "Save to Production S" at bounding box center [383, 83] width 67 height 6
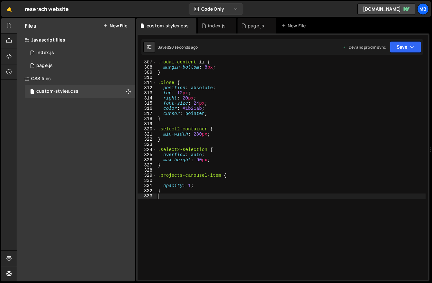
scroll to position [0, 0]
click at [246, 232] on div ".modal-content li { margin-bottom : 8 px ; } .close { position : absolute ; top…" at bounding box center [291, 174] width 269 height 230
paste textarea "}"
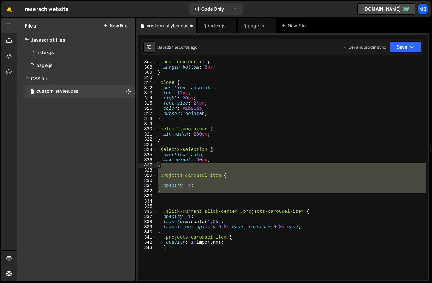
drag, startPoint x: 221, startPoint y: 192, endPoint x: 232, endPoint y: 166, distance: 28.2
click at [232, 166] on div ".modal-content li { margin-bottom : 8 px ; } .close { position : absolute ; top…" at bounding box center [291, 174] width 269 height 230
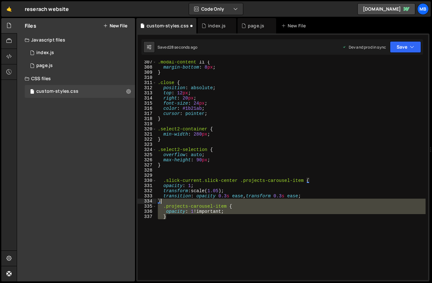
drag, startPoint x: 198, startPoint y: 228, endPoint x: 199, endPoint y: 201, distance: 26.7
click at [199, 201] on div ".modal-content li { margin-bottom : 8 px ; } .close { position : absolute ; top…" at bounding box center [291, 174] width 269 height 230
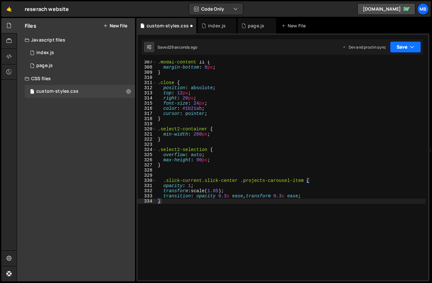
click at [404, 46] on button "Save" at bounding box center [405, 47] width 31 height 12
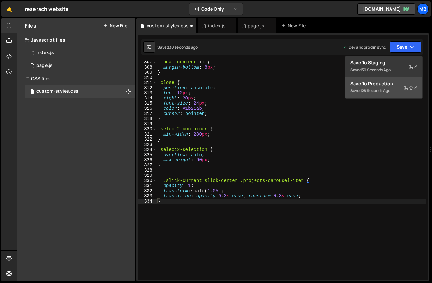
click at [394, 85] on div "Save to Production S" at bounding box center [383, 83] width 67 height 6
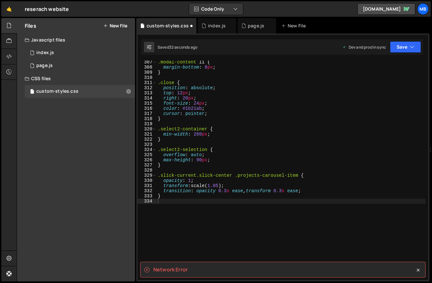
click at [308, 197] on div ".modal-content li { margin-bottom : 8 px ; } .close { position : absolute ; top…" at bounding box center [291, 174] width 269 height 230
click at [401, 49] on button "Save" at bounding box center [405, 47] width 31 height 12
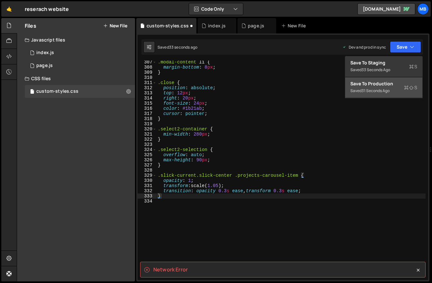
click at [393, 81] on div "Save to Production S" at bounding box center [383, 83] width 67 height 6
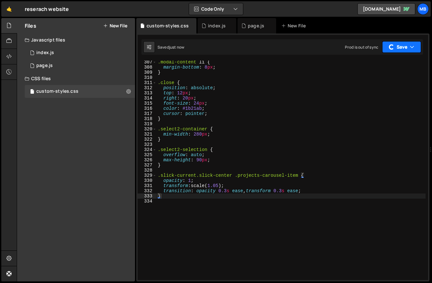
click at [396, 52] on button "Save" at bounding box center [401, 47] width 39 height 12
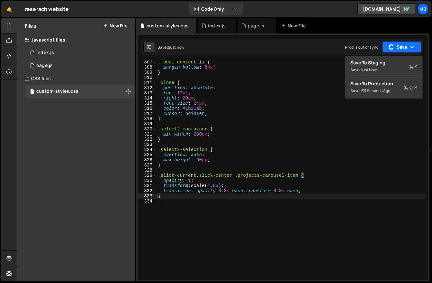
click at [396, 52] on button "Save" at bounding box center [401, 47] width 39 height 12
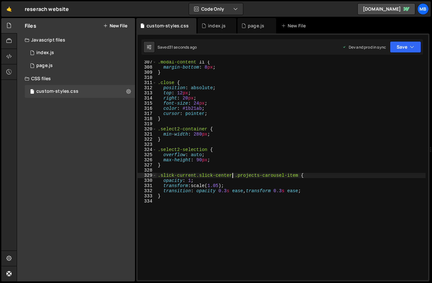
click at [233, 175] on div ".modal-content li { margin-bottom : 8 px ; } .close { position : absolute ; top…" at bounding box center [291, 174] width 269 height 230
type textarea ".slick-current.slick-center > .projects-carousel-item {"
click at [400, 46] on button "Save" at bounding box center [405, 47] width 31 height 12
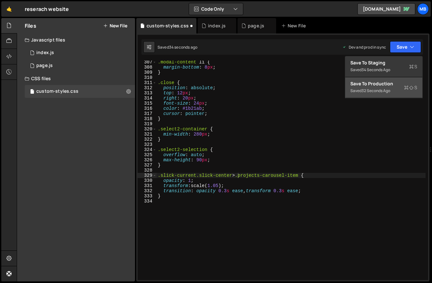
click at [400, 87] on div "Saved 32 seconds ago" at bounding box center [383, 91] width 67 height 8
